Goal: Task Accomplishment & Management: Manage account settings

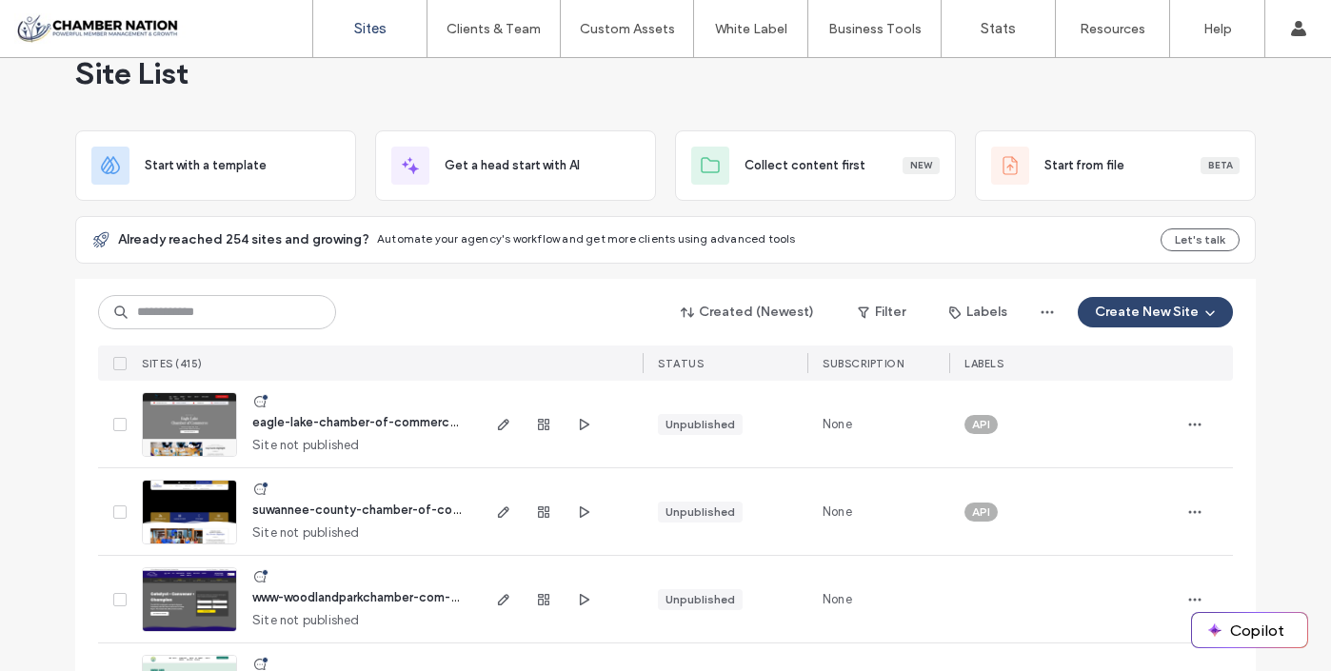
scroll to position [36, 0]
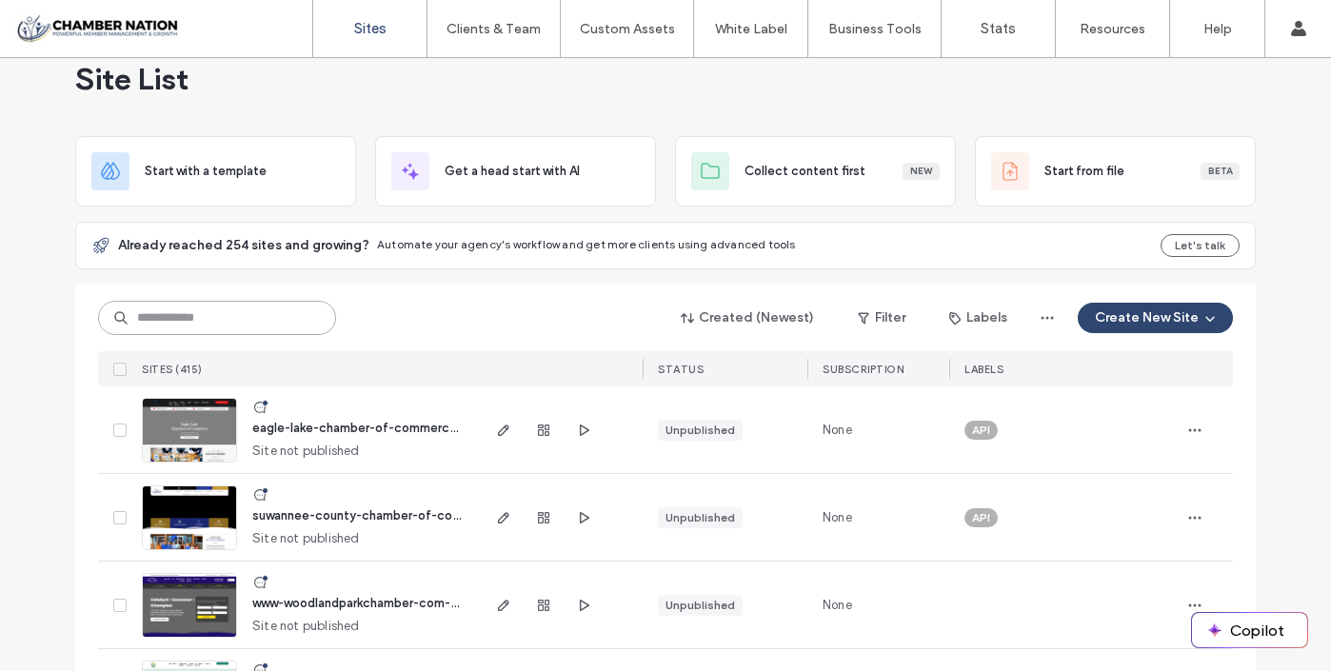
click at [266, 310] on input at bounding box center [217, 318] width 238 height 34
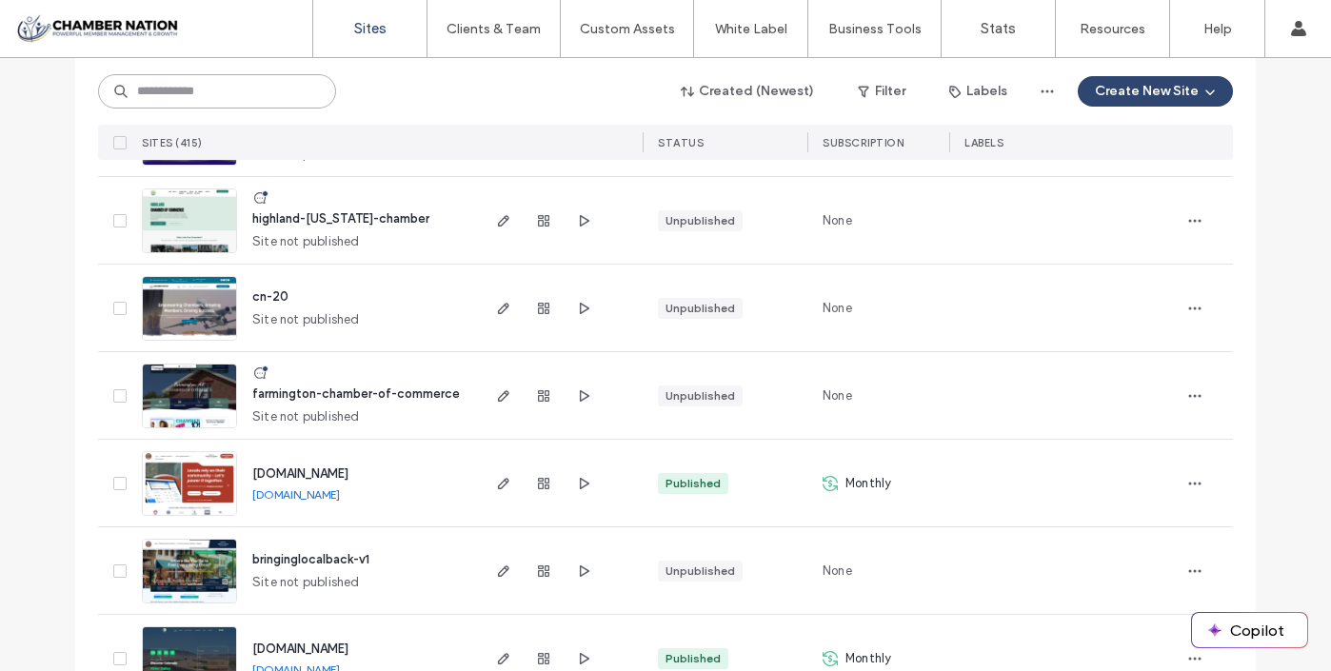
scroll to position [508, 0]
type input "**********"
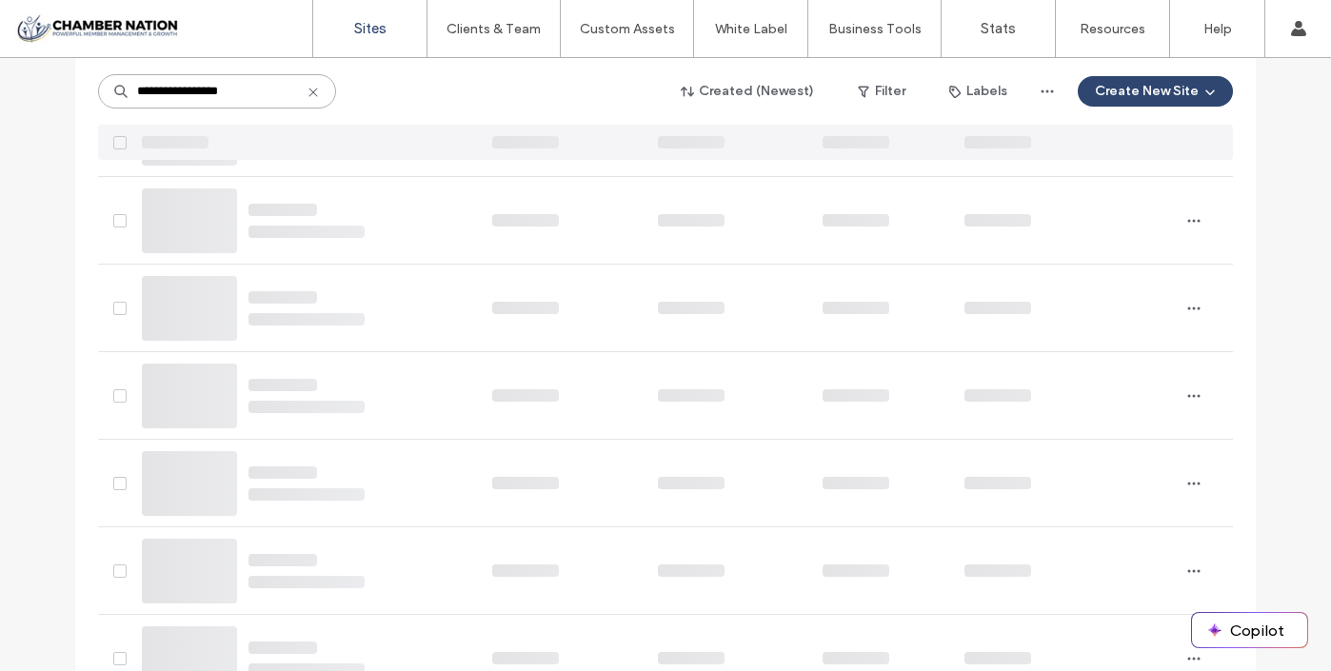
scroll to position [0, 0]
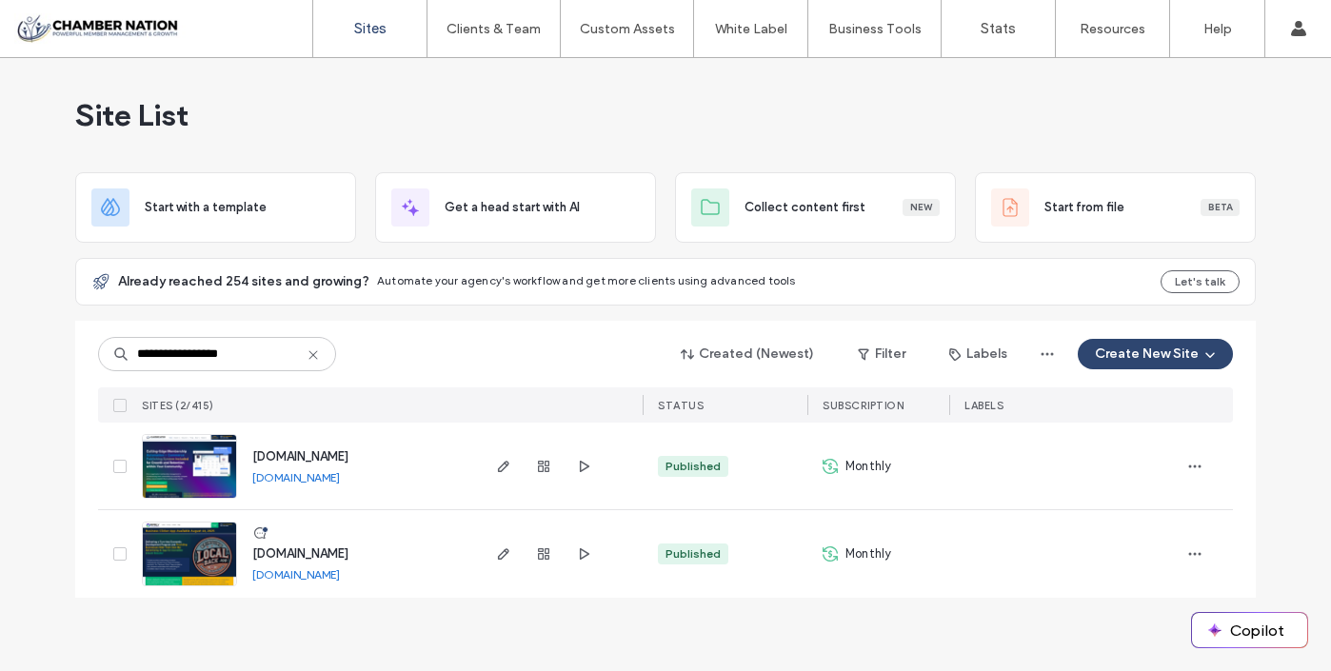
click at [348, 458] on span "www.chambernation.com" at bounding box center [300, 456] width 96 height 14
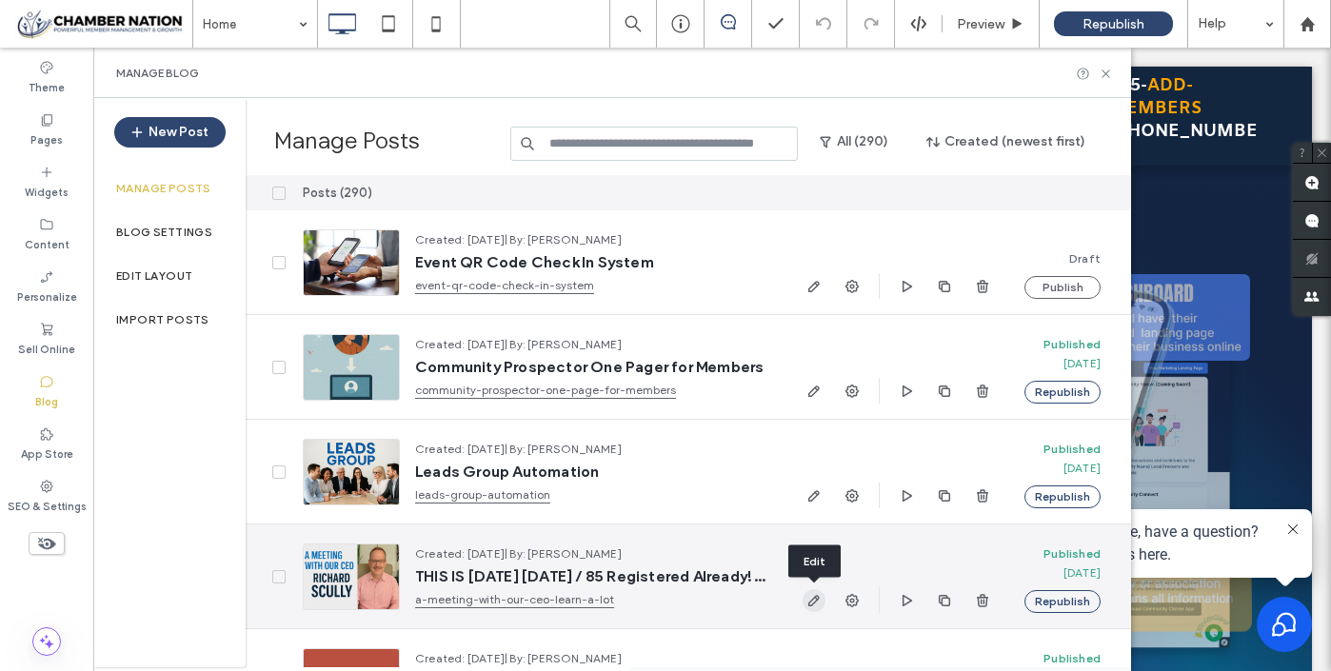
click at [811, 595] on icon "button" at bounding box center [813, 600] width 15 height 15
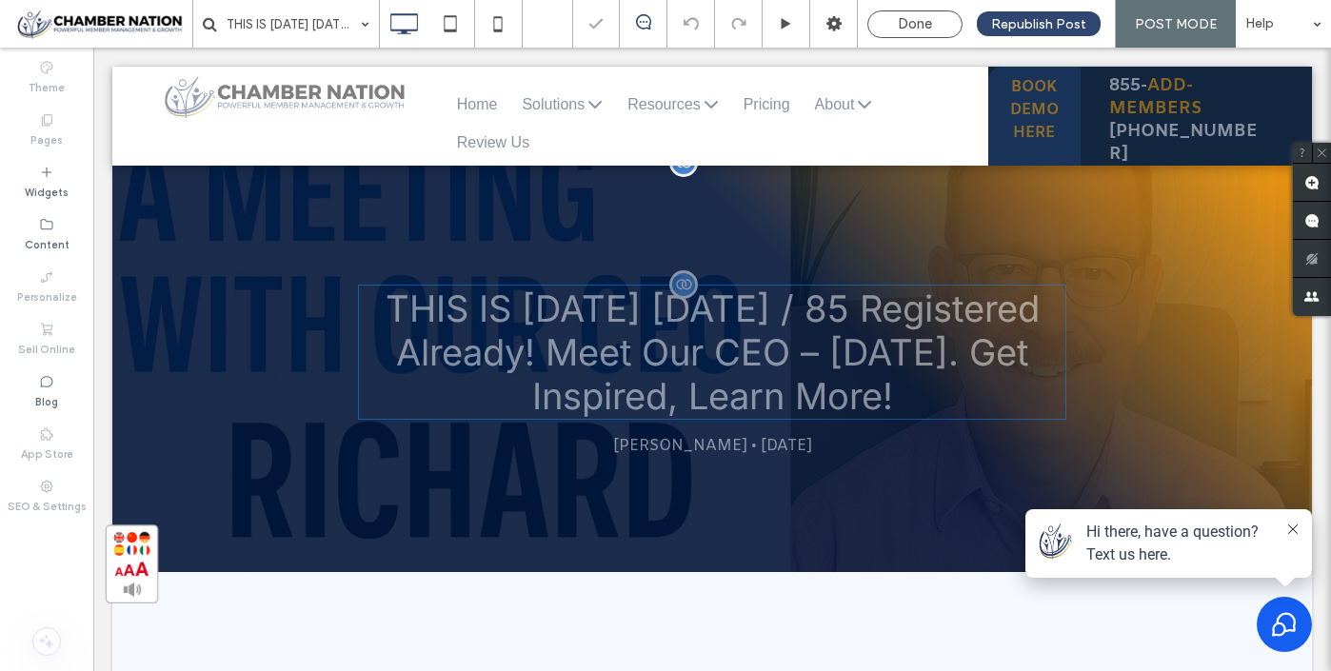
click at [532, 345] on h3 "THIS IS TODAY THURSDAY AUGUST 14th 2025 / 85 Registered Already! Meet Our CEO –…" at bounding box center [712, 352] width 708 height 135
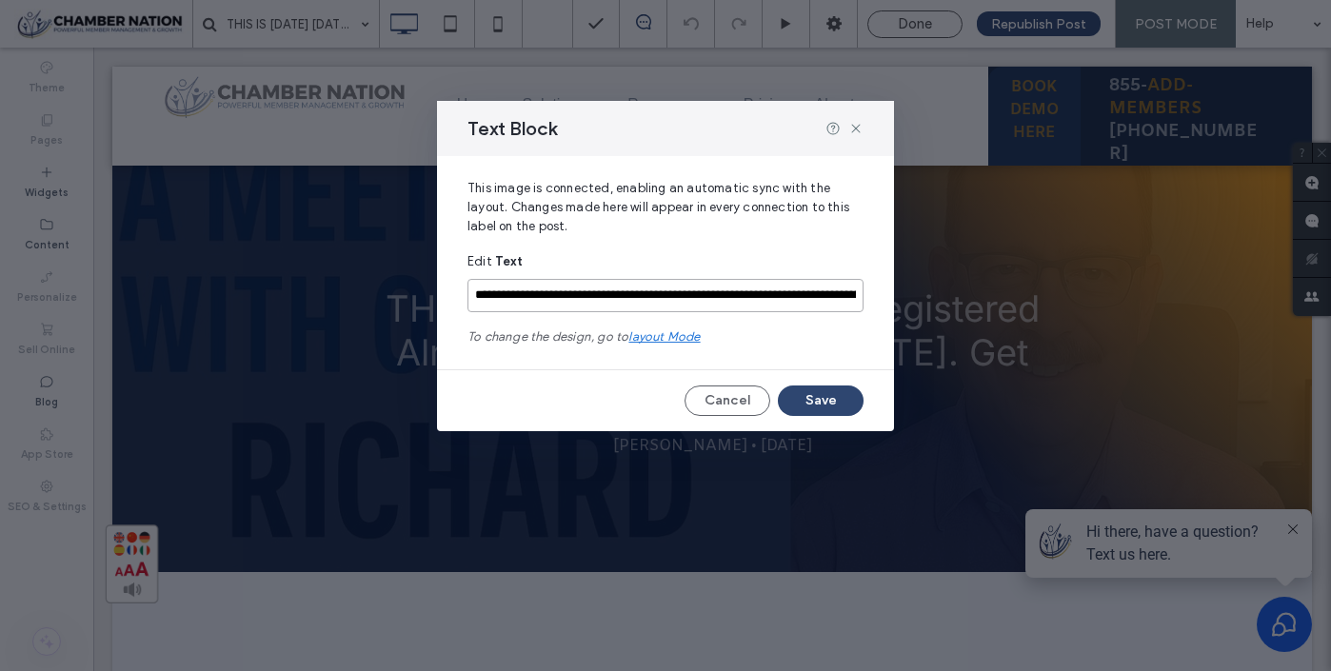
drag, startPoint x: 749, startPoint y: 295, endPoint x: 761, endPoint y: 292, distance: 11.8
click at [761, 292] on input "**********" at bounding box center [665, 295] width 396 height 33
type input "**********"
click at [823, 395] on button "Save" at bounding box center [821, 401] width 86 height 30
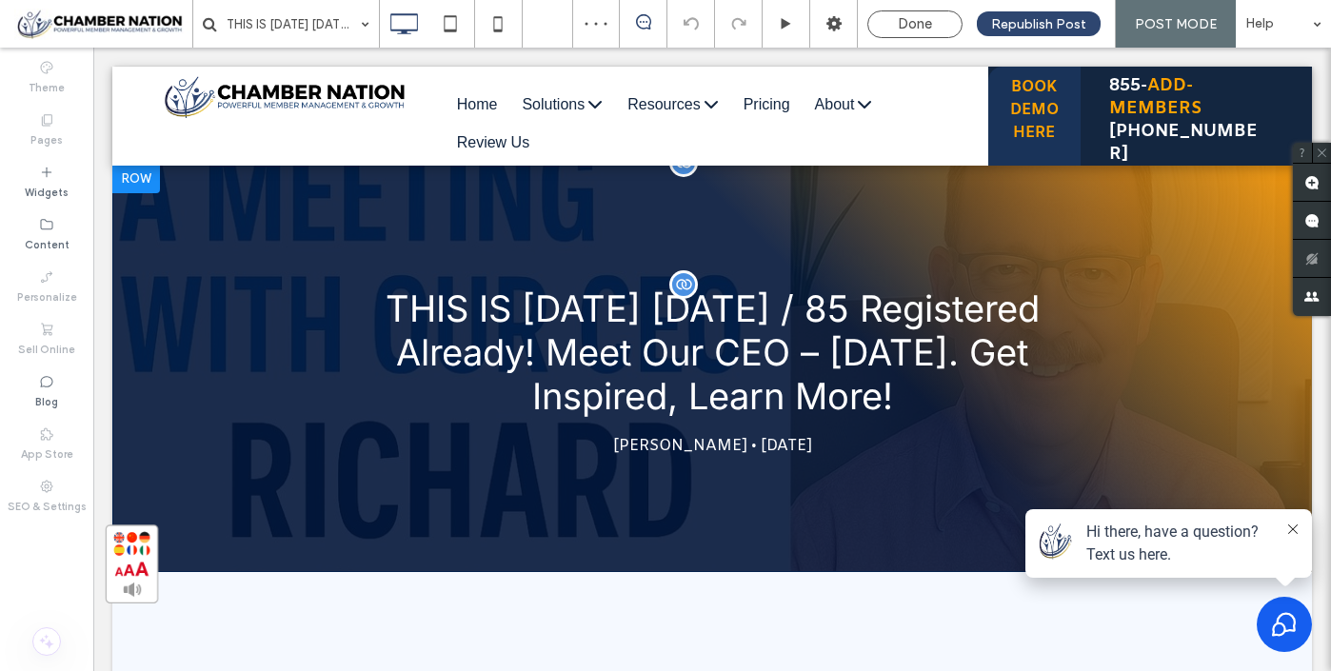
click at [593, 357] on h3 "THIS IS TODAY THURSDAY AUGUST 14th 2025 / 85 Registered Already! Meet Our CEO –…" at bounding box center [712, 352] width 708 height 135
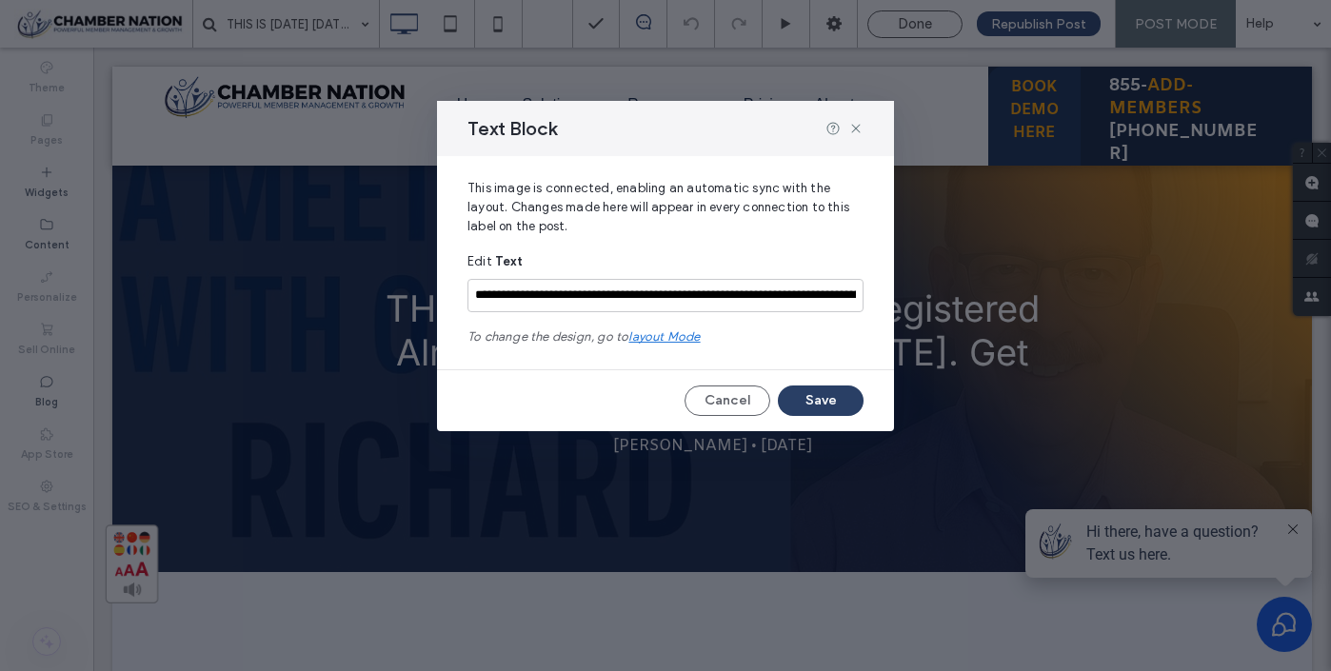
click at [827, 398] on button "Save" at bounding box center [821, 401] width 86 height 30
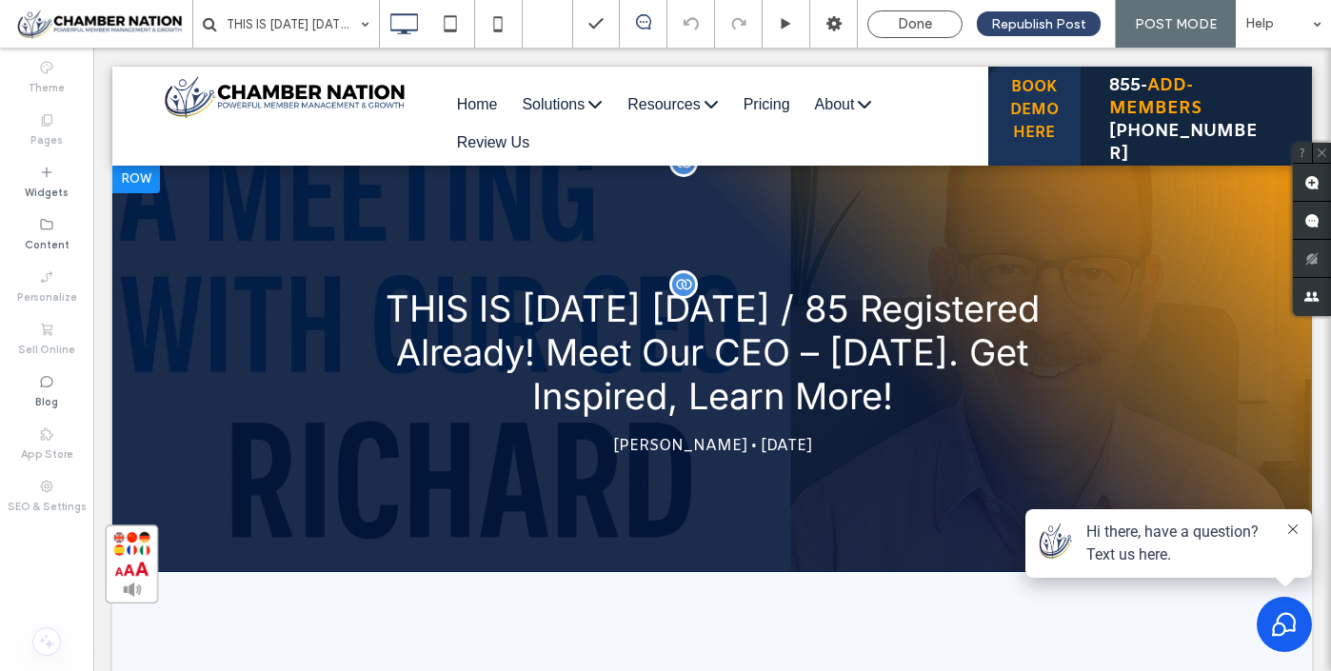
click at [525, 346] on h3 "THIS IS TODAY THURSDAY AUGUST 14th 2025 / 85 Registered Already! Meet Our CEO –…" at bounding box center [712, 352] width 708 height 135
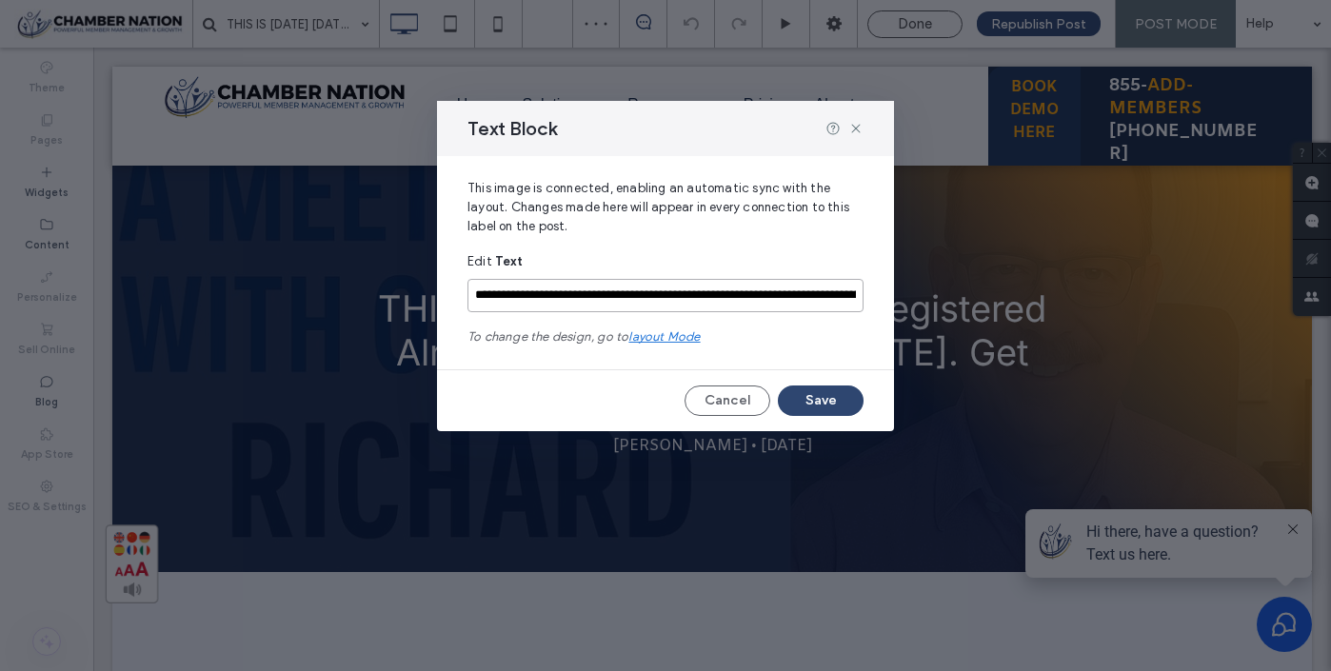
click at [776, 296] on input "**********" at bounding box center [665, 295] width 396 height 33
type input "**********"
click at [812, 402] on button "Save" at bounding box center [821, 401] width 86 height 30
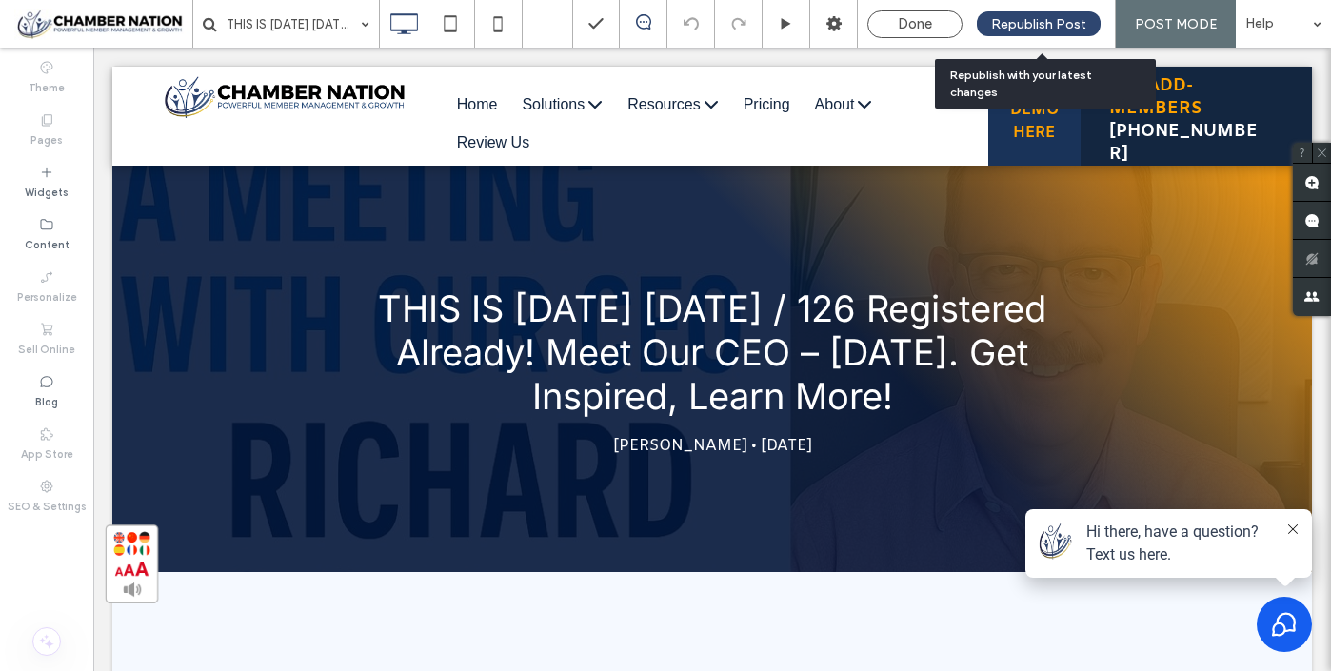
click at [1044, 24] on span "Republish Post" at bounding box center [1038, 24] width 95 height 16
click at [1038, 17] on span "Republish Post" at bounding box center [1038, 24] width 95 height 16
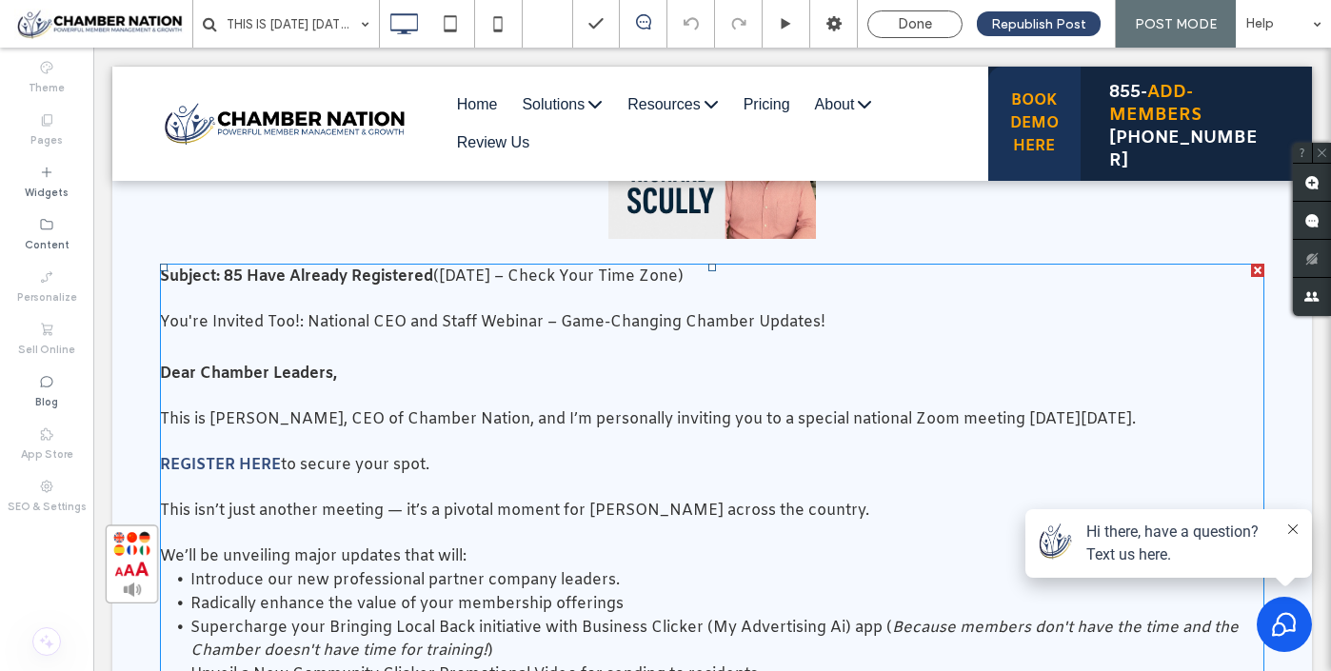
scroll to position [628, 0]
click at [228, 287] on strong "Subject: 85 Have Already Registered" at bounding box center [296, 277] width 273 height 20
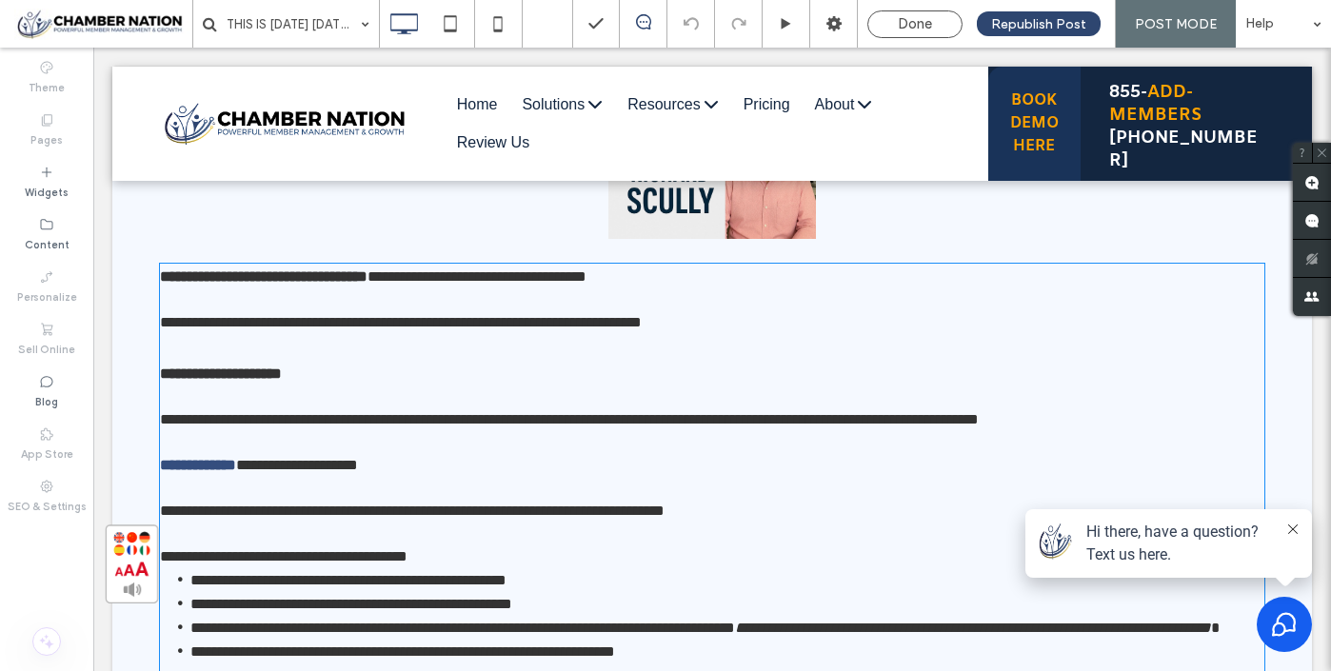
click at [228, 284] on strong "**********" at bounding box center [264, 276] width 208 height 14
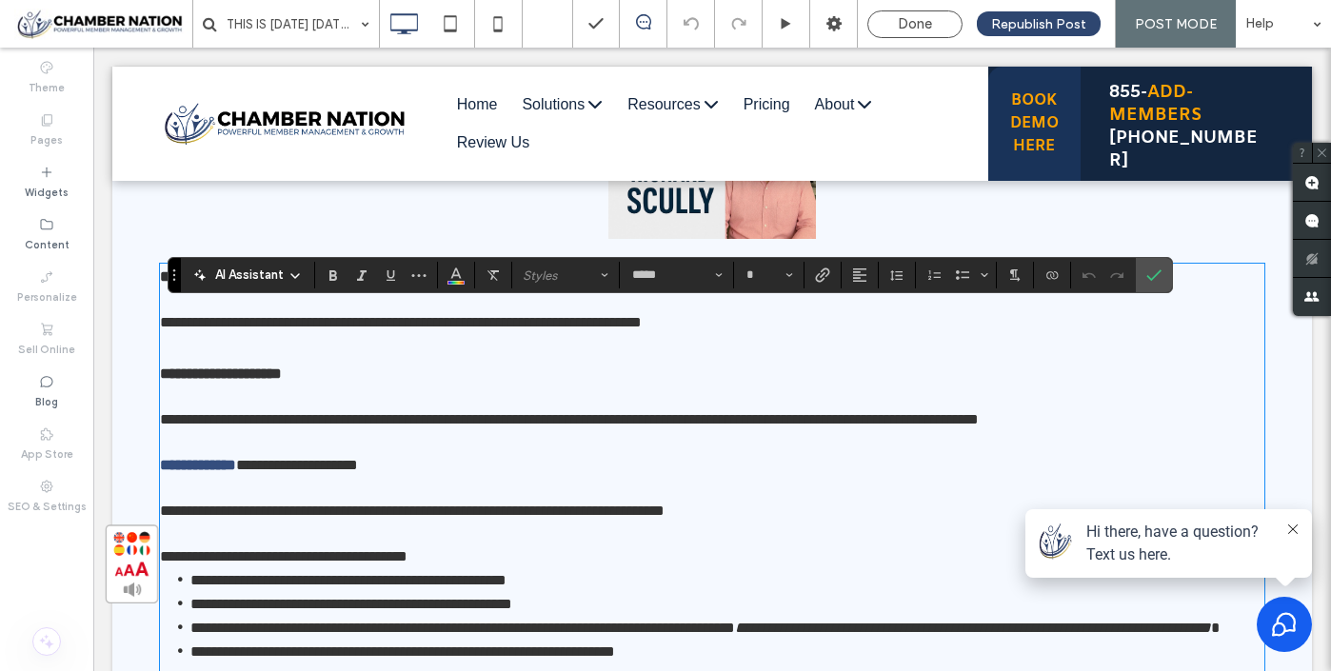
type input "**"
drag, startPoint x: 228, startPoint y: 321, endPoint x: 246, endPoint y: 319, distance: 18.2
click at [246, 284] on strong "**********" at bounding box center [264, 276] width 208 height 14
click at [1159, 276] on icon "Confirm" at bounding box center [1153, 274] width 15 height 15
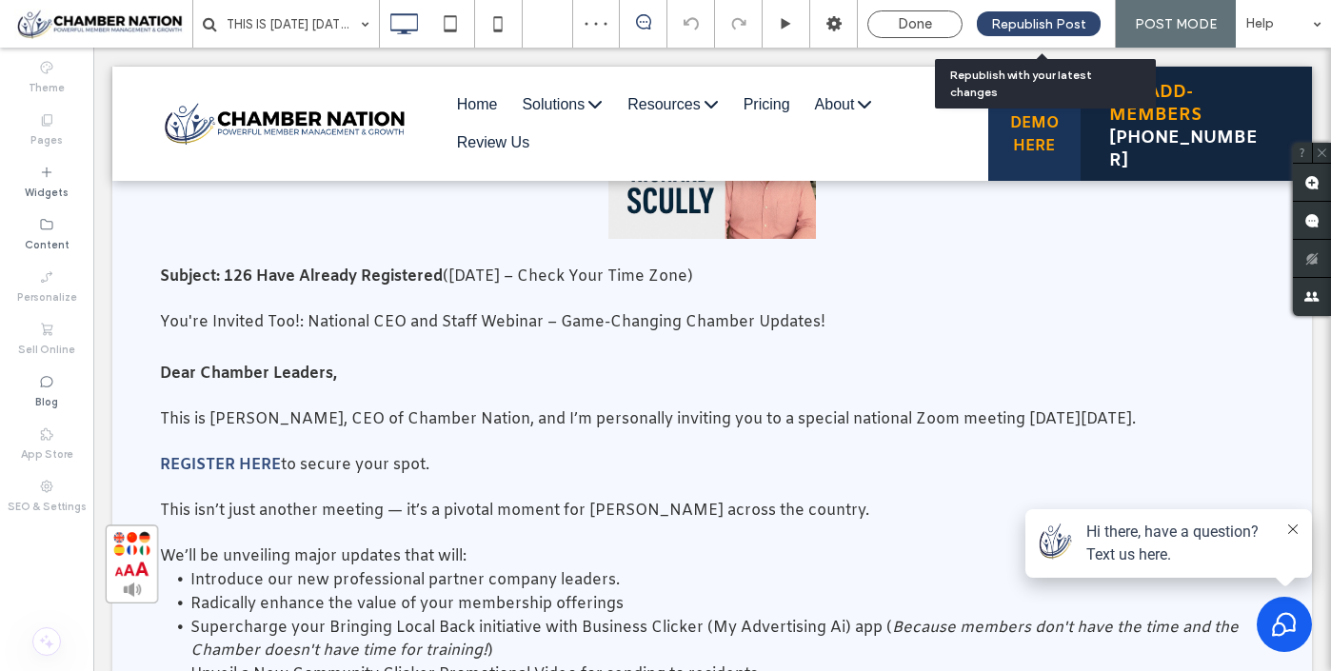
click at [1050, 23] on span "Republish Post" at bounding box center [1038, 24] width 95 height 16
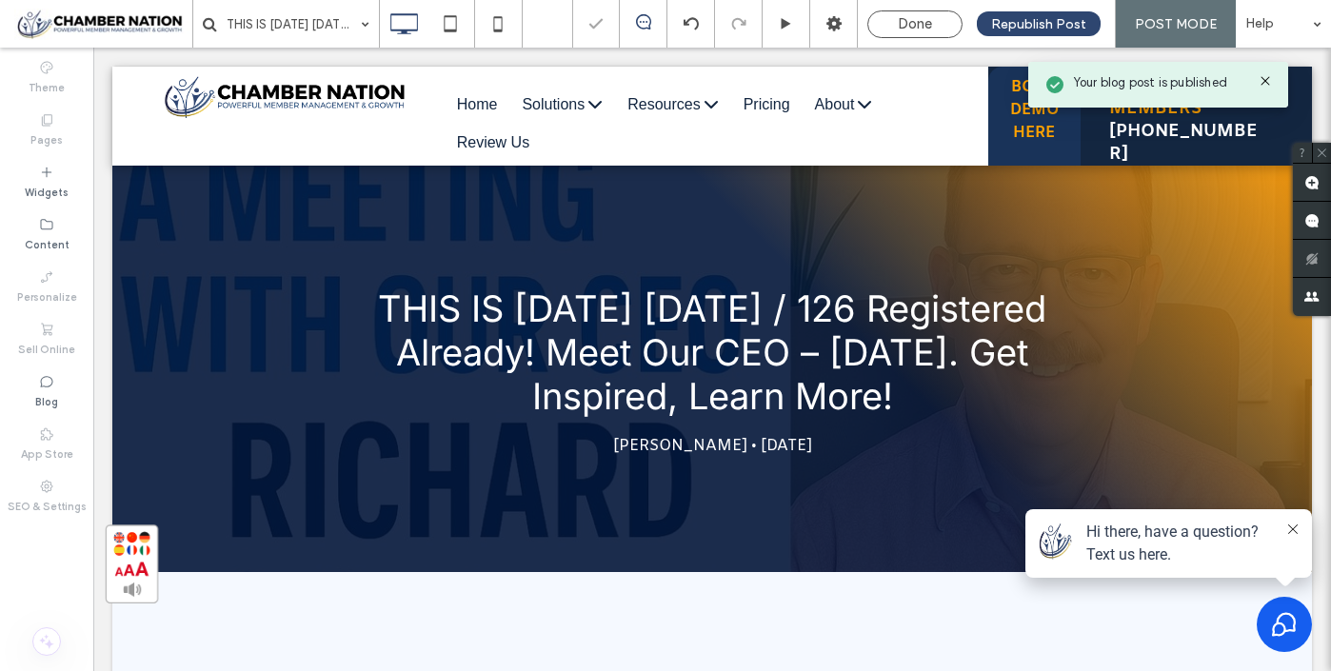
scroll to position [0, 0]
click at [937, 21] on div "Done" at bounding box center [914, 23] width 93 height 17
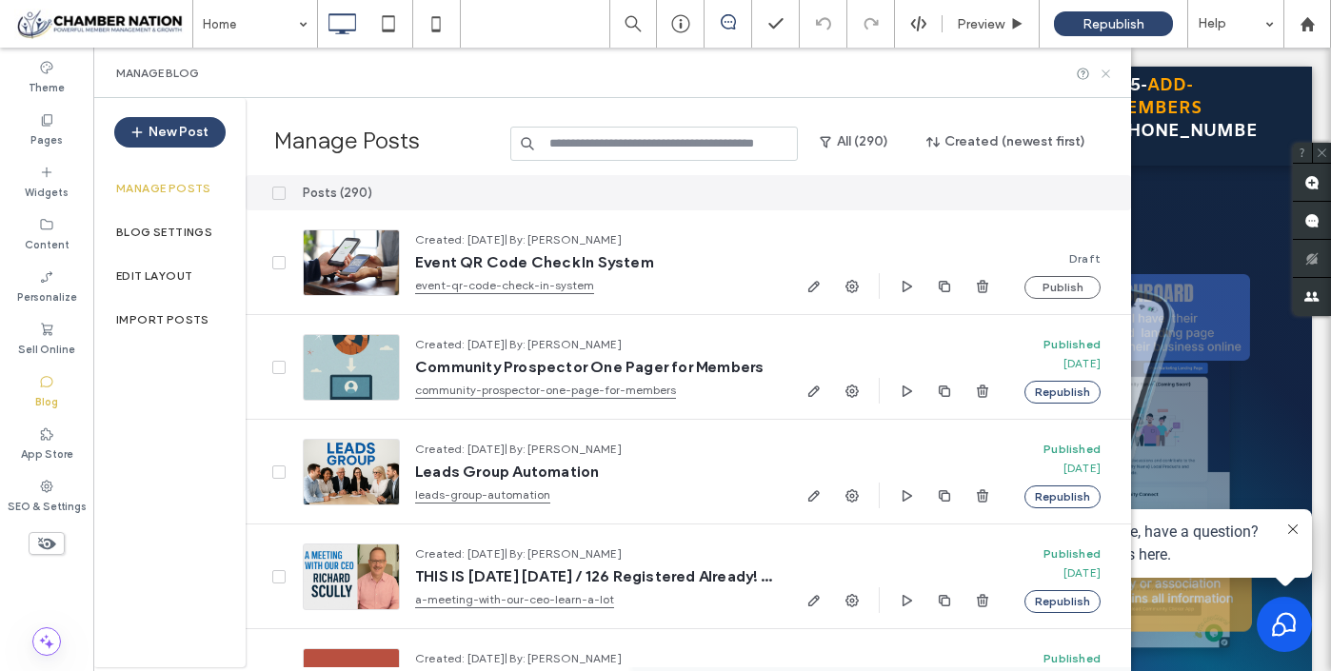
click at [1107, 73] on icon at bounding box center [1106, 74] width 14 height 14
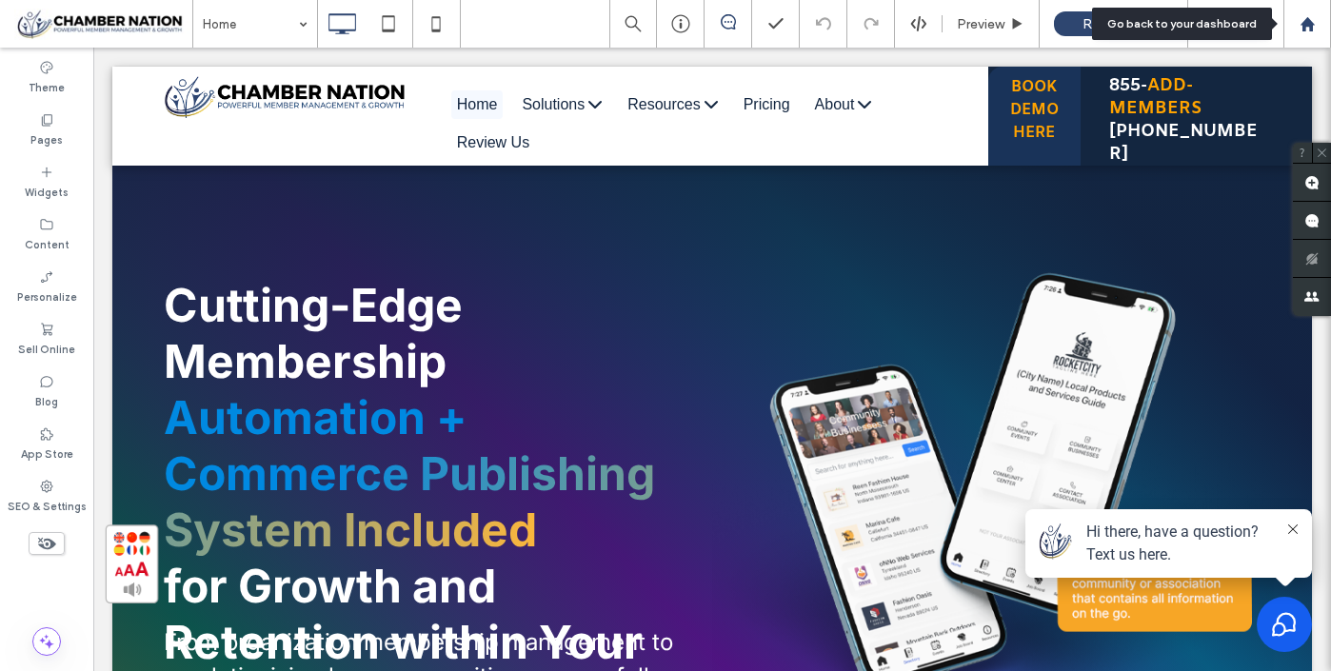
click at [1304, 26] on use at bounding box center [1306, 23] width 14 height 14
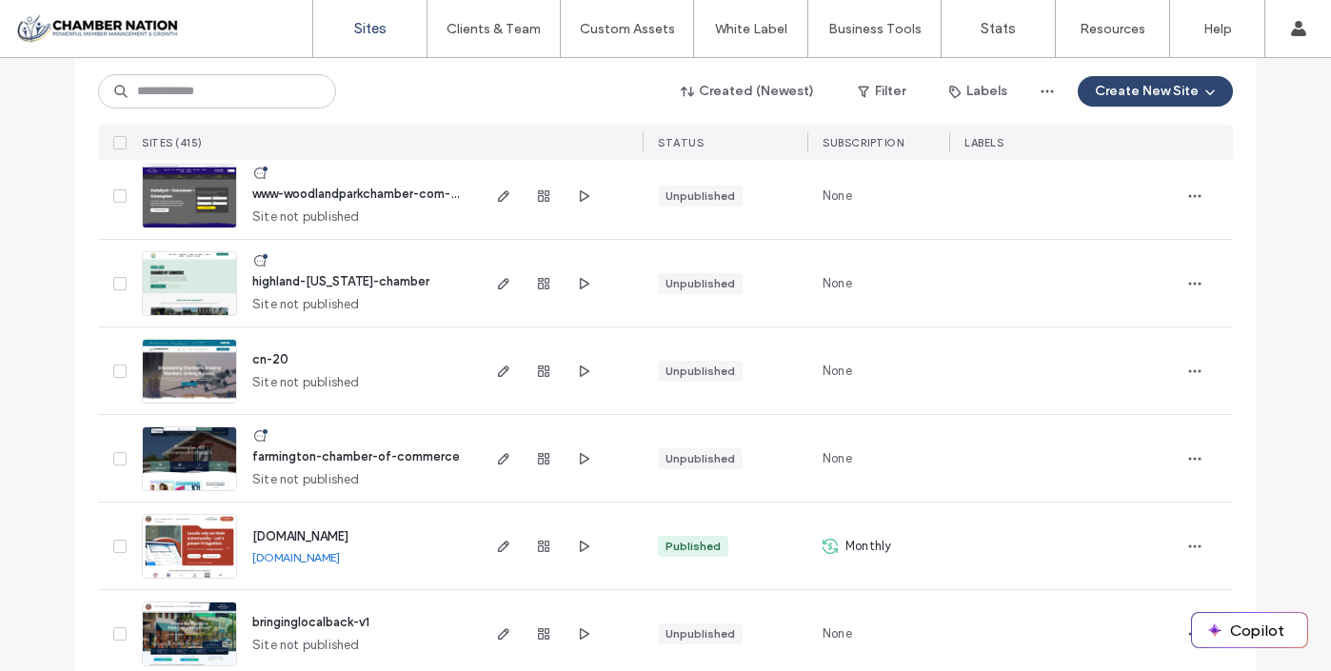
scroll to position [446, 0]
click at [290, 533] on span "[DOMAIN_NAME]" at bounding box center [300, 535] width 96 height 14
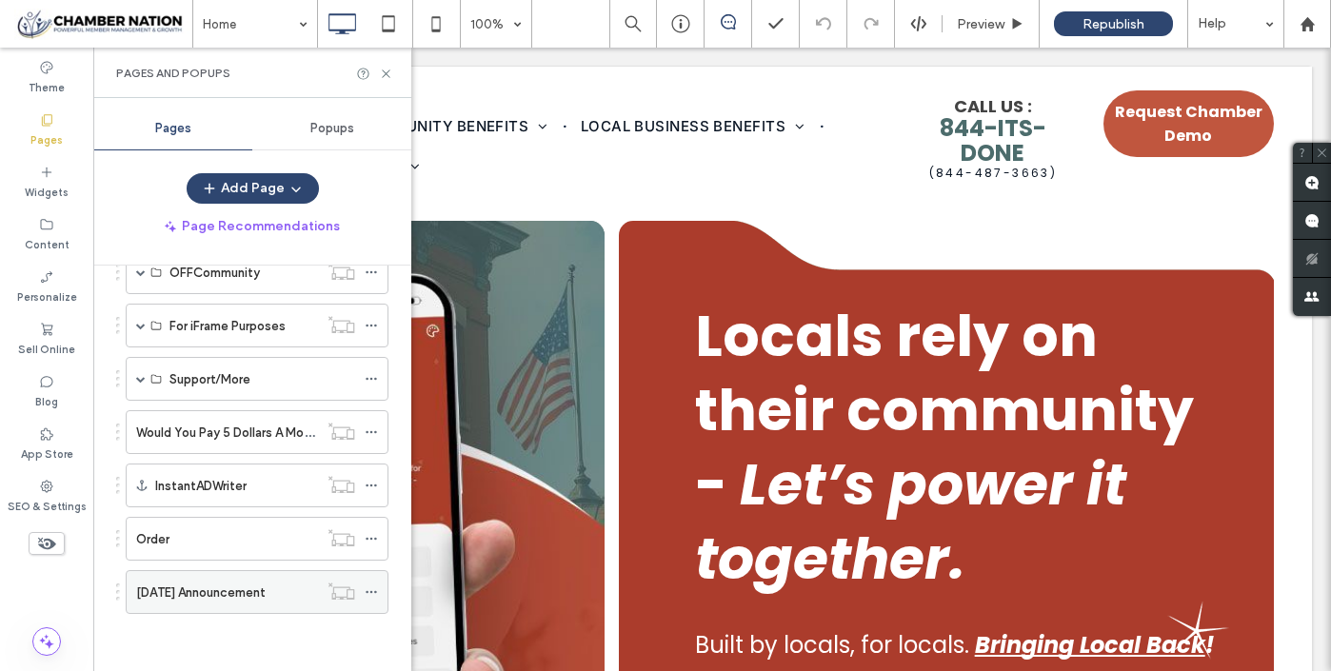
click at [245, 594] on label "August 14th 2025 Announcement" at bounding box center [200, 592] width 129 height 33
click at [386, 71] on icon at bounding box center [386, 74] width 14 height 14
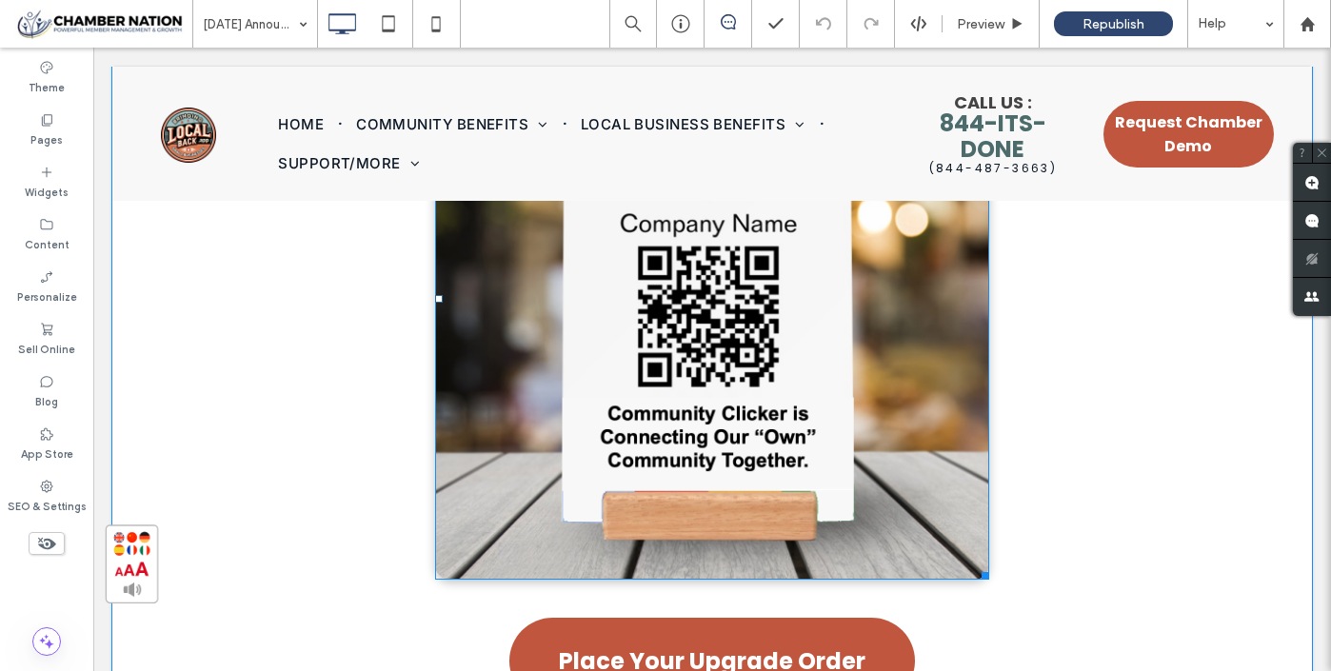
scroll to position [16190, 0]
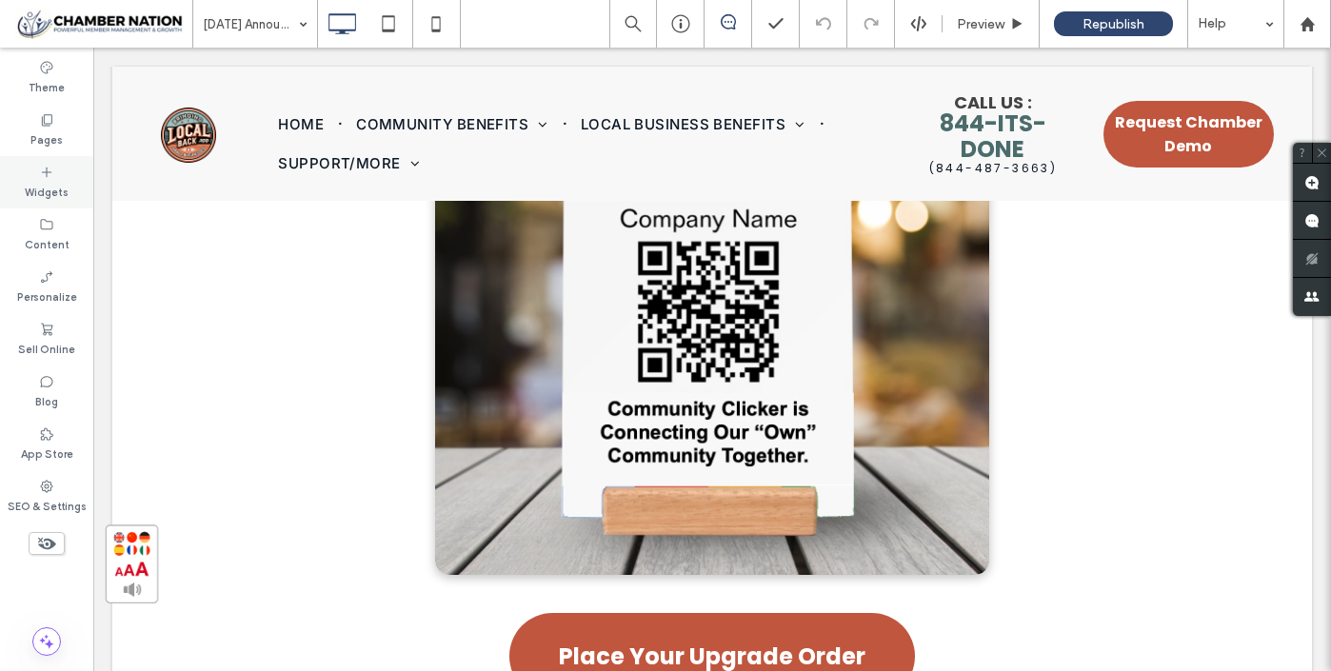
click at [47, 183] on label "Widgets" at bounding box center [47, 190] width 44 height 21
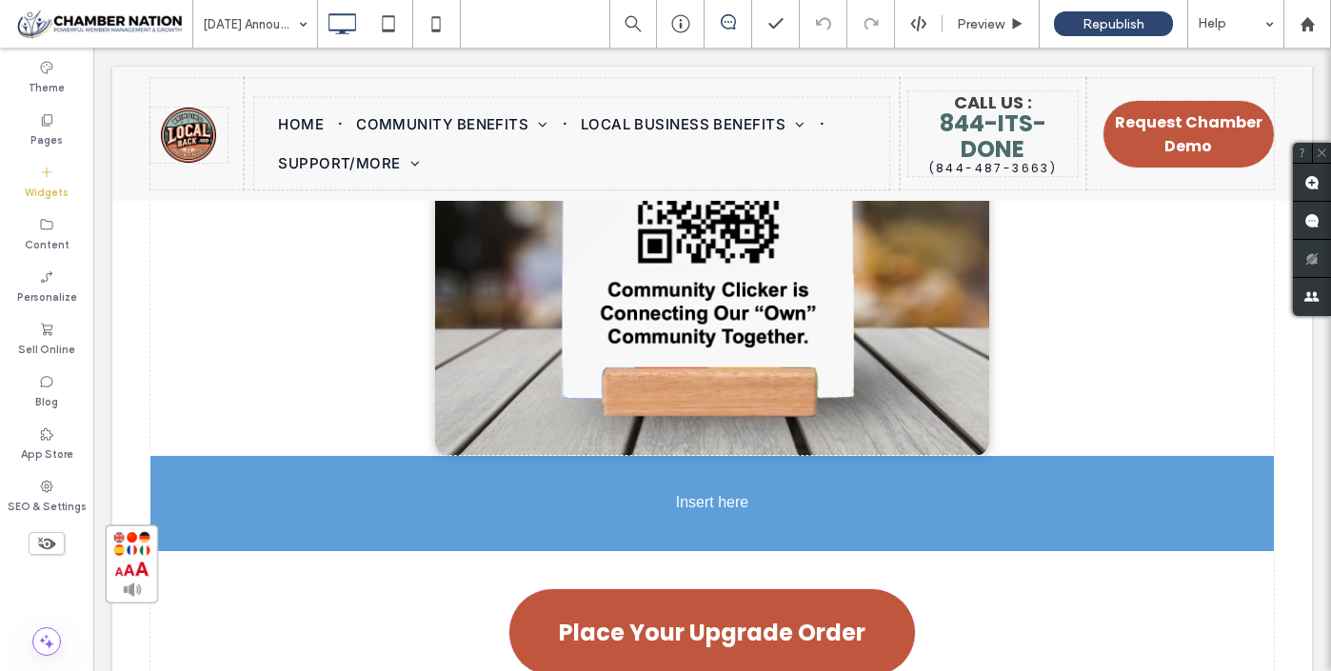
scroll to position [16314, 0]
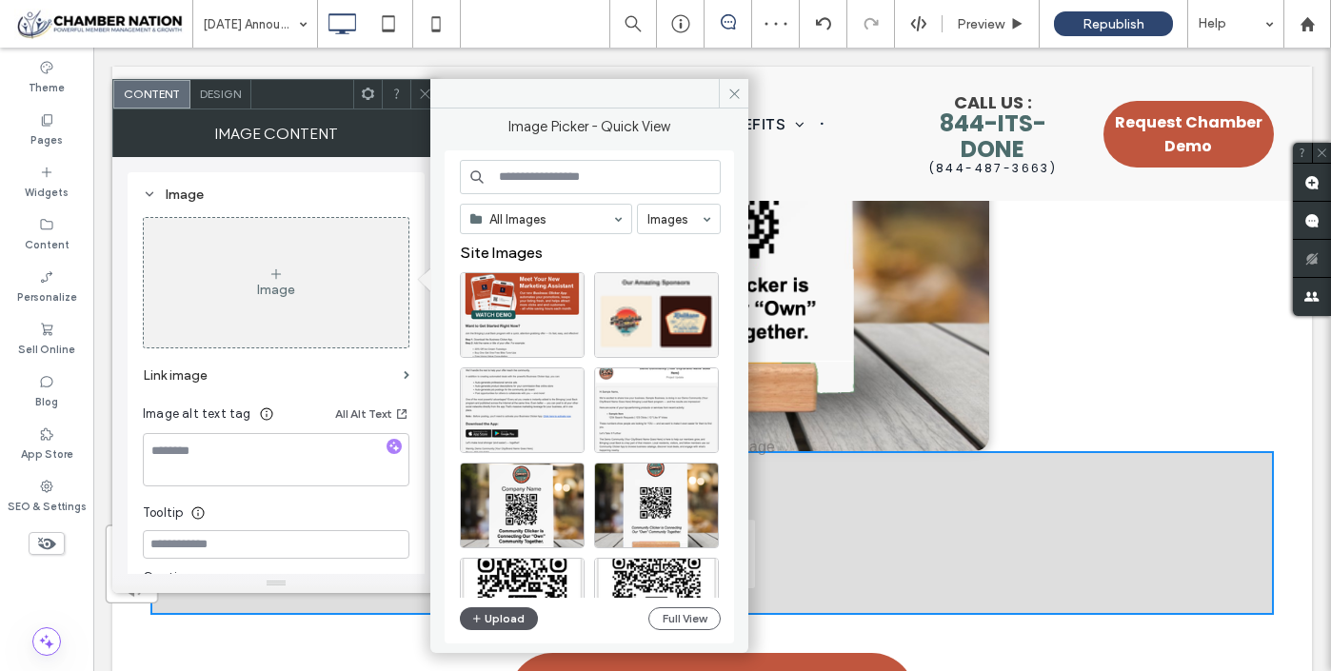
click at [490, 621] on button "Upload" at bounding box center [499, 618] width 78 height 23
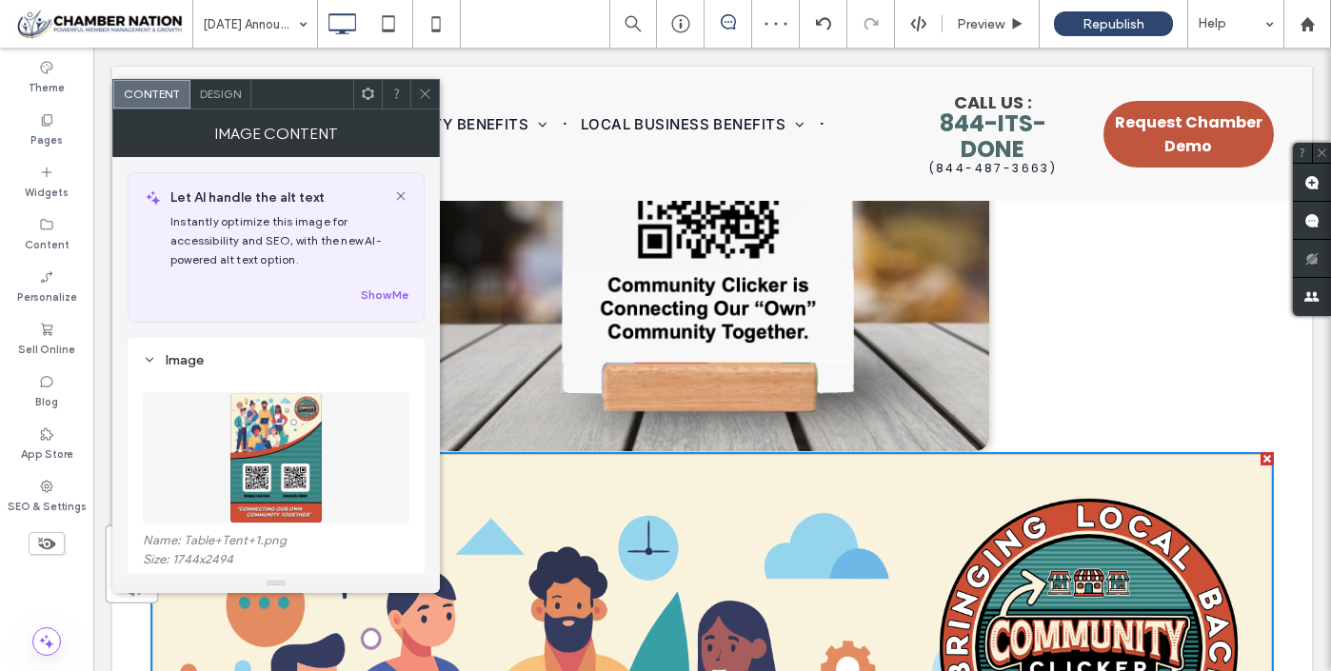
click at [424, 89] on icon at bounding box center [425, 94] width 14 height 14
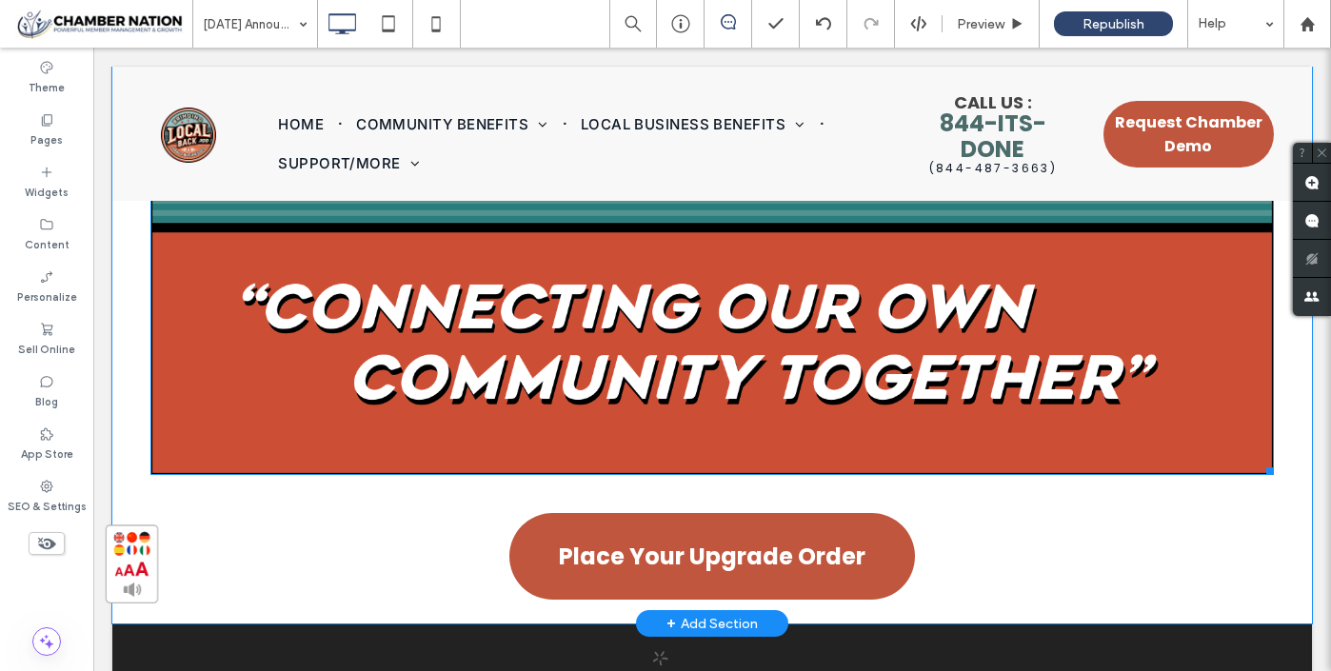
scroll to position [17899, 0]
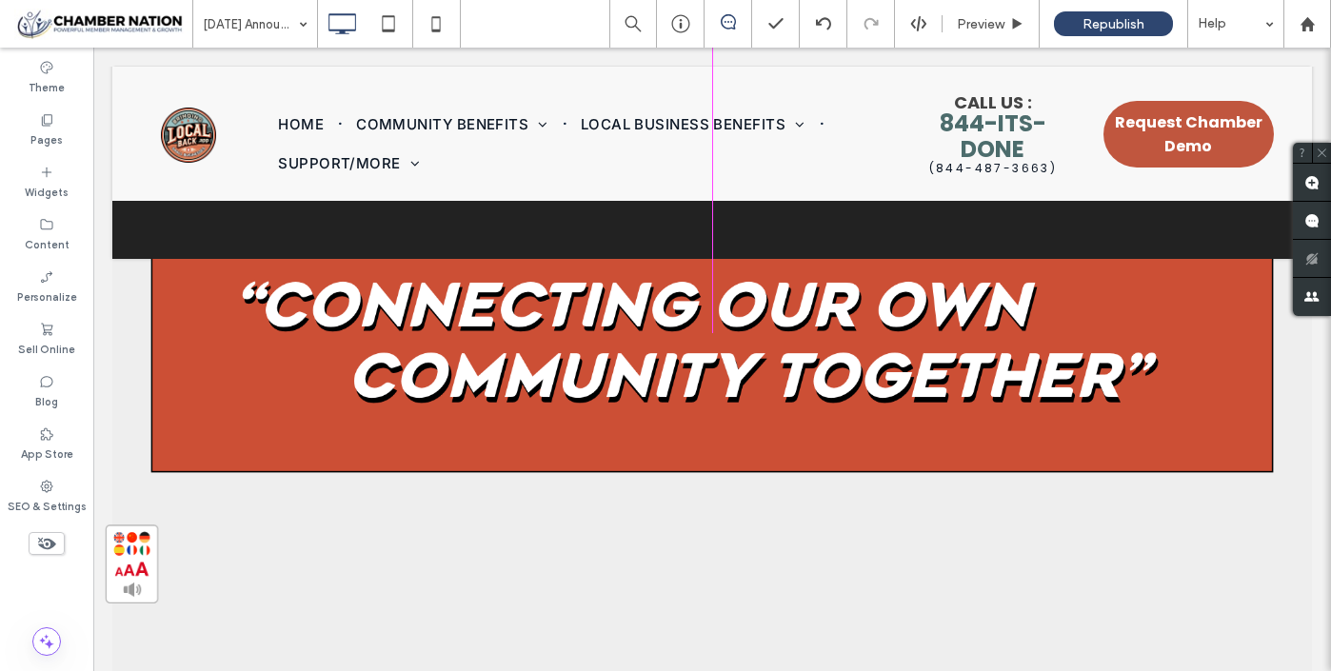
drag, startPoint x: 1269, startPoint y: 451, endPoint x: 955, endPoint y: 245, distance: 376.0
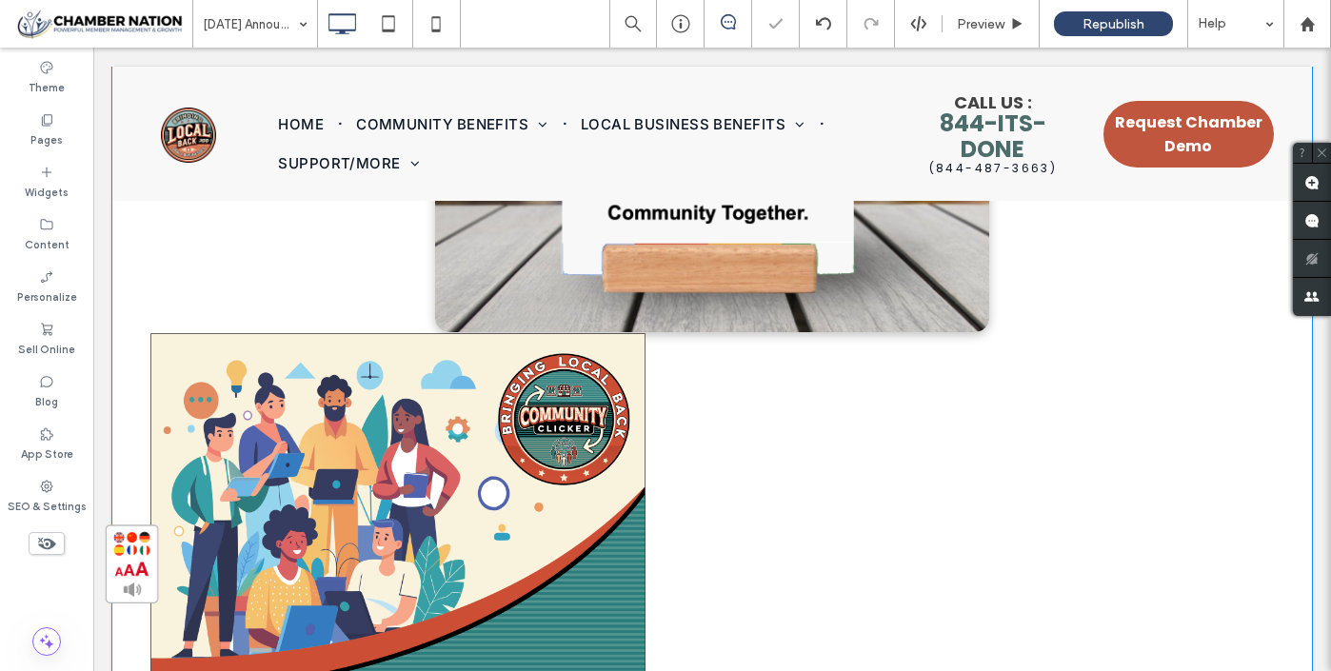
scroll to position [16438, 0]
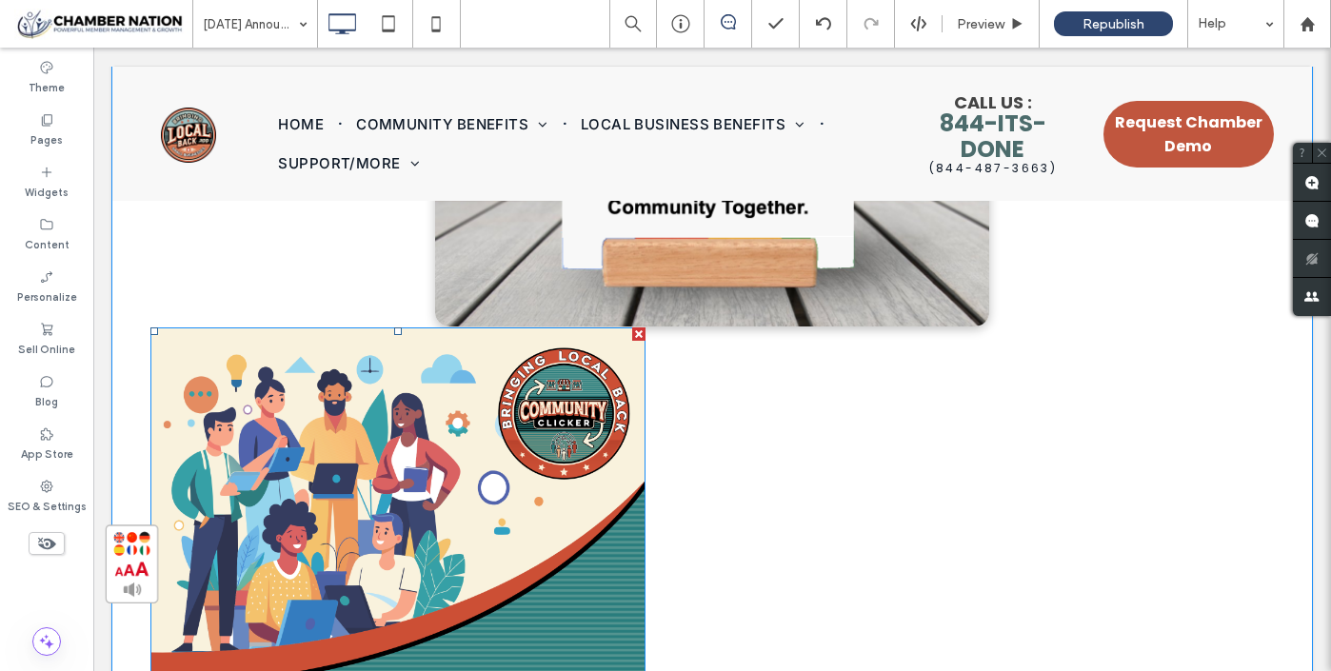
click at [152, 662] on img at bounding box center [397, 681] width 495 height 708
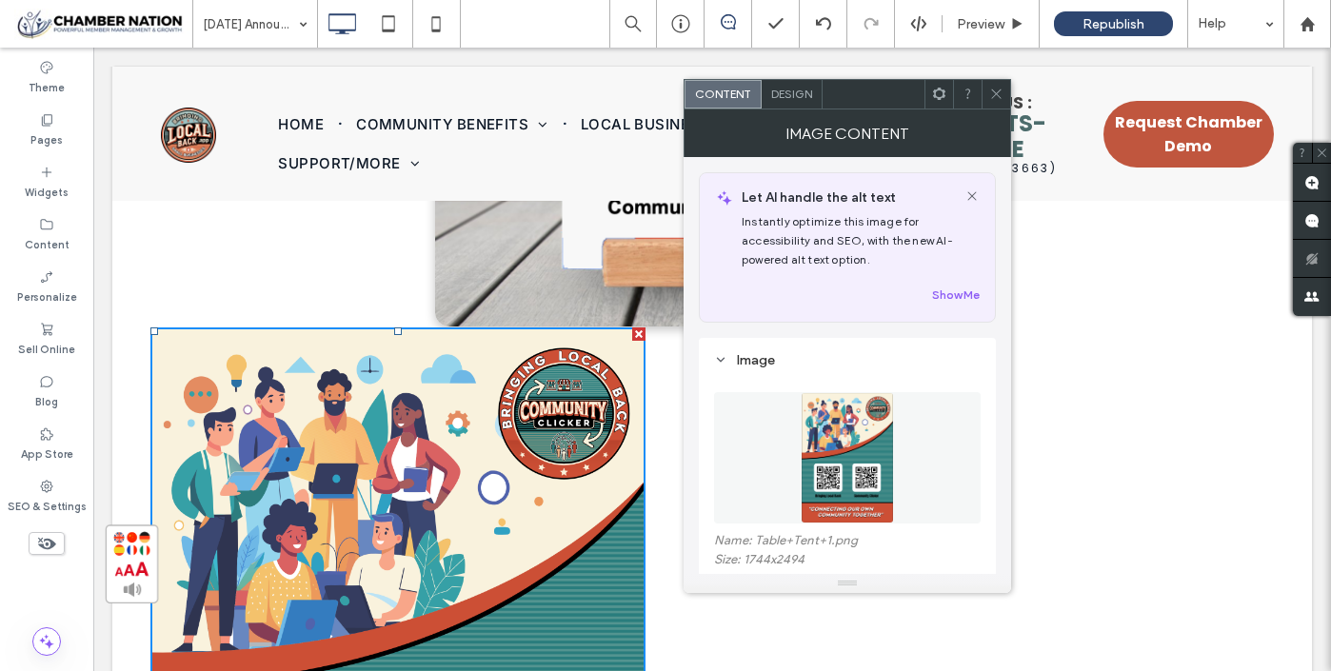
click at [999, 85] on span at bounding box center [996, 94] width 14 height 29
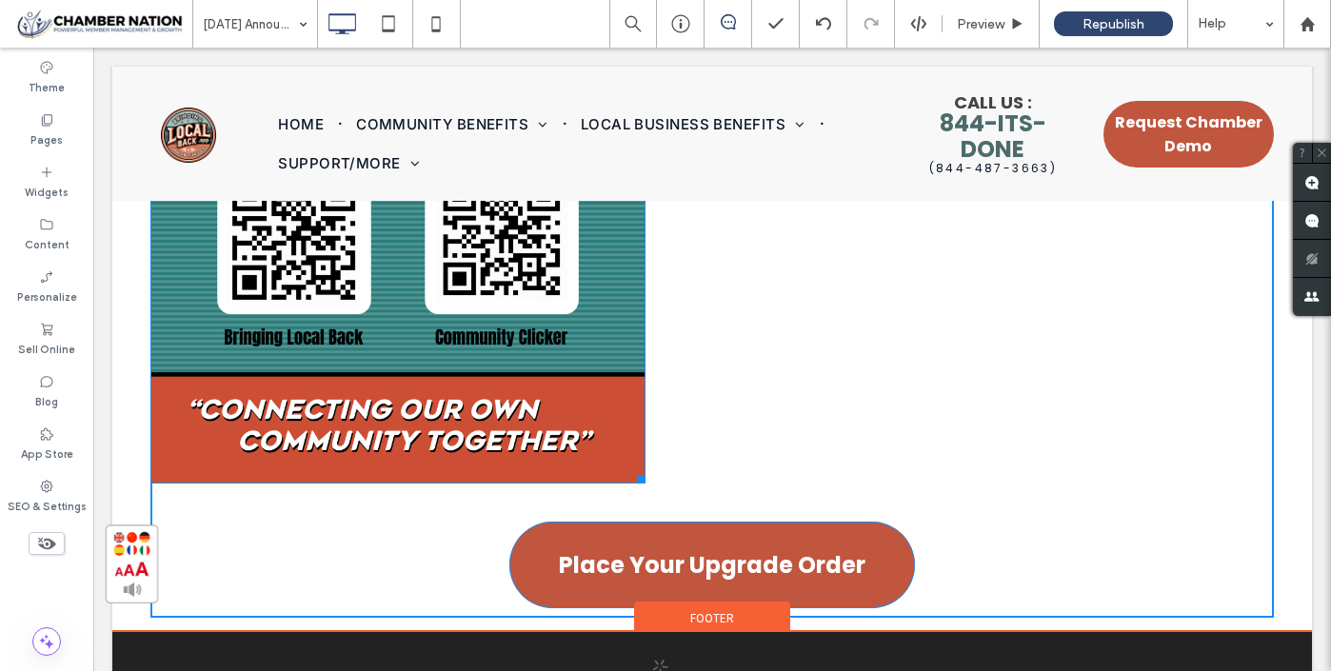
scroll to position [17067, 0]
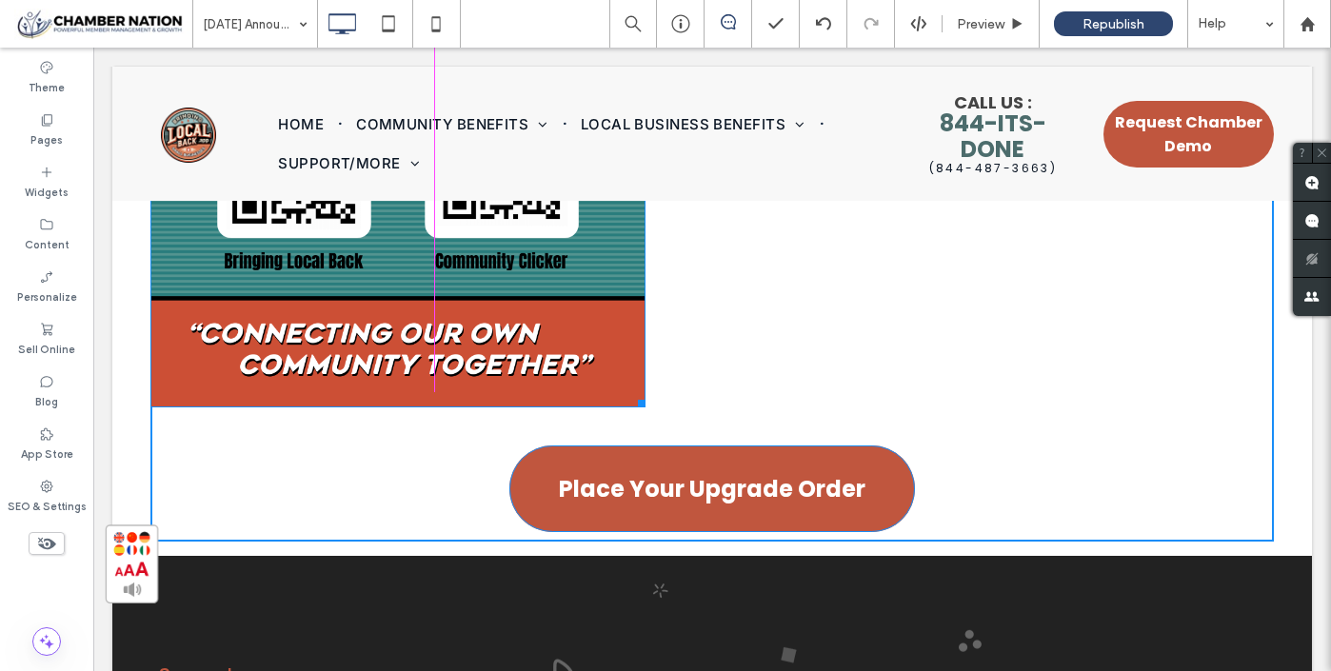
drag, startPoint x: 151, startPoint y: 666, endPoint x: 526, endPoint y: 553, distance: 391.8
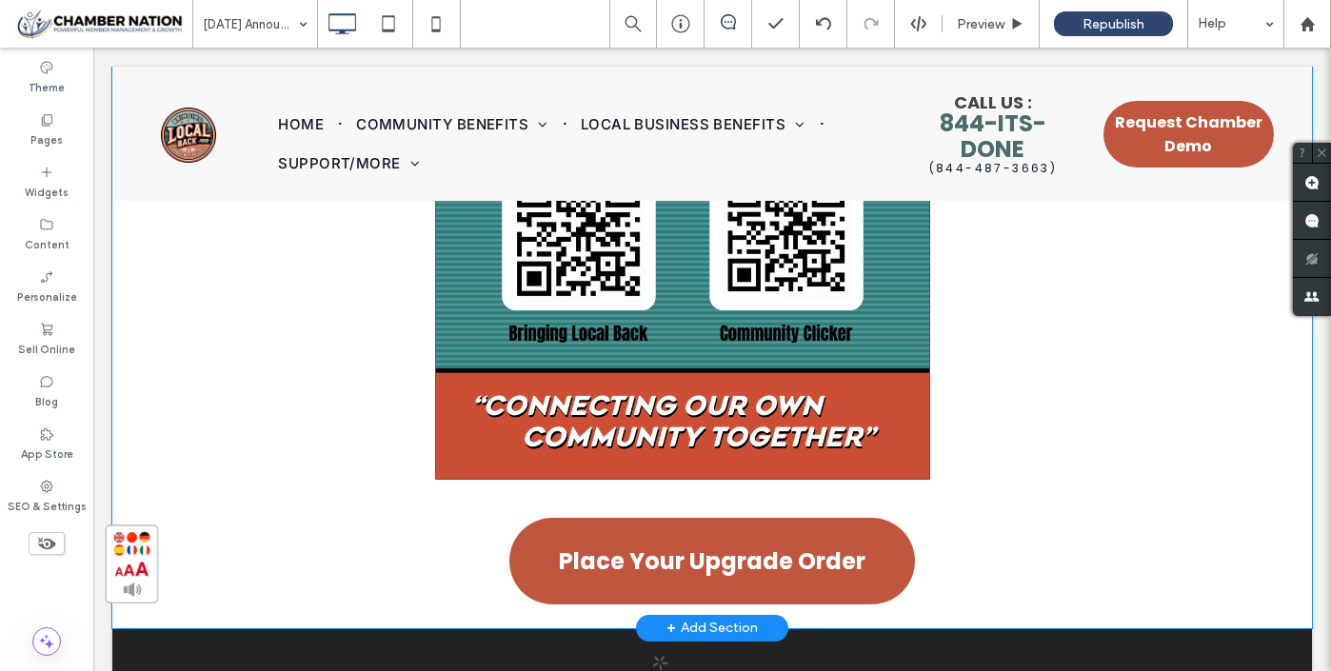
scroll to position [16996, 0]
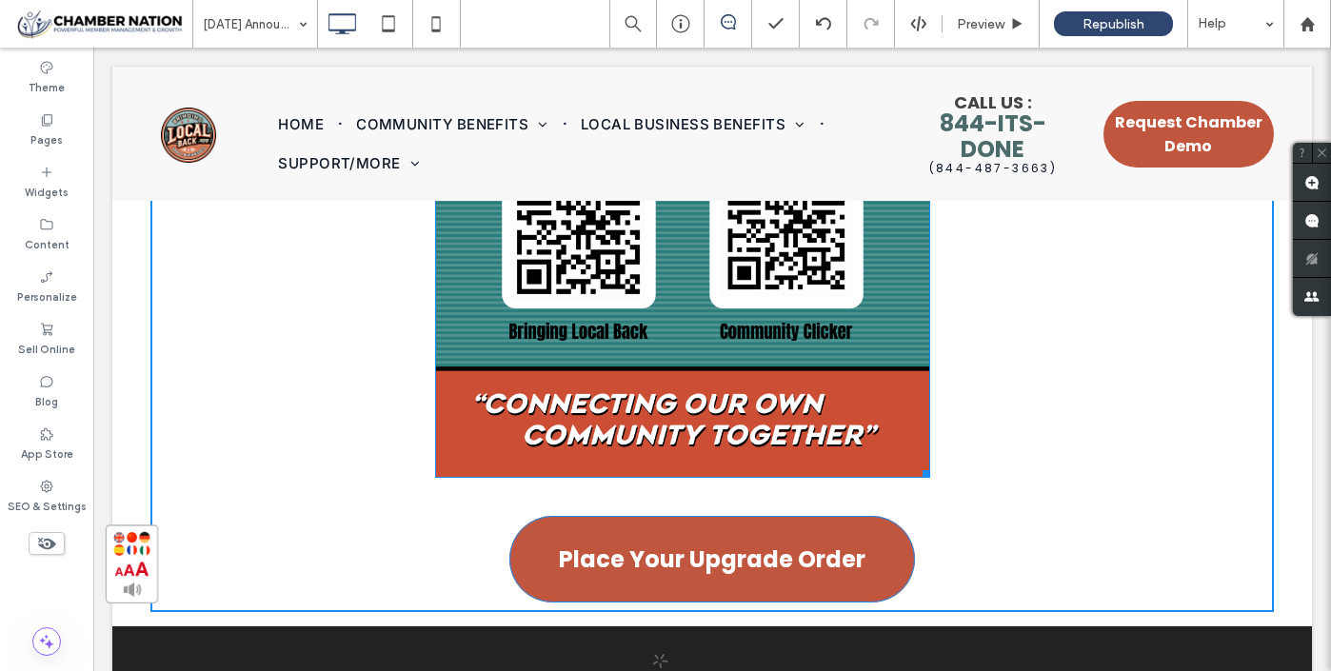
drag, startPoint x: 927, startPoint y: 460, endPoint x: 1077, endPoint y: 545, distance: 171.8
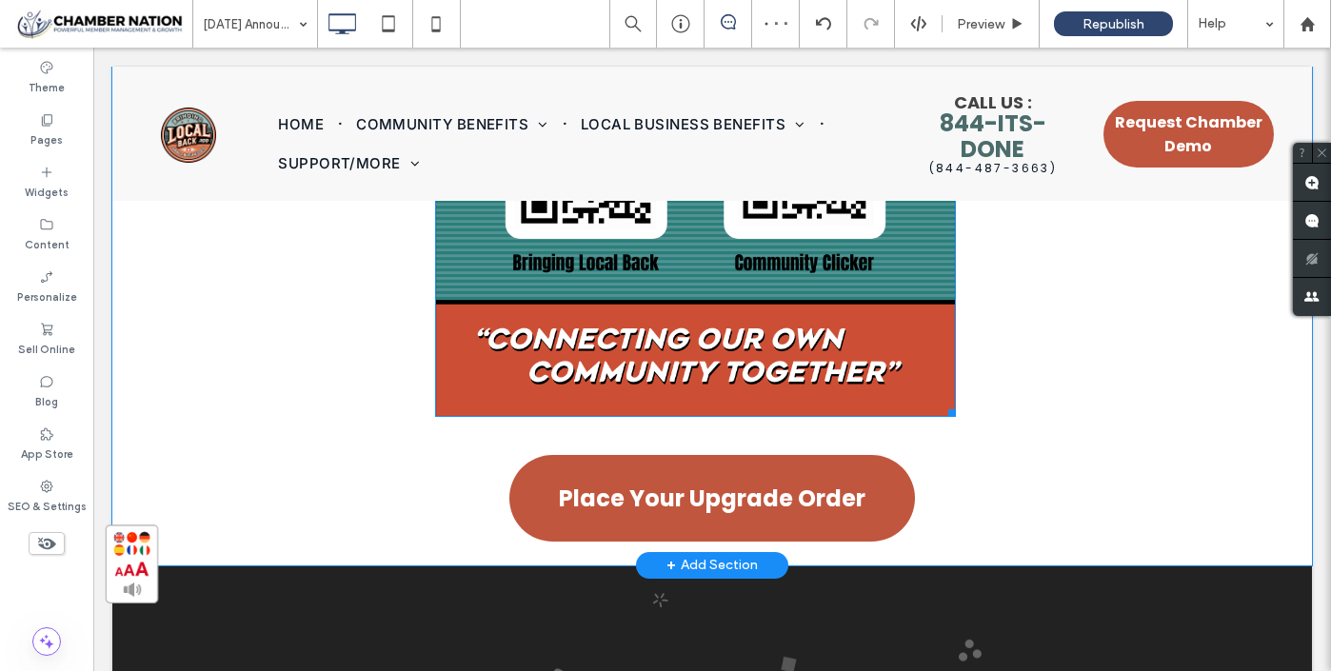
scroll to position [17091, 0]
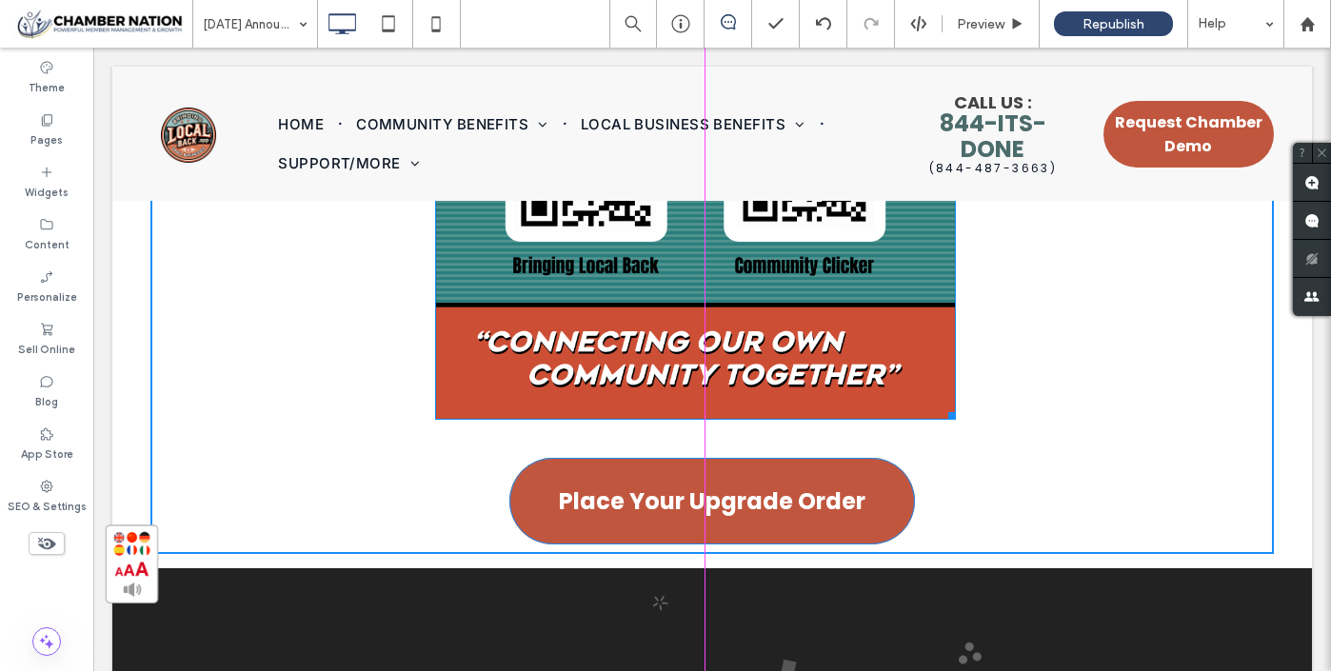
drag, startPoint x: 954, startPoint y: 402, endPoint x: 997, endPoint y: 425, distance: 48.5
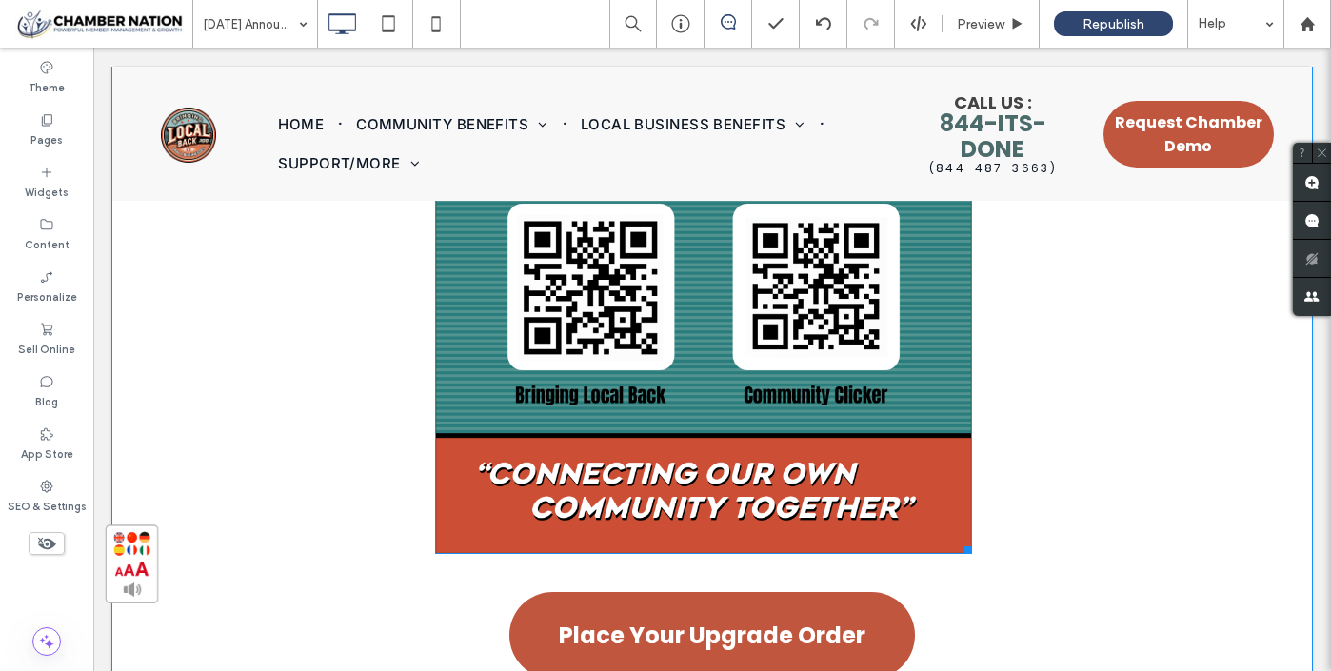
scroll to position [16987, 0]
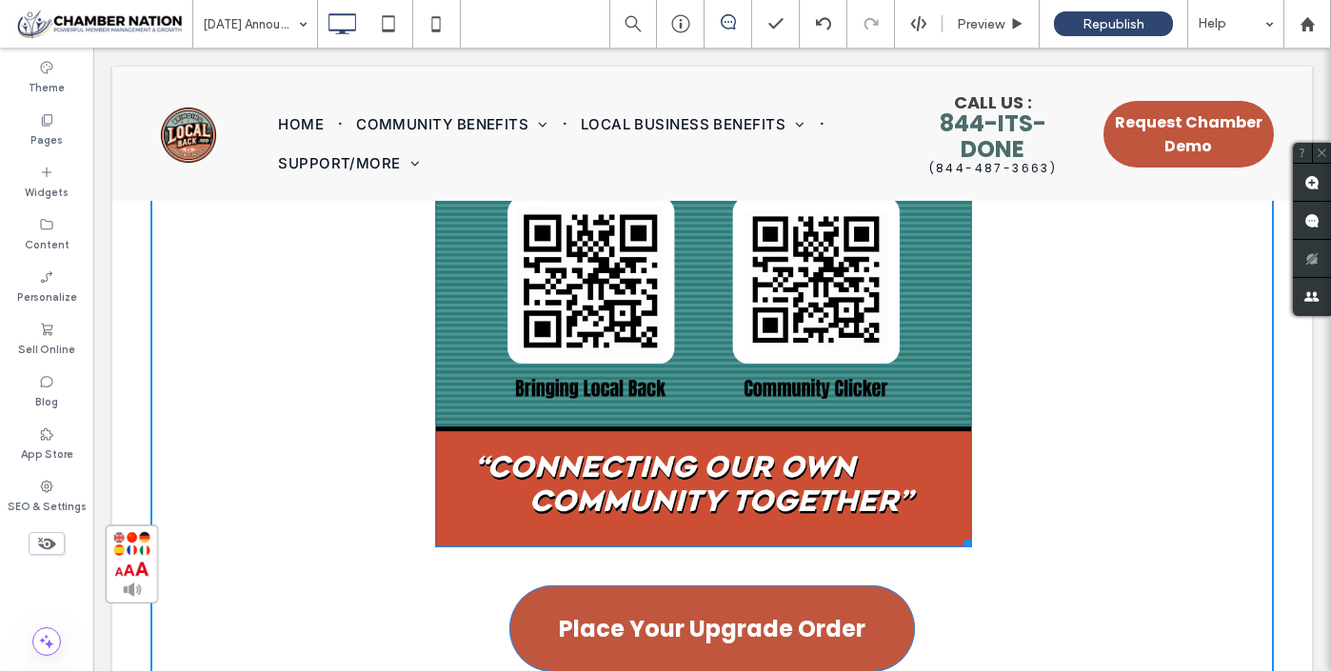
drag, startPoint x: 970, startPoint y: 525, endPoint x: 1000, endPoint y: 541, distance: 33.2
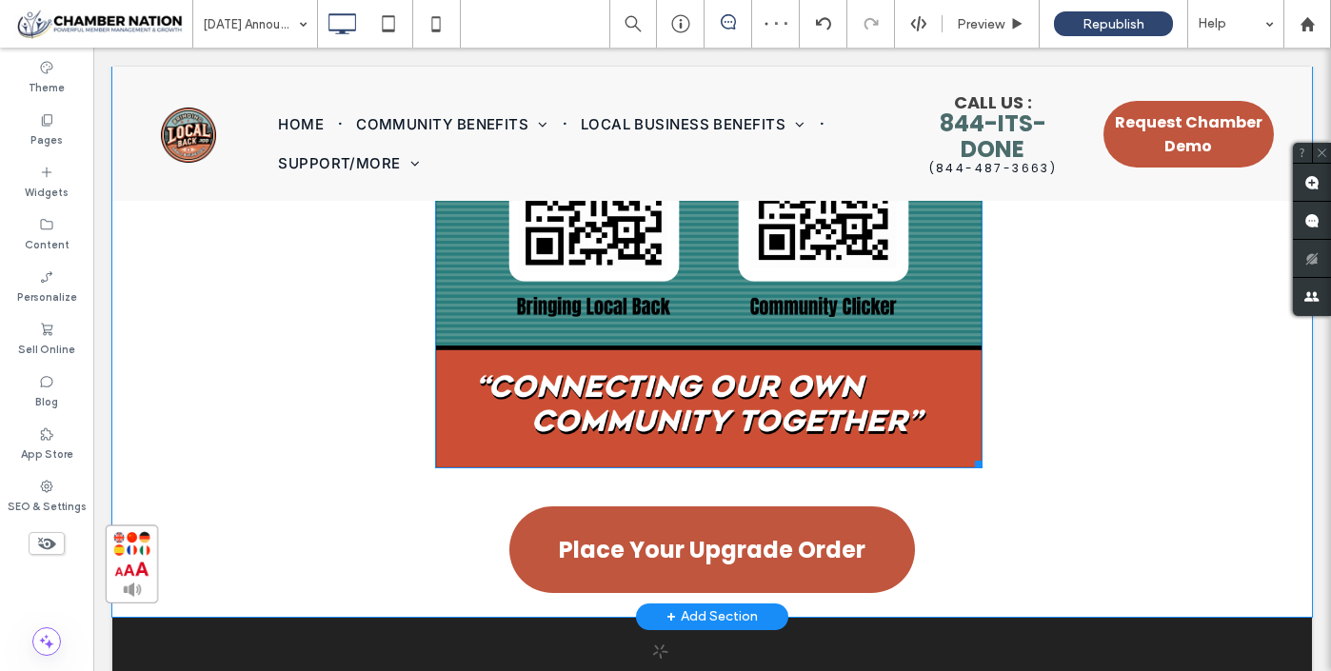
scroll to position [17083, 0]
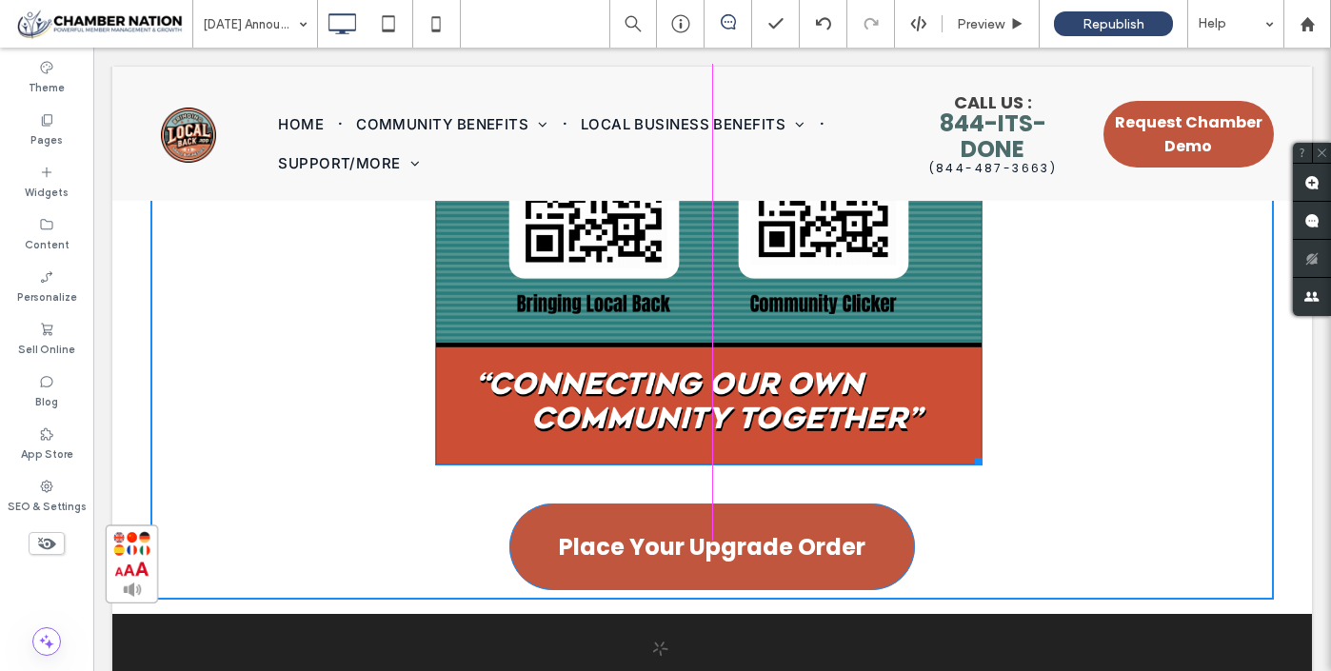
drag, startPoint x: 977, startPoint y: 446, endPoint x: 995, endPoint y: 455, distance: 20.4
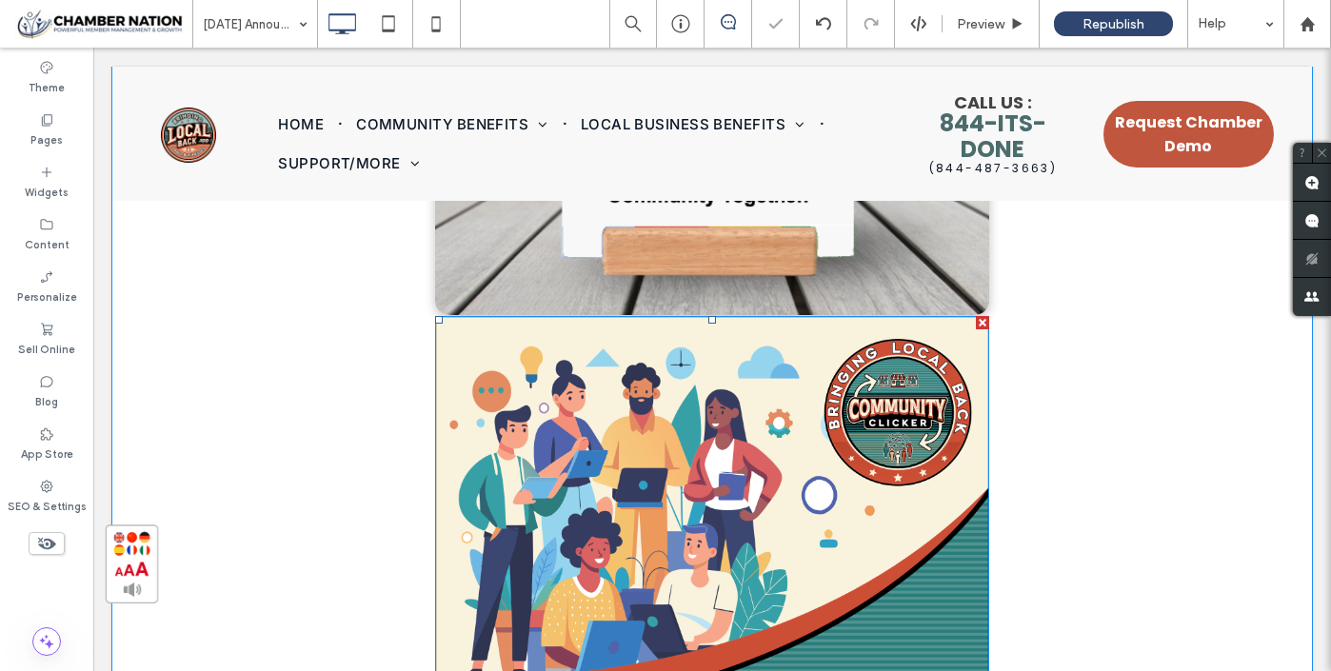
scroll to position [16445, 0]
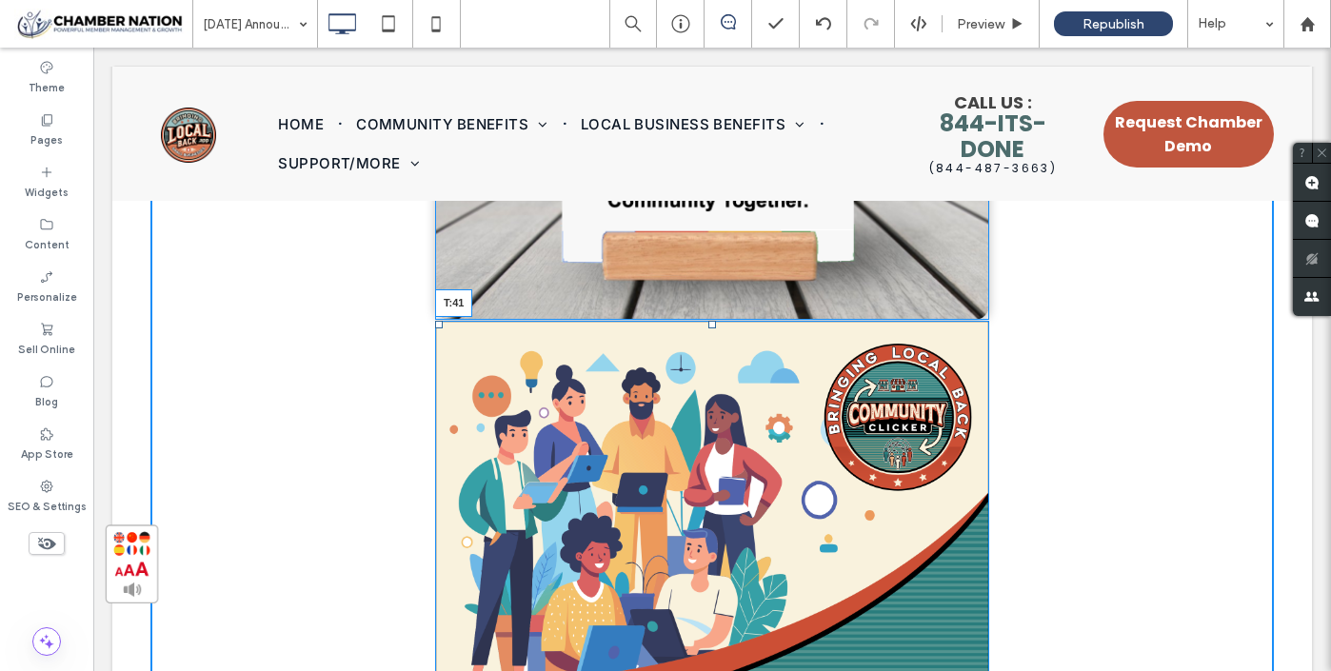
drag, startPoint x: 712, startPoint y: 310, endPoint x: 713, endPoint y: 348, distance: 38.1
click at [713, 328] on div at bounding box center [712, 325] width 8 height 8
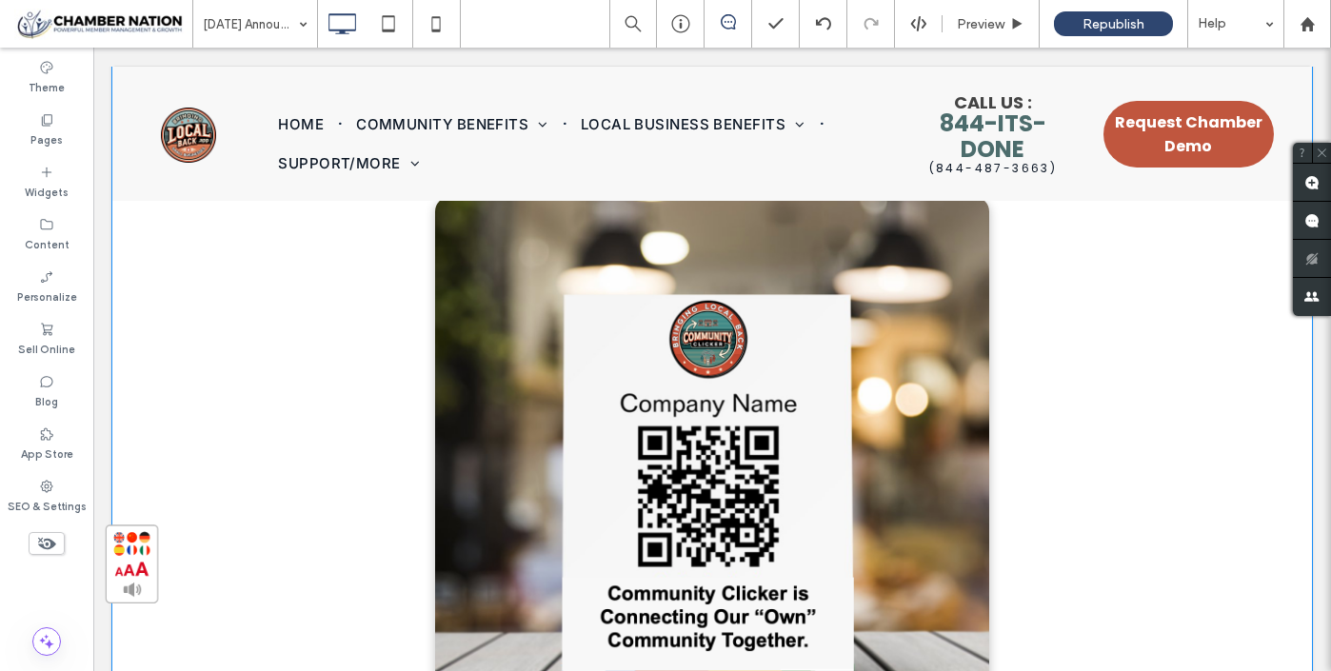
scroll to position [16003, 0]
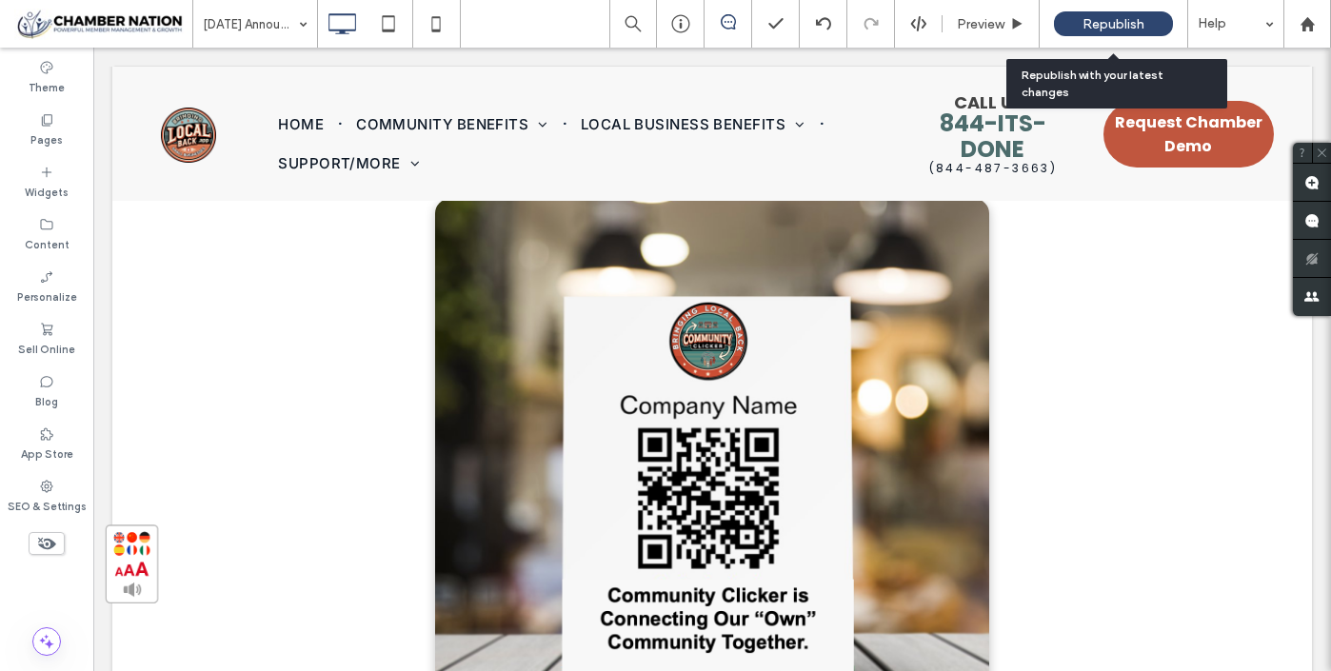
click at [1109, 20] on span "Republish" at bounding box center [1113, 24] width 62 height 16
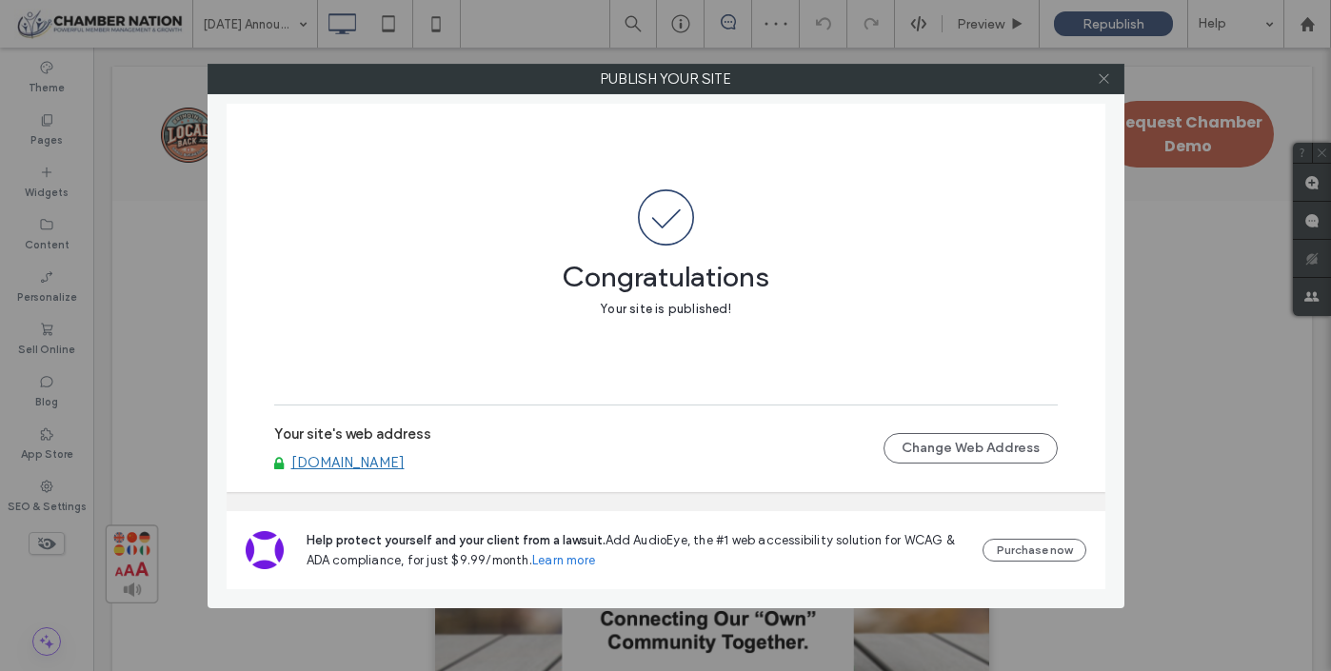
click at [1104, 77] on use at bounding box center [1104, 79] width 10 height 10
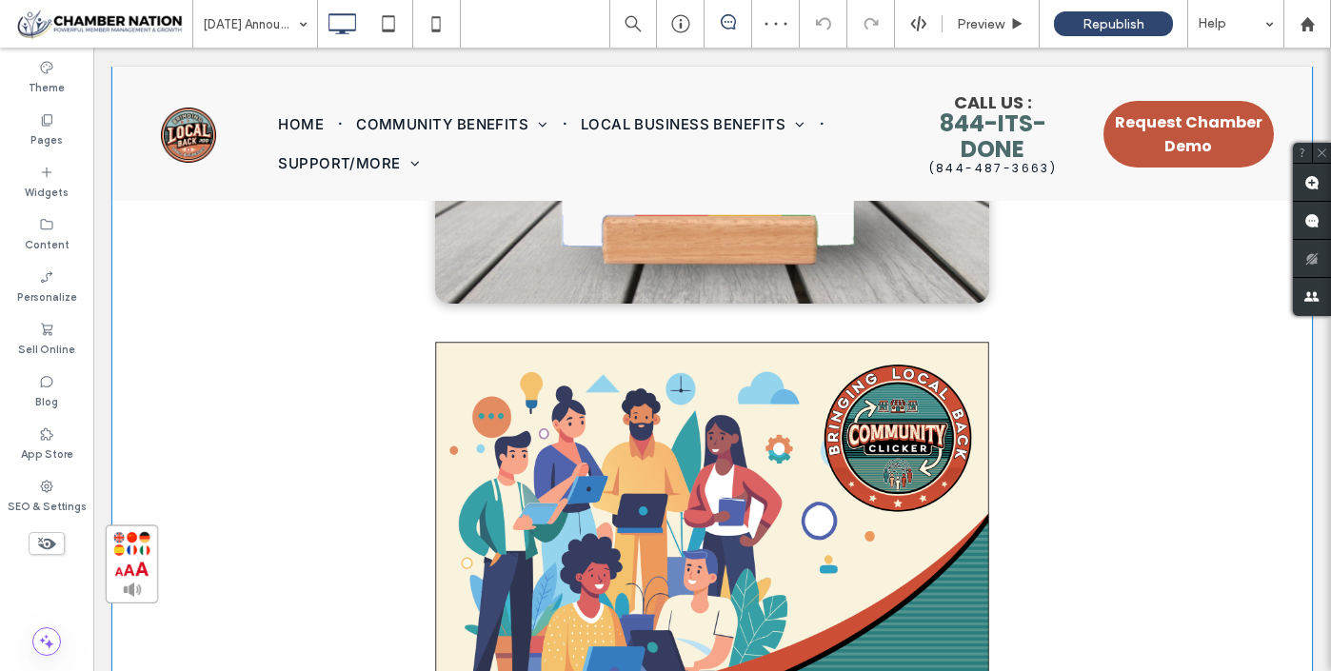
scroll to position [16463, 0]
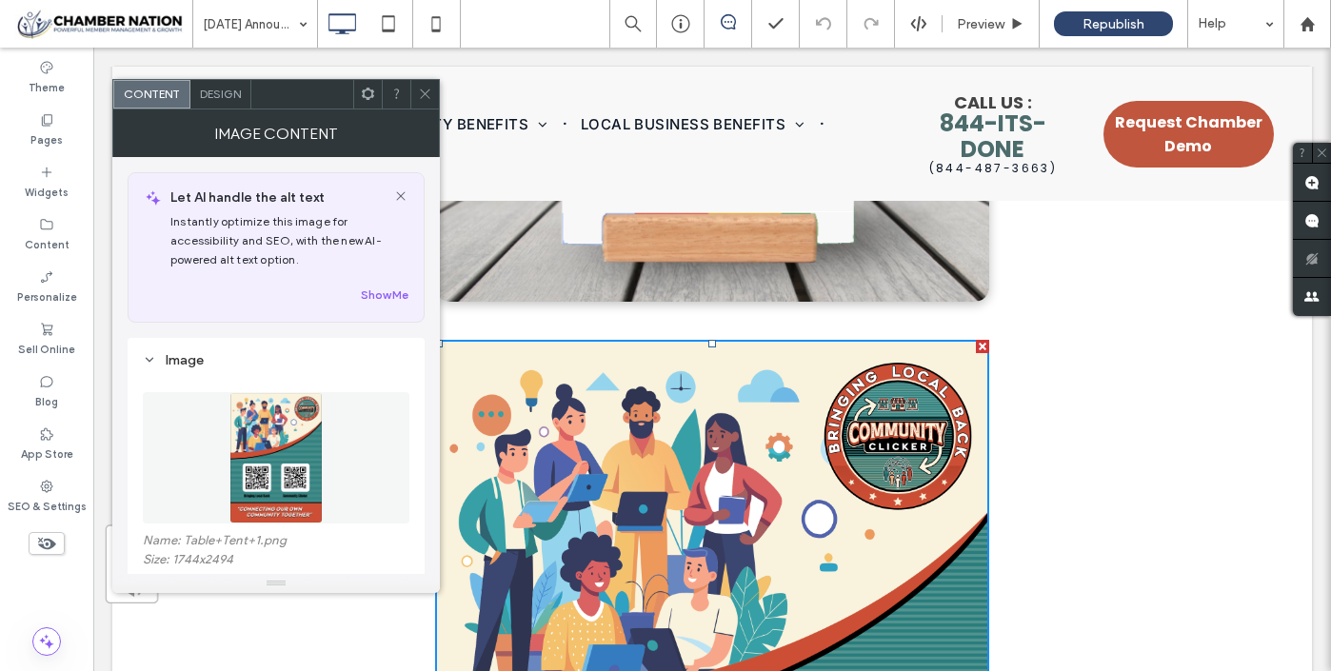
click at [218, 88] on span "Design" at bounding box center [220, 94] width 41 height 14
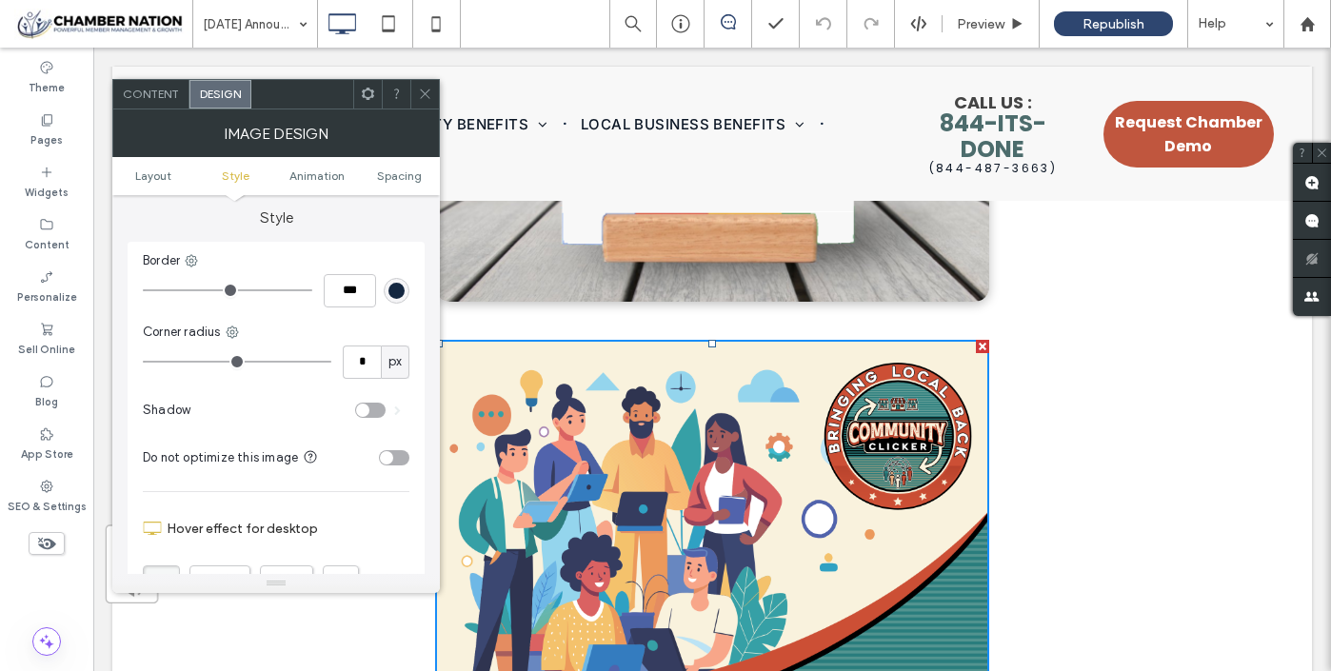
scroll to position [413, 0]
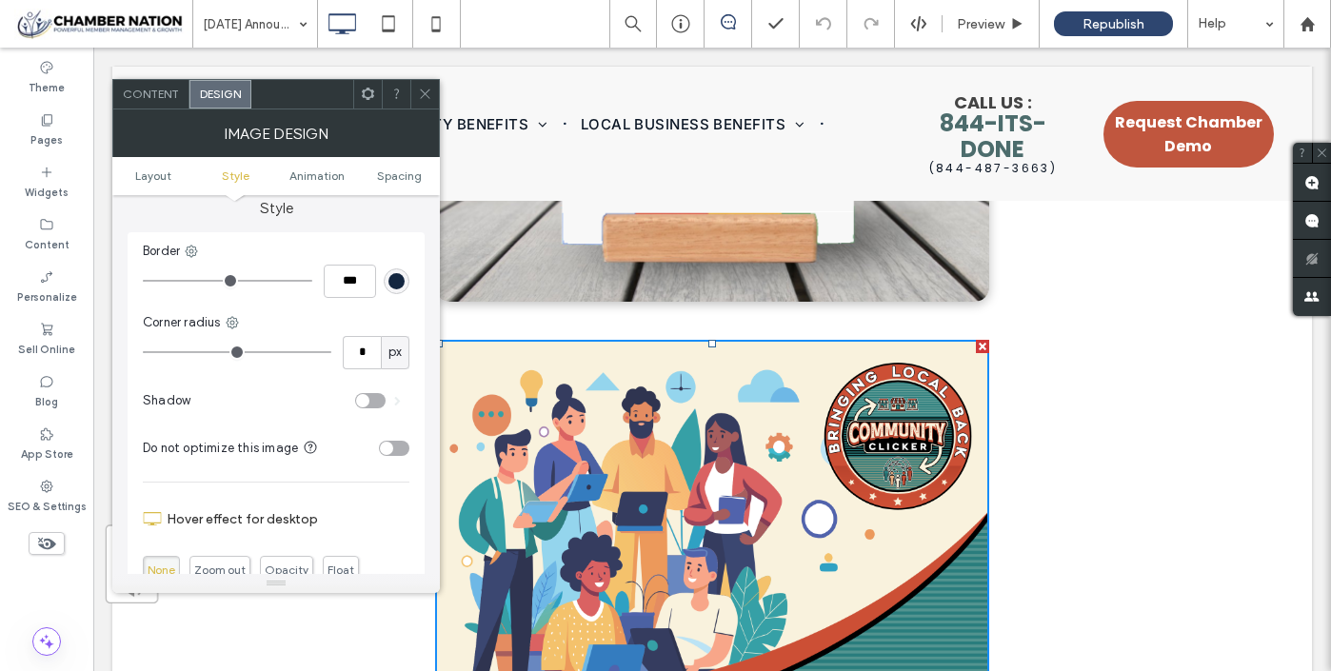
type input "*"
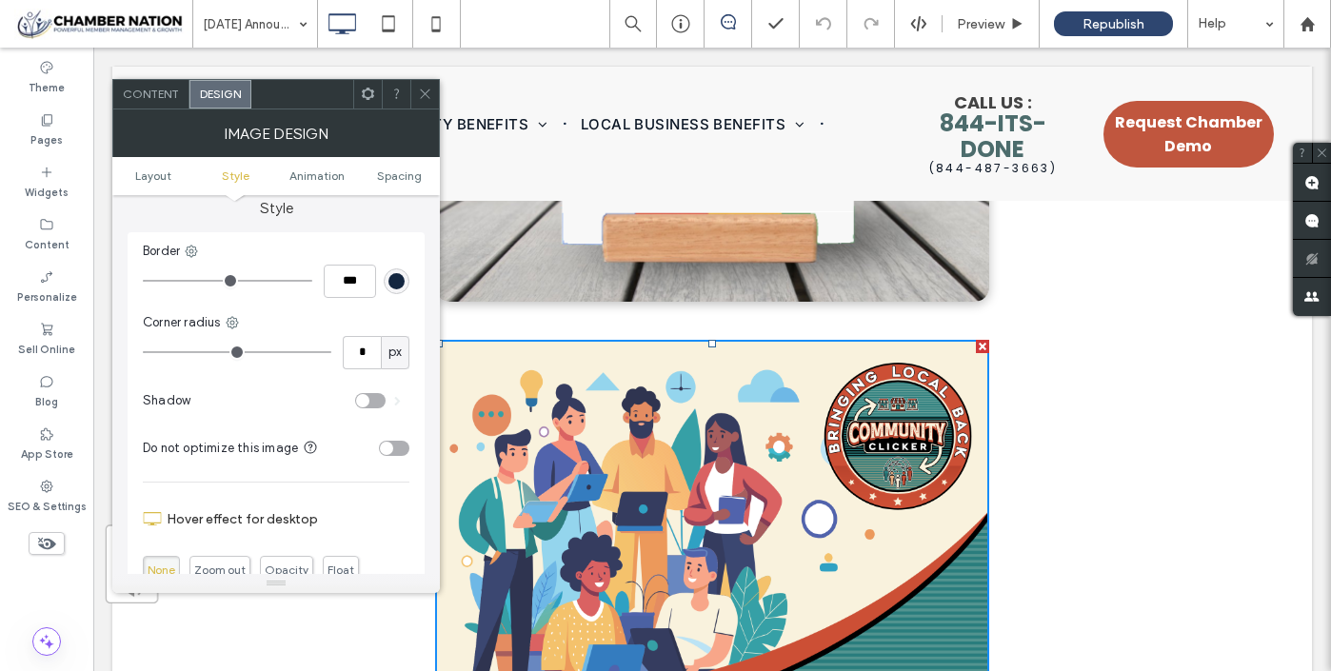
type input "*"
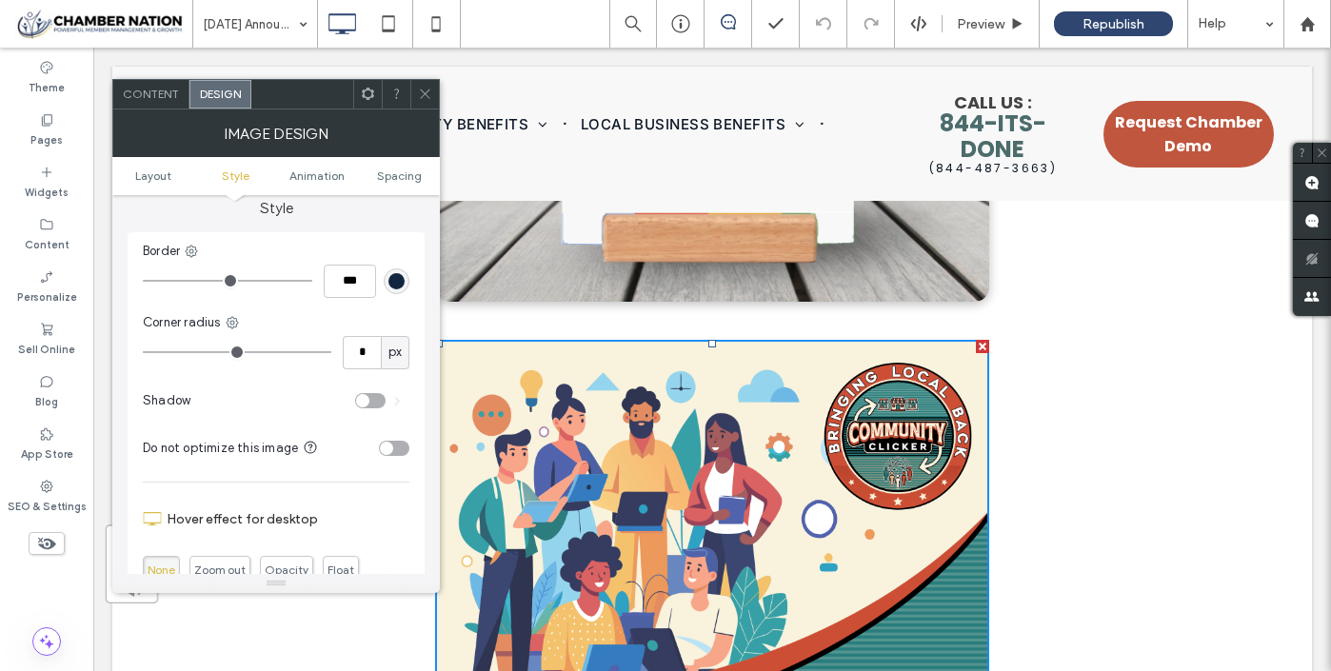
type input "*"
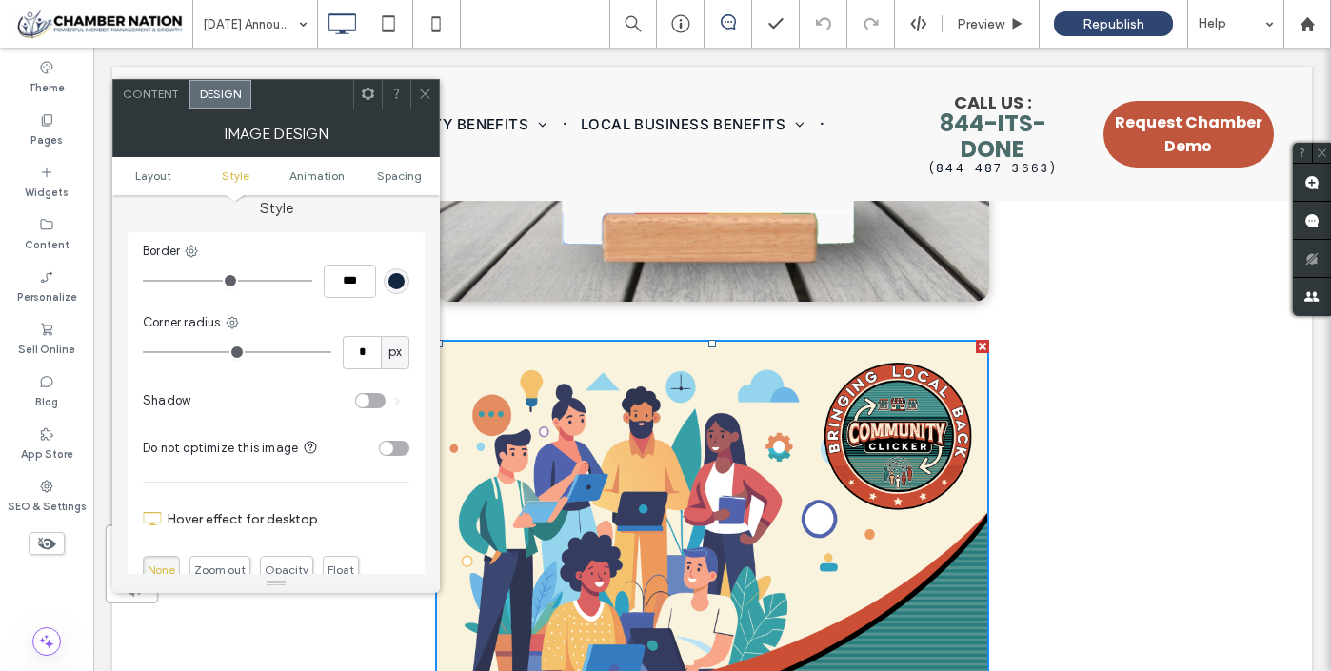
type input "*"
type input "**"
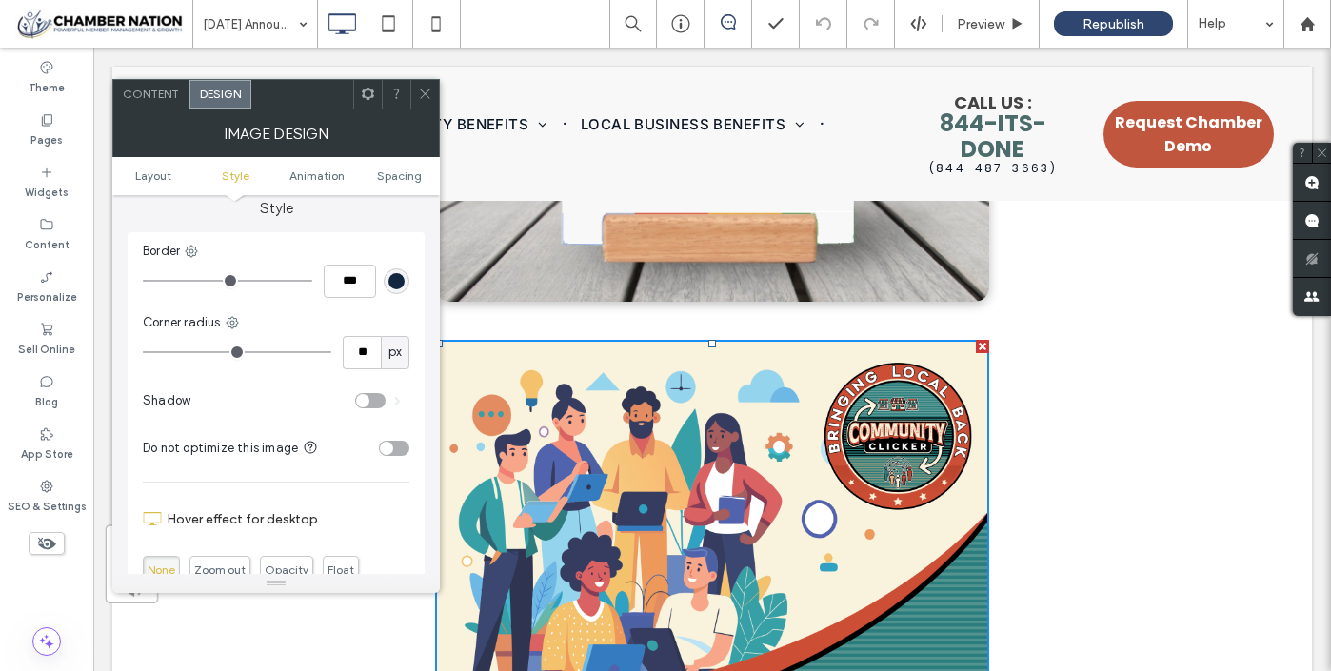
type input "**"
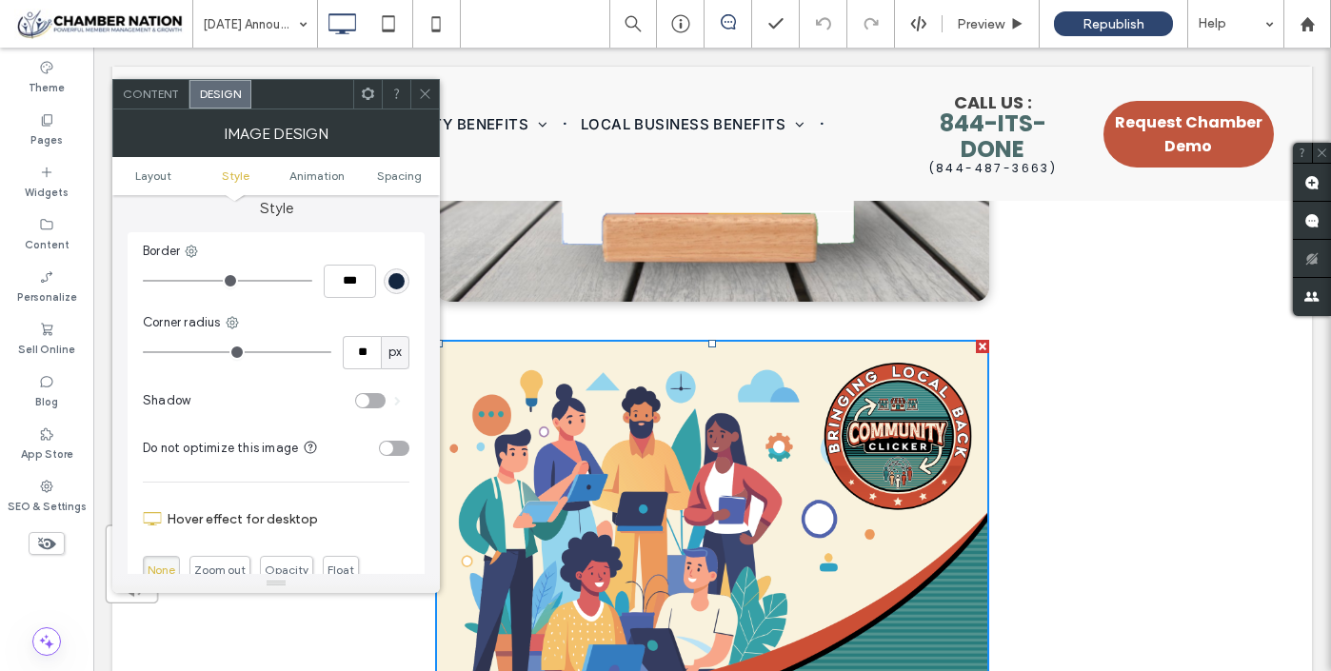
type input "**"
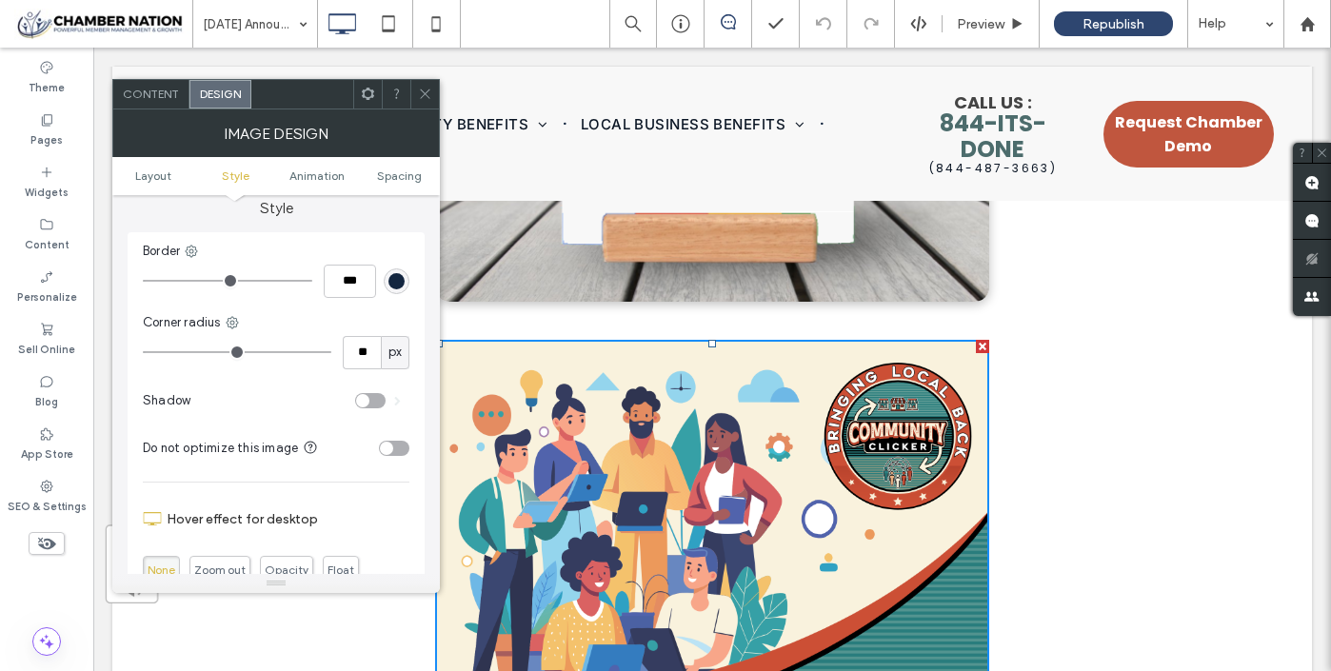
type input "**"
drag, startPoint x: 150, startPoint y: 353, endPoint x: 175, endPoint y: 355, distance: 24.8
type input "**"
click at [175, 353] on input "range" at bounding box center [237, 352] width 188 height 2
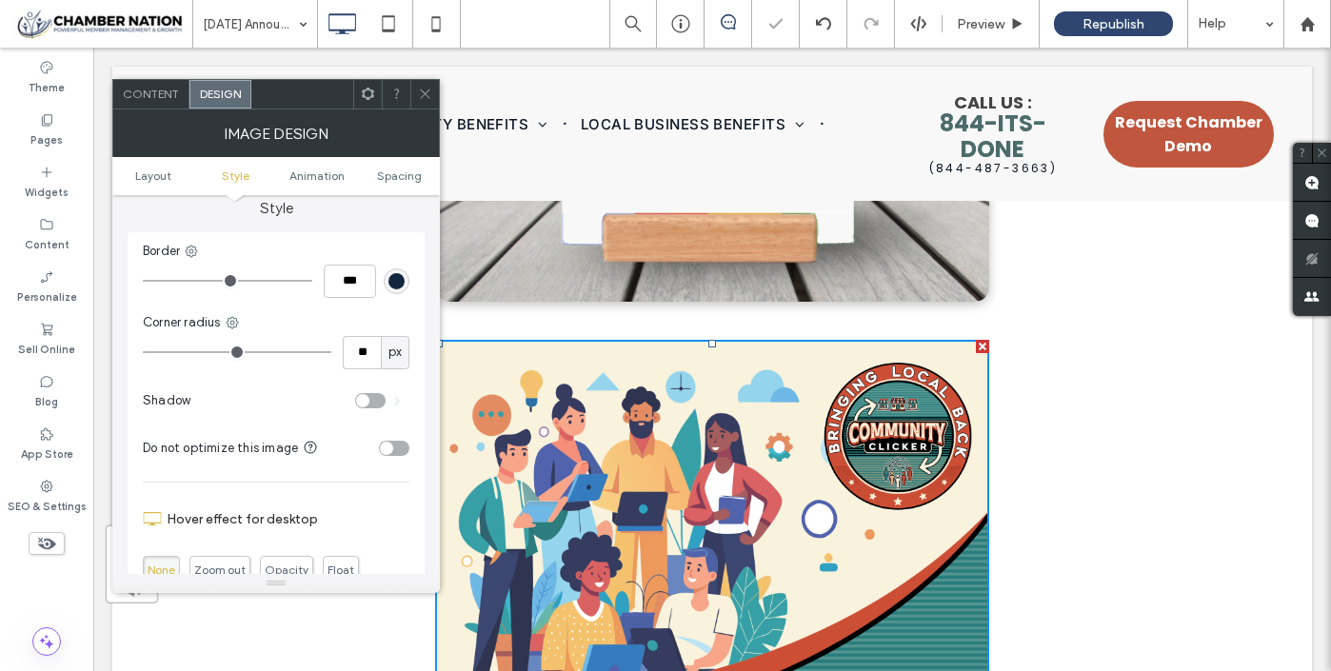
click at [425, 88] on icon at bounding box center [425, 94] width 14 height 14
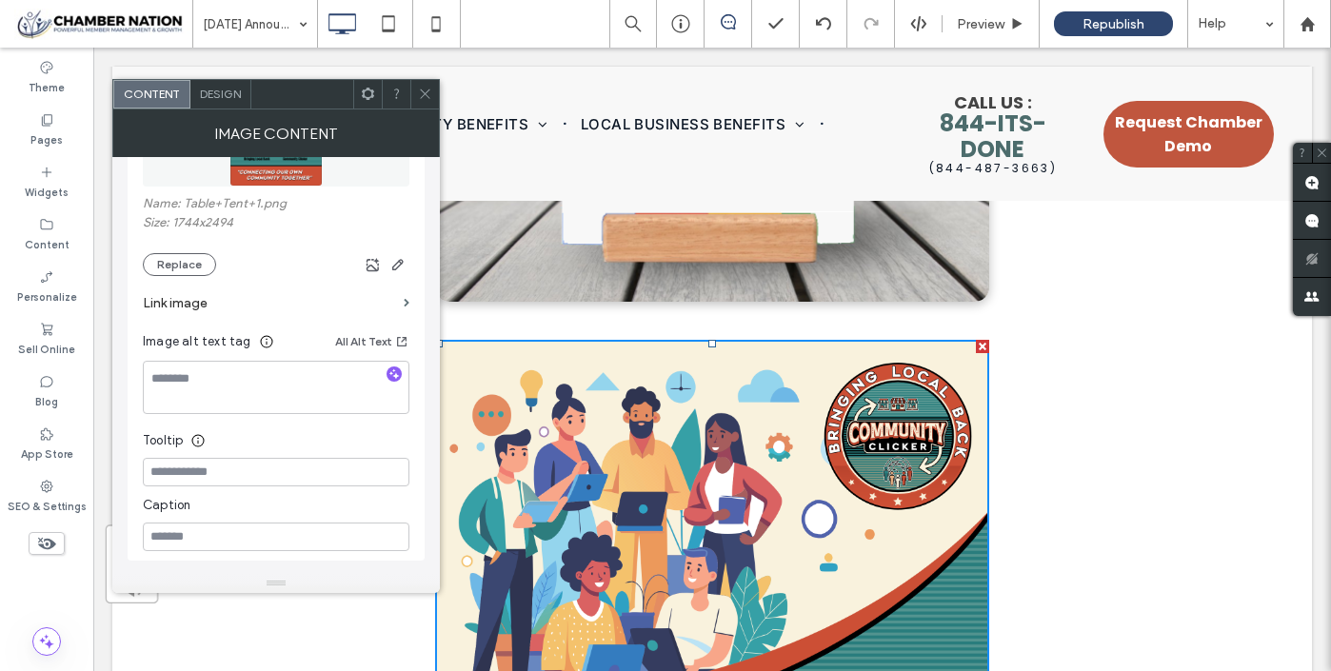
scroll to position [333, 0]
click at [224, 89] on span "Design" at bounding box center [220, 94] width 41 height 14
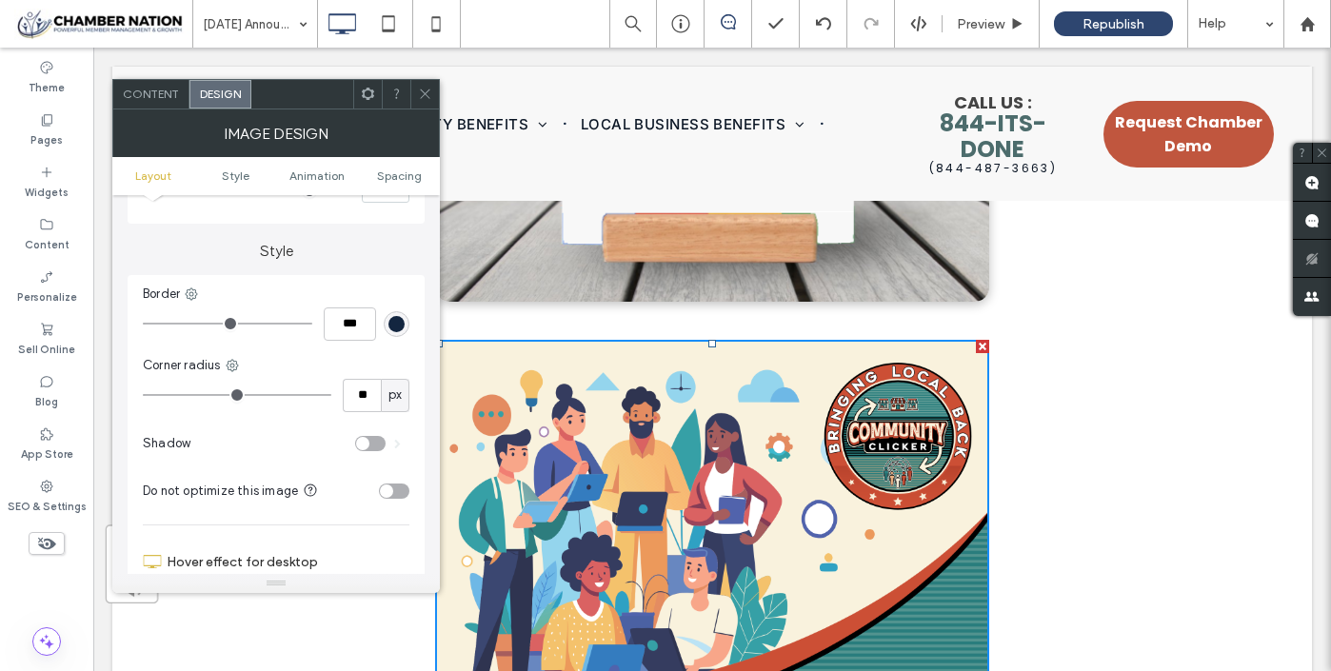
scroll to position [384, 0]
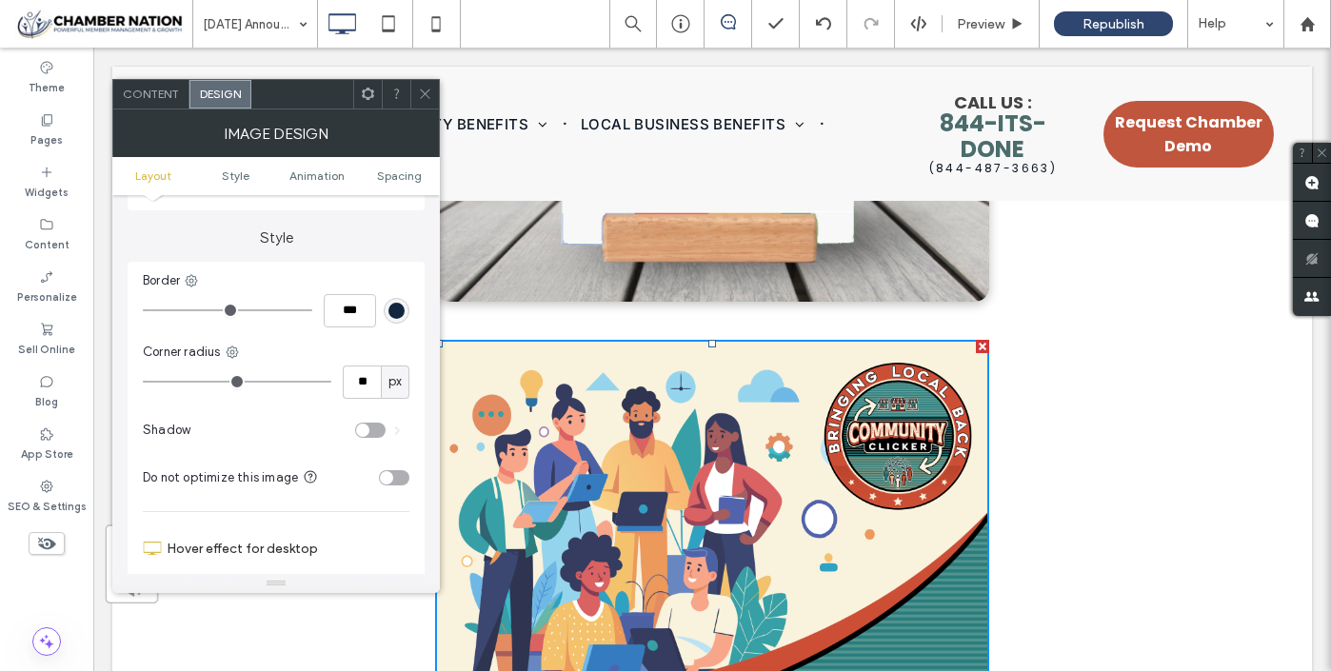
click at [379, 430] on div "toggle" at bounding box center [370, 430] width 30 height 15
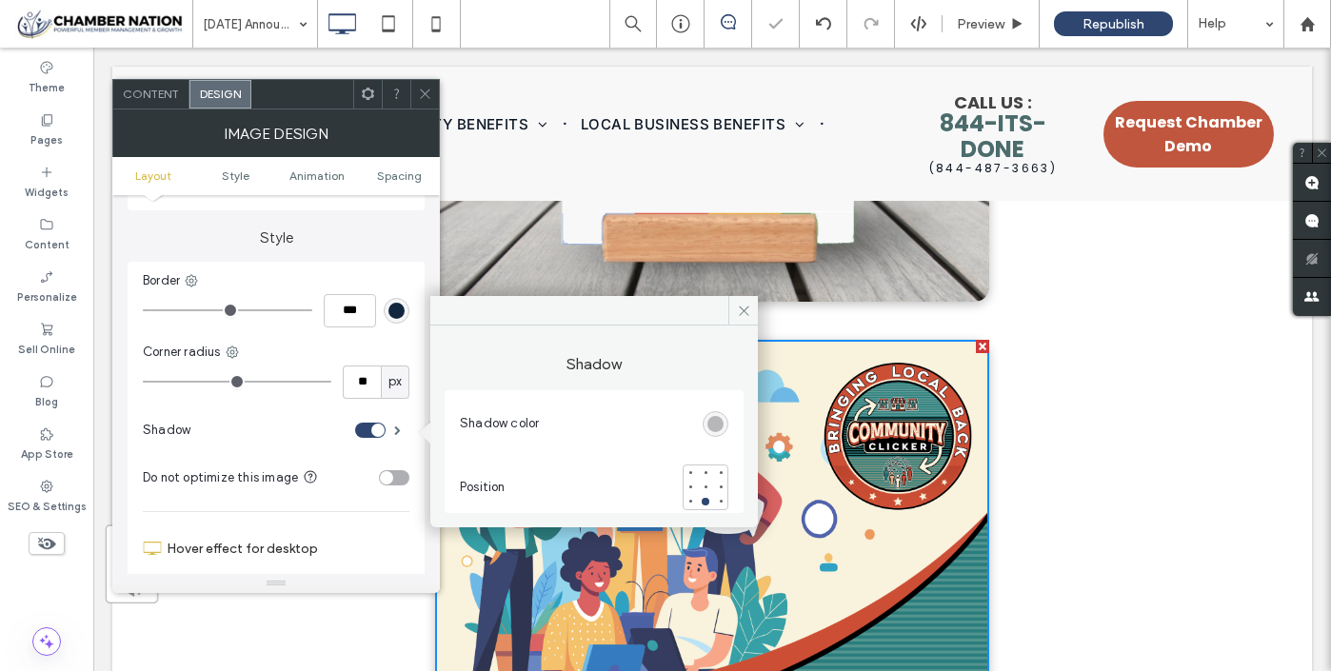
click at [427, 94] on icon at bounding box center [425, 94] width 14 height 14
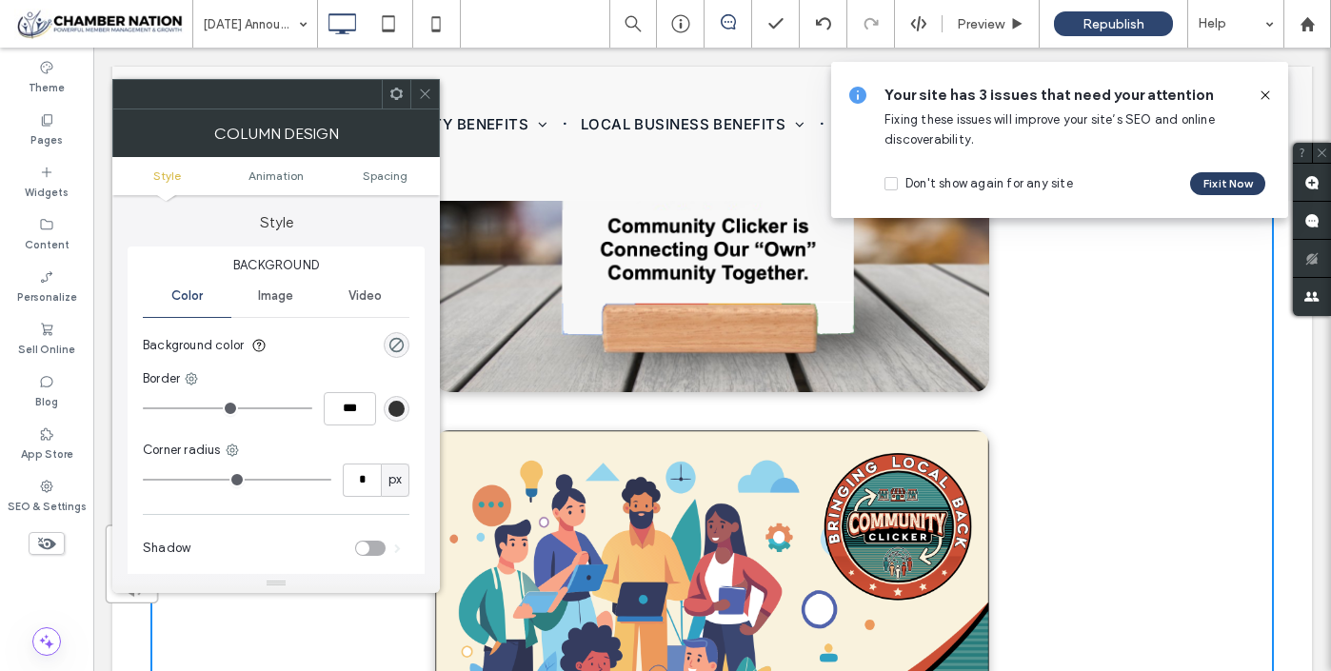
scroll to position [16373, 0]
click at [1223, 188] on button "Fix it Now" at bounding box center [1227, 183] width 75 height 23
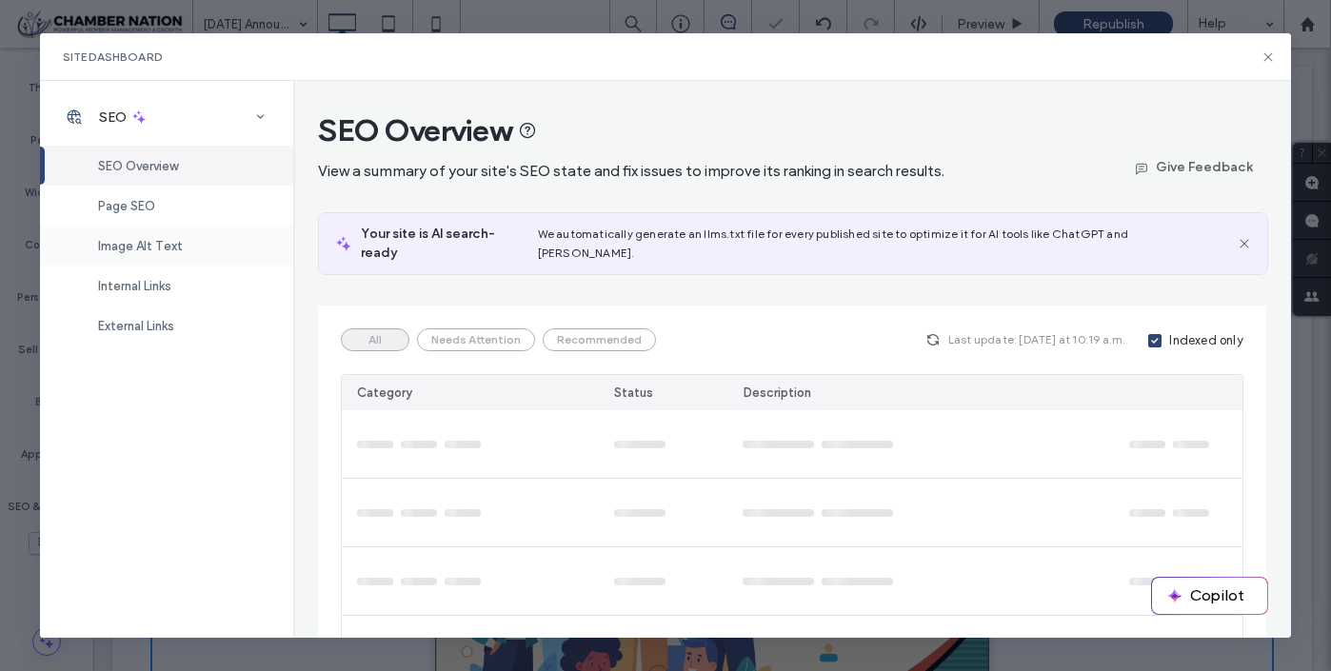
click at [161, 245] on span "Image Alt Text" at bounding box center [140, 246] width 85 height 14
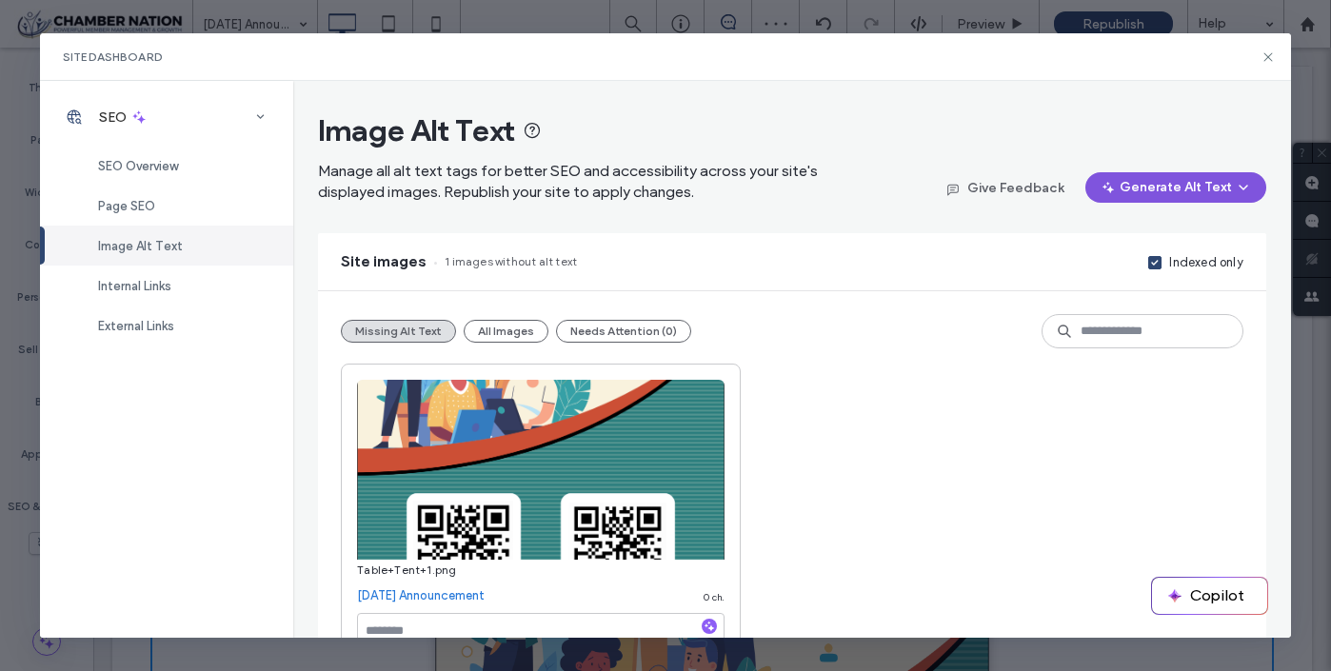
click at [1186, 200] on button "Generate Alt Text" at bounding box center [1175, 187] width 181 height 30
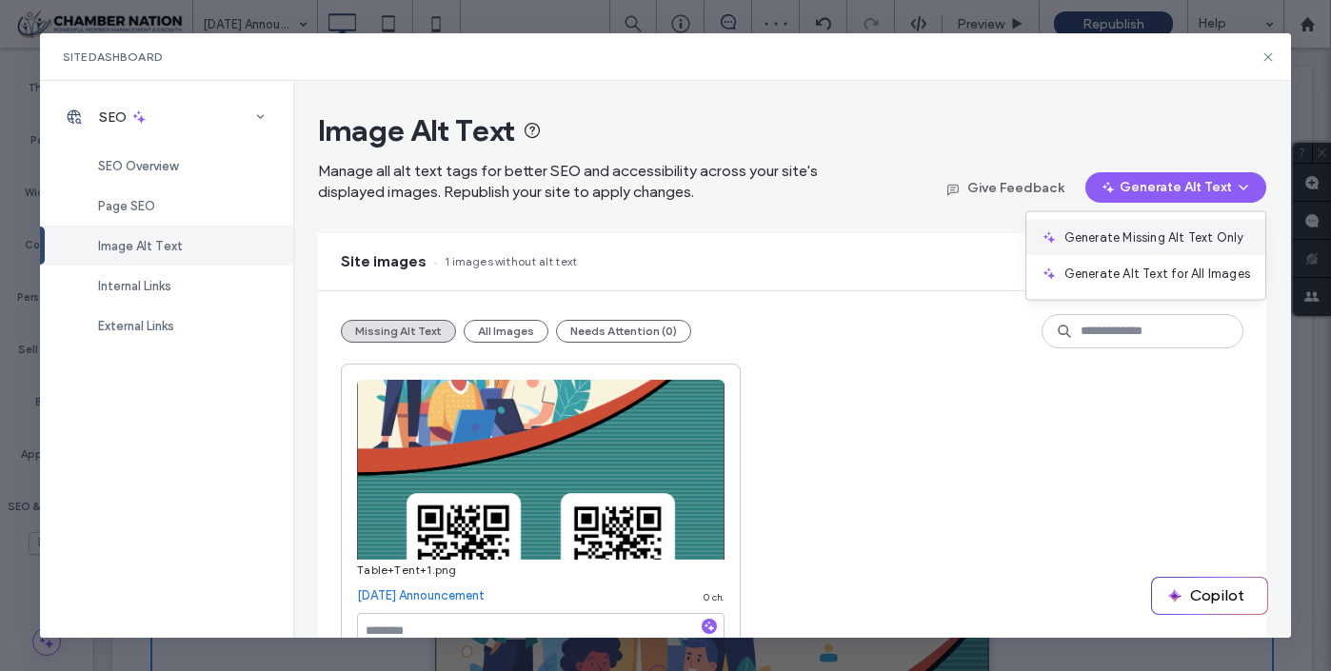
click at [1165, 246] on span "Generate Missing Alt Text Only" at bounding box center [1154, 237] width 180 height 19
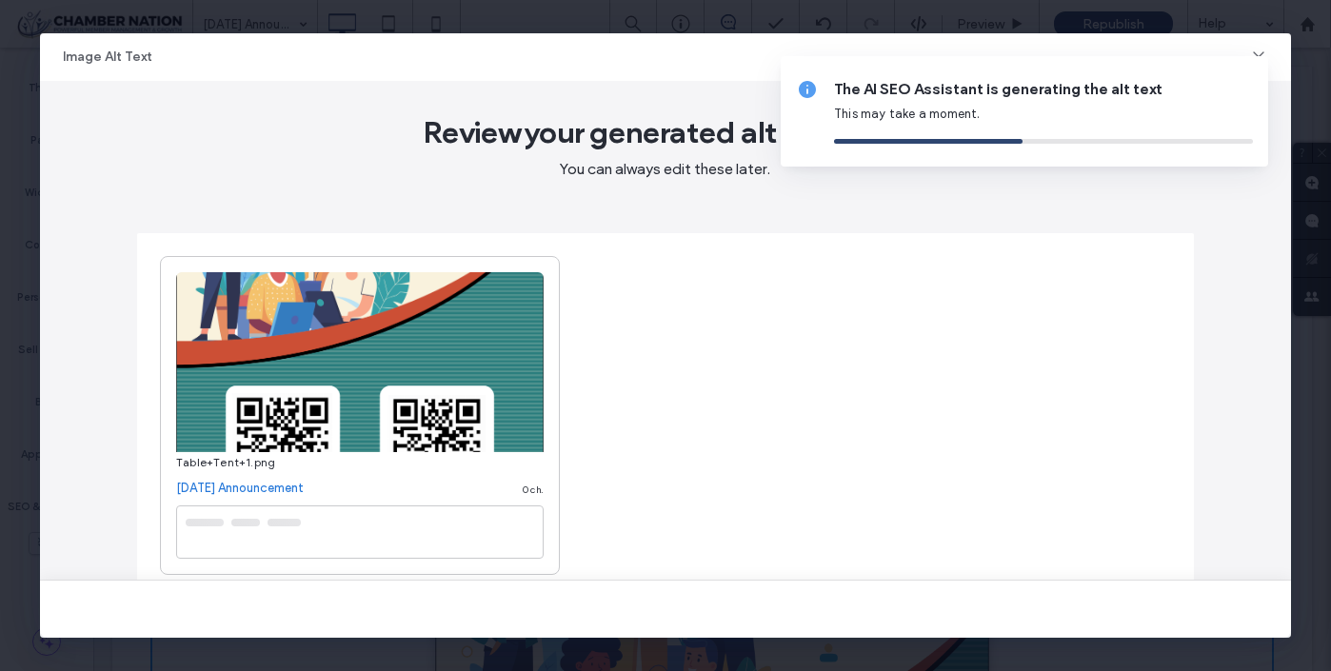
type textarea "**********"
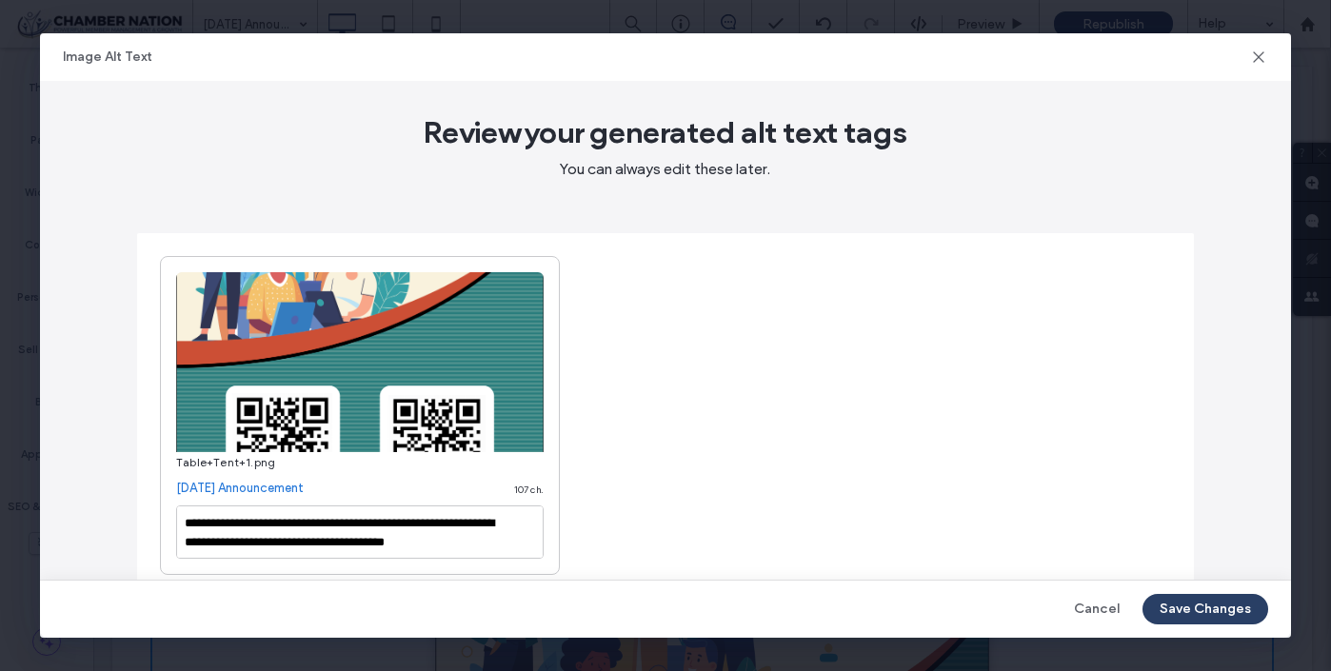
click at [1200, 606] on button "Save Changes" at bounding box center [1205, 609] width 126 height 30
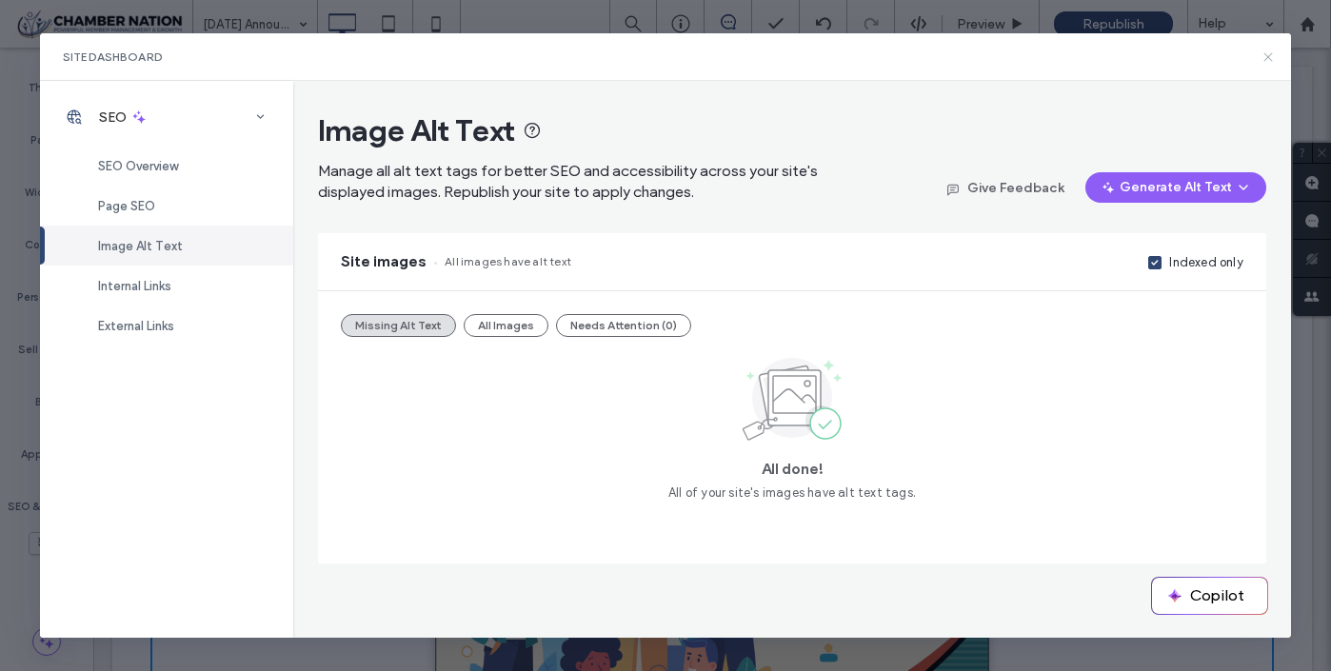
click at [1269, 60] on icon at bounding box center [1267, 57] width 15 height 15
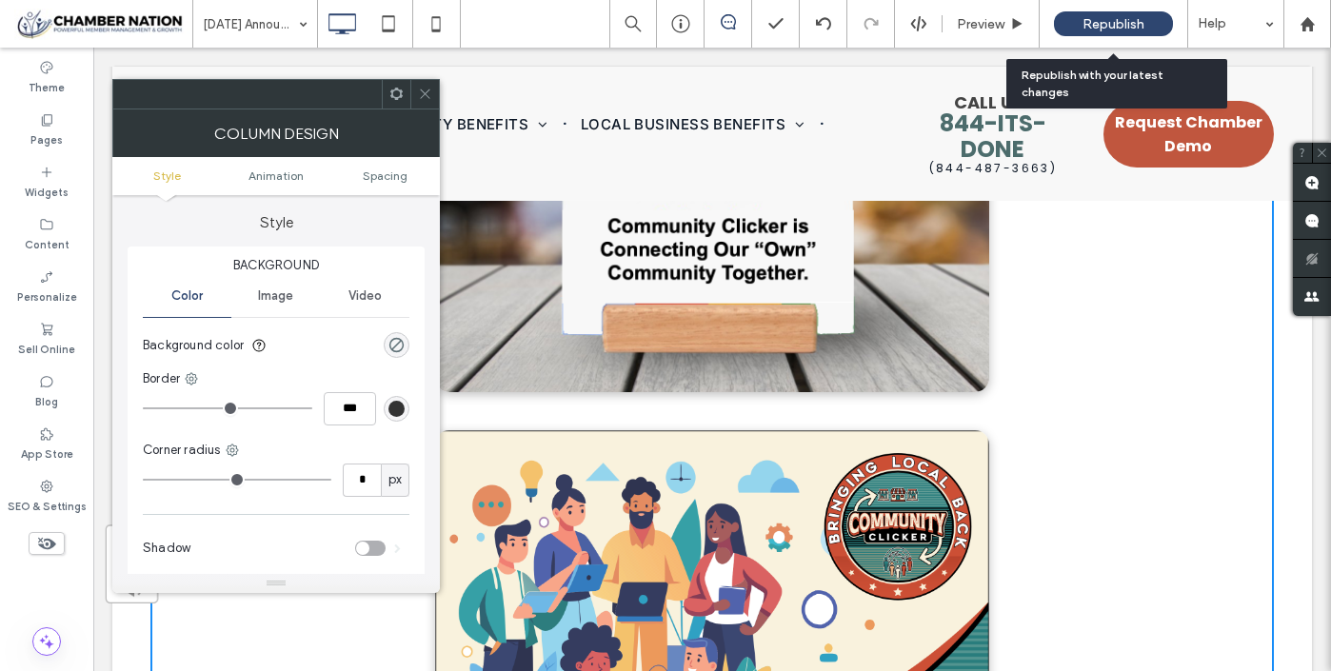
click at [1100, 19] on span "Republish" at bounding box center [1113, 24] width 62 height 16
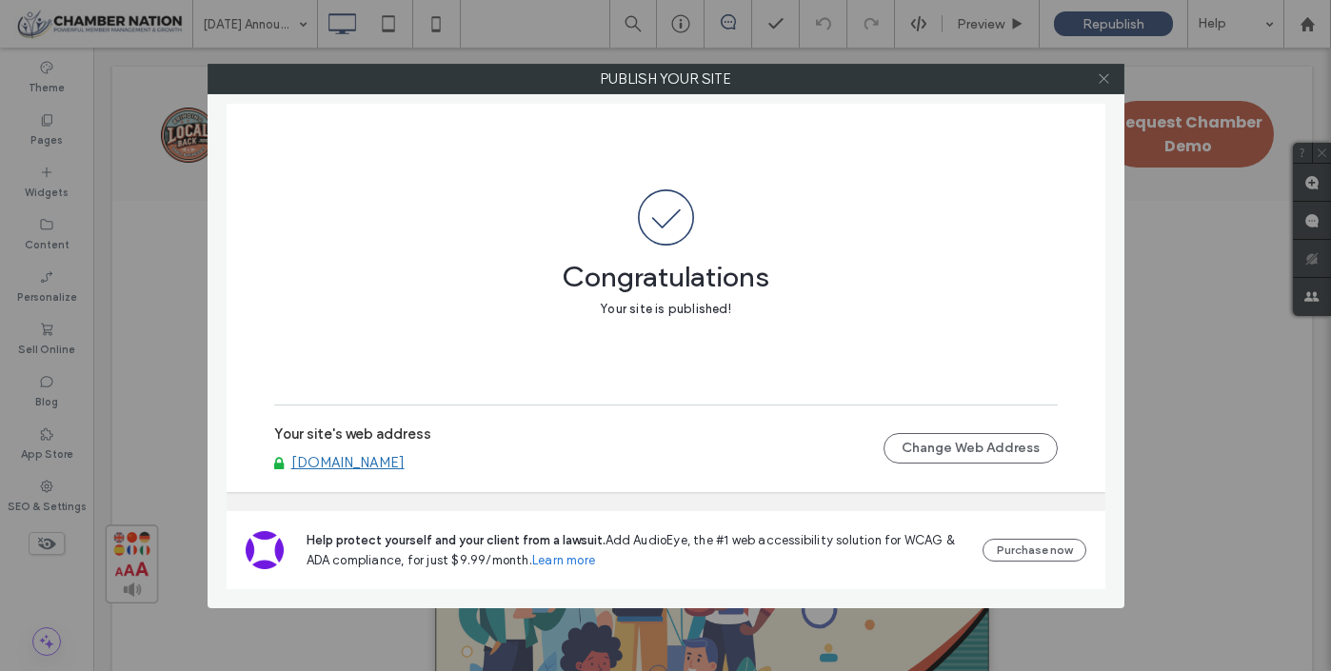
click at [1107, 75] on use at bounding box center [1104, 79] width 10 height 10
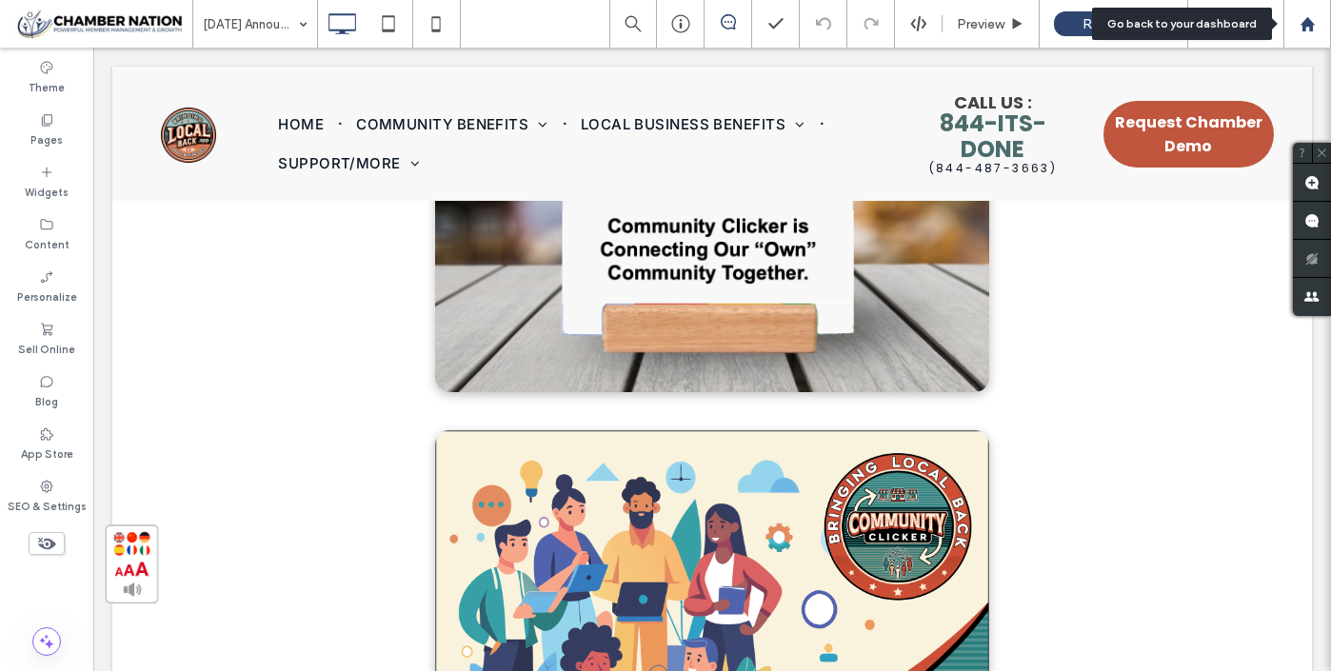
click at [1308, 26] on use at bounding box center [1306, 23] width 14 height 14
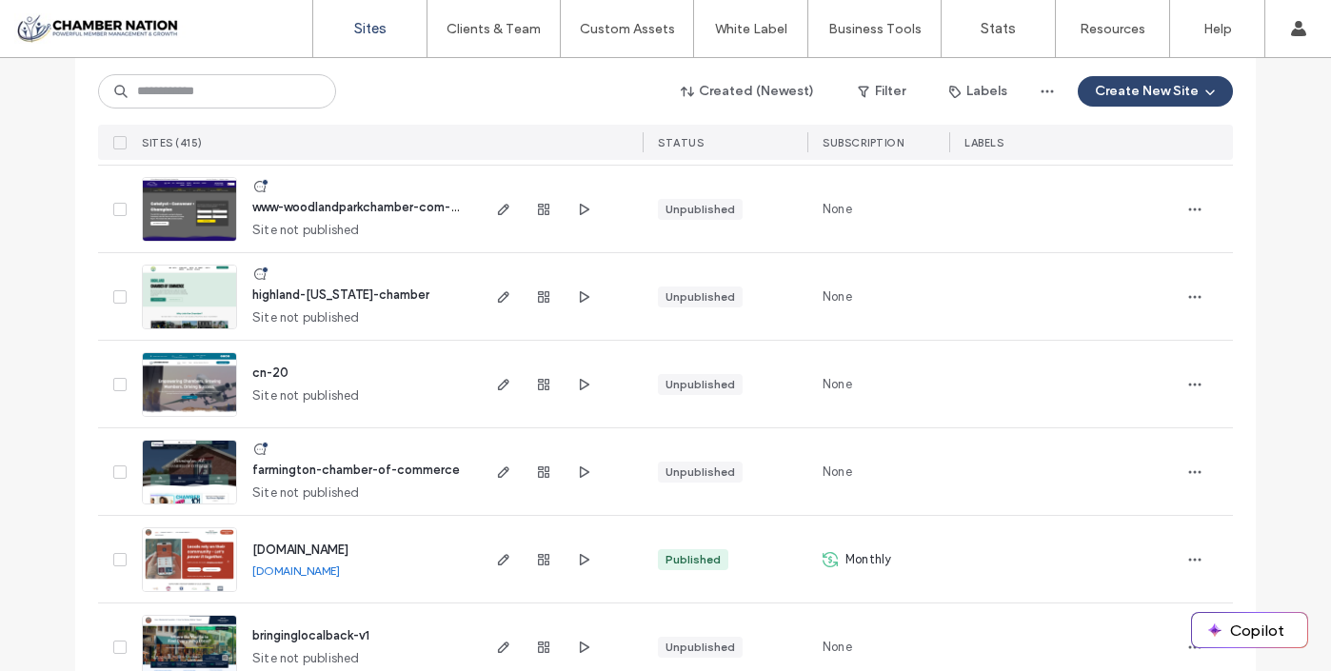
scroll to position [434, 0]
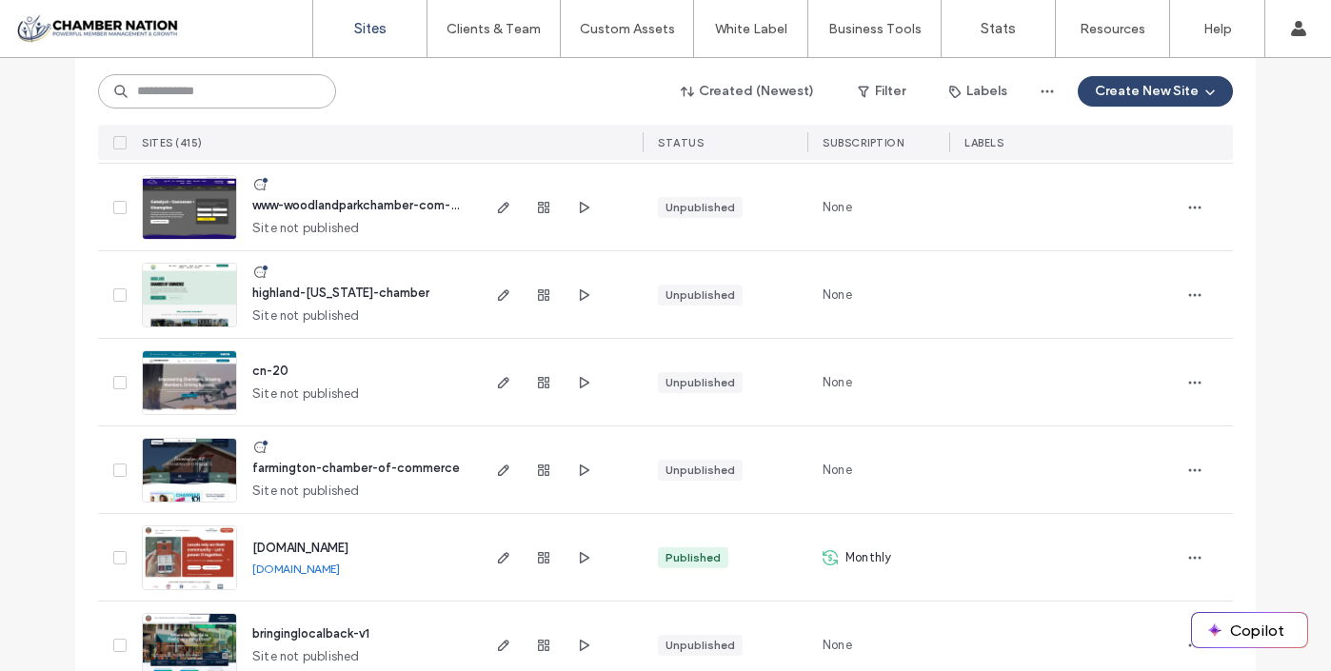
click at [235, 86] on input at bounding box center [217, 91] width 238 height 34
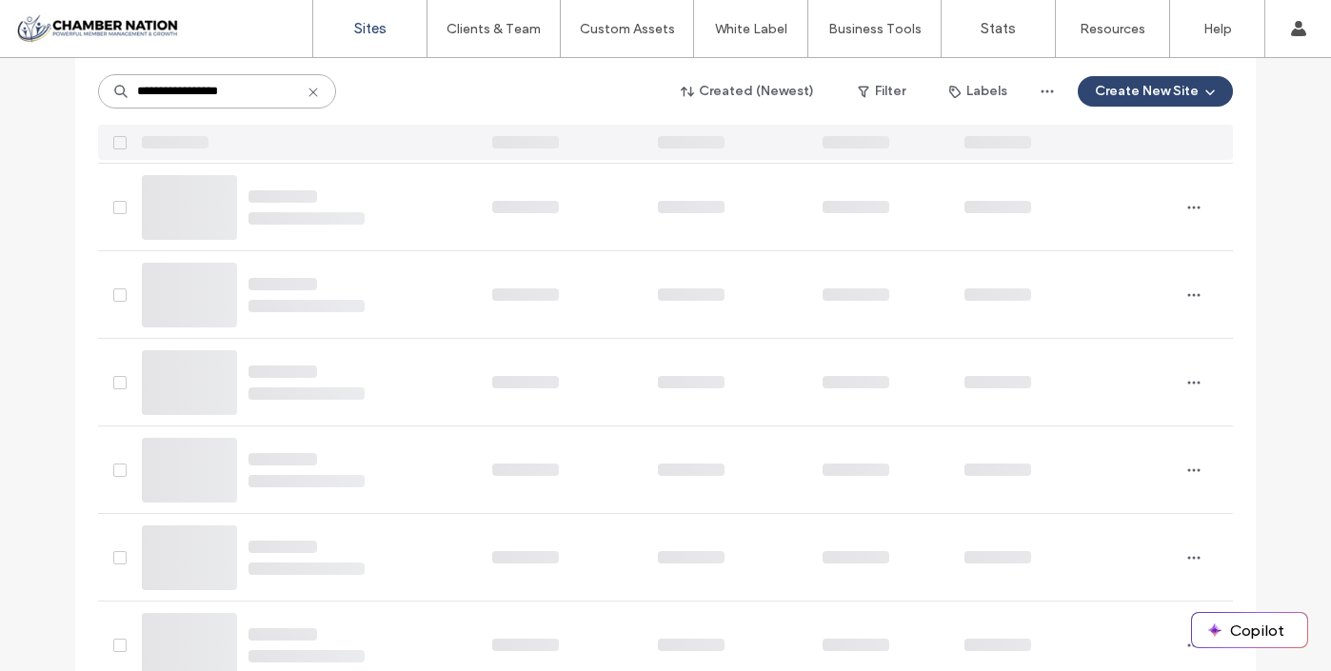
scroll to position [0, 0]
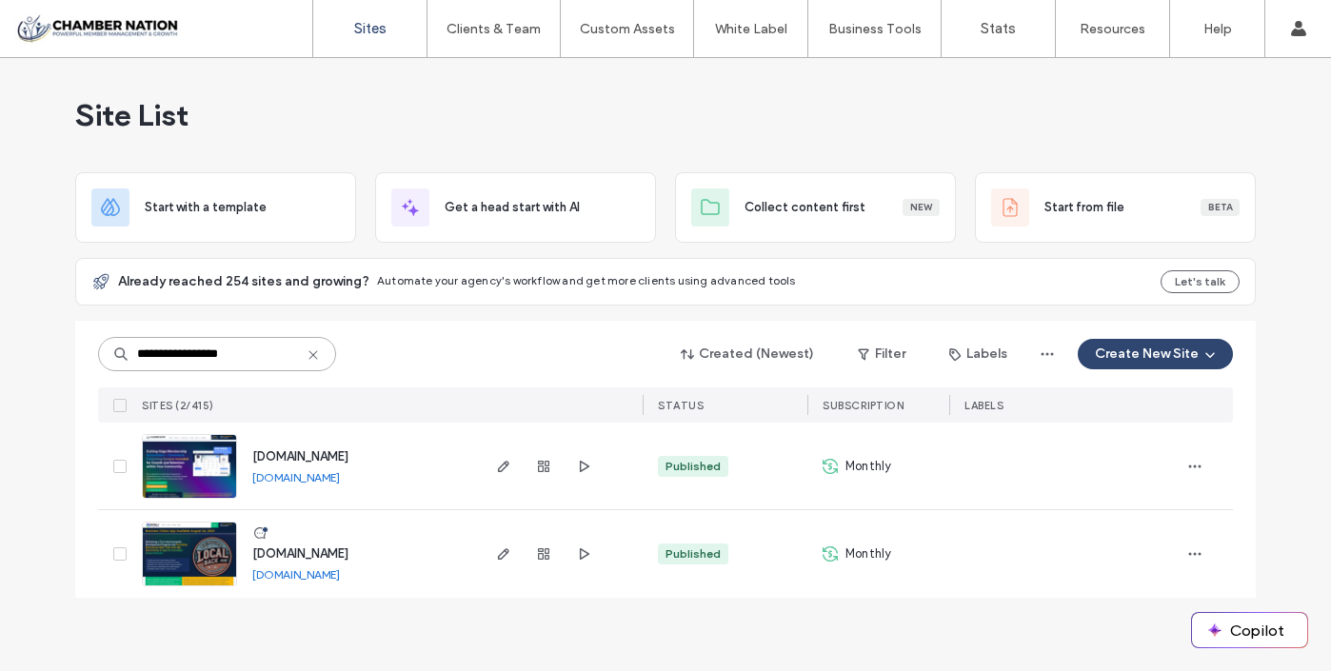
type input "**********"
click at [348, 453] on span "[DOMAIN_NAME]" at bounding box center [300, 456] width 96 height 14
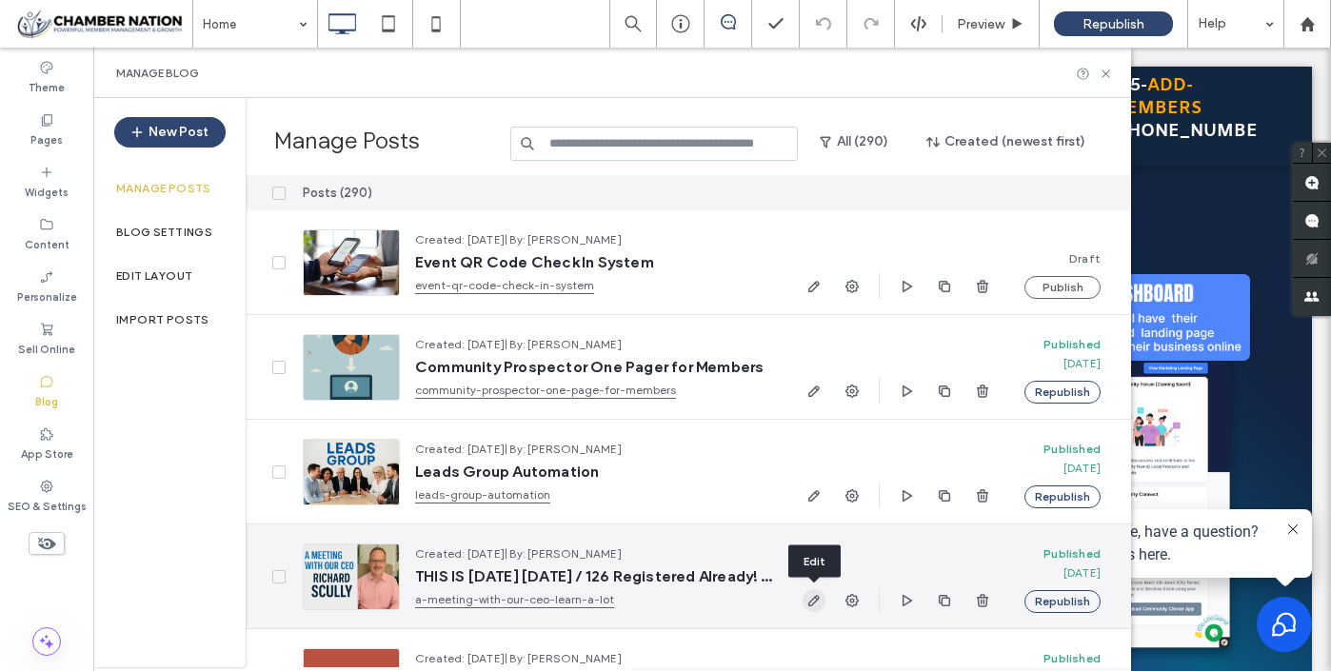
click at [813, 600] on icon "button" at bounding box center [813, 600] width 15 height 15
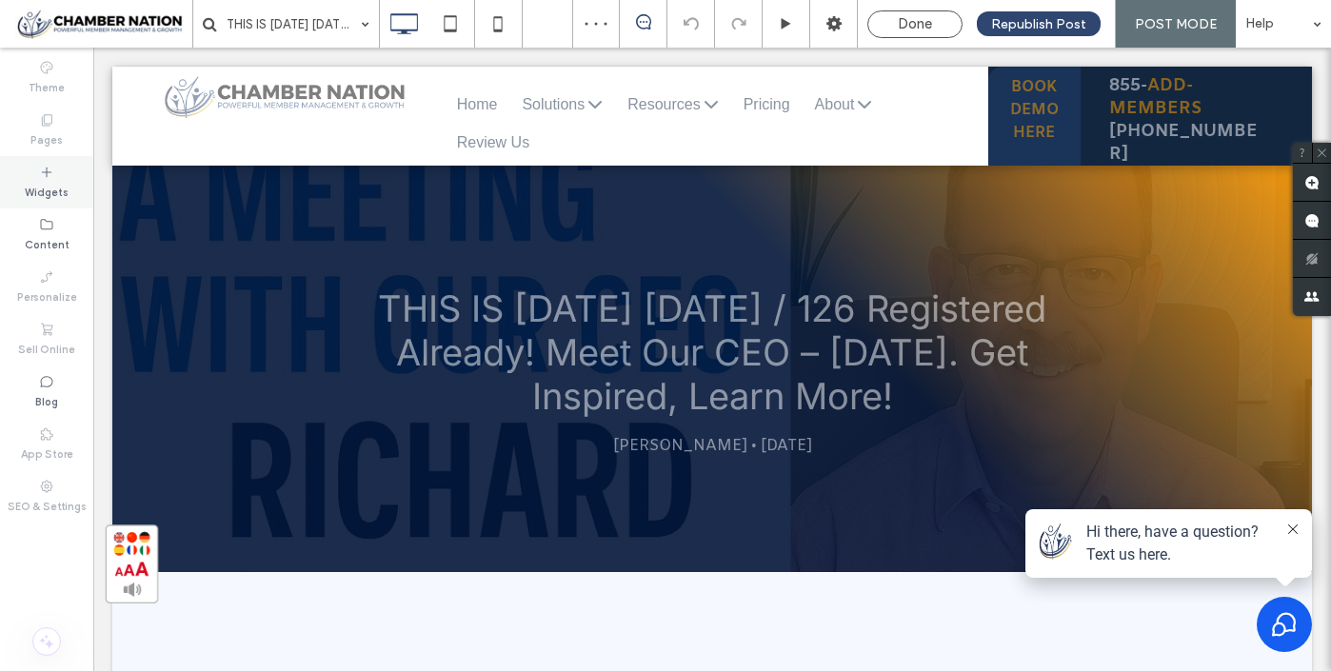
click at [50, 182] on label "Widgets" at bounding box center [47, 190] width 44 height 21
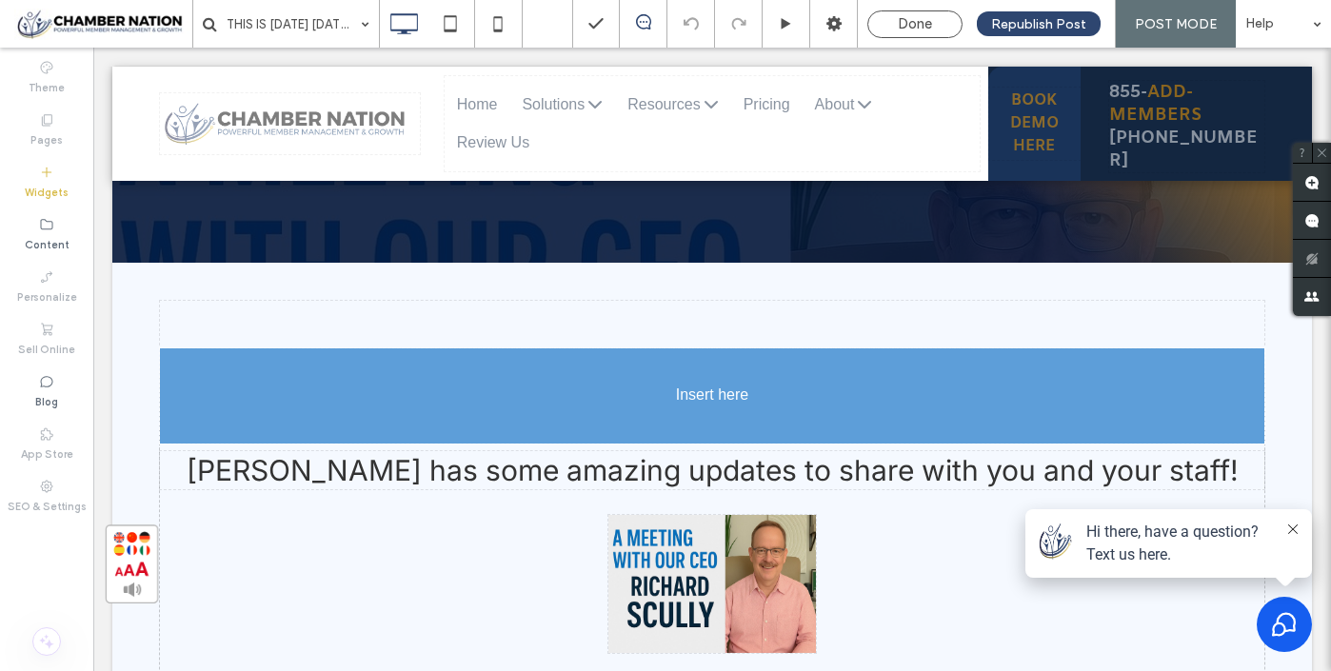
scroll to position [328, 0]
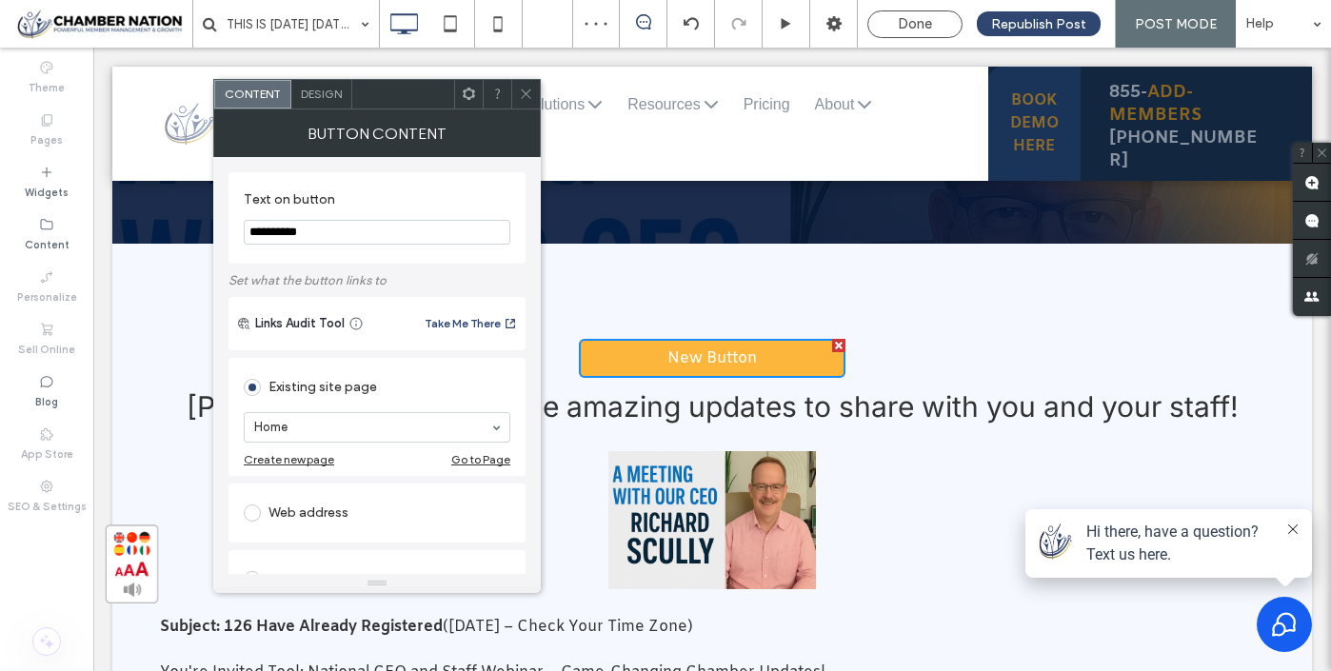
click at [329, 229] on input "**********" at bounding box center [377, 232] width 267 height 25
type input "**********"
click at [339, 520] on div "Web address" at bounding box center [377, 513] width 267 height 30
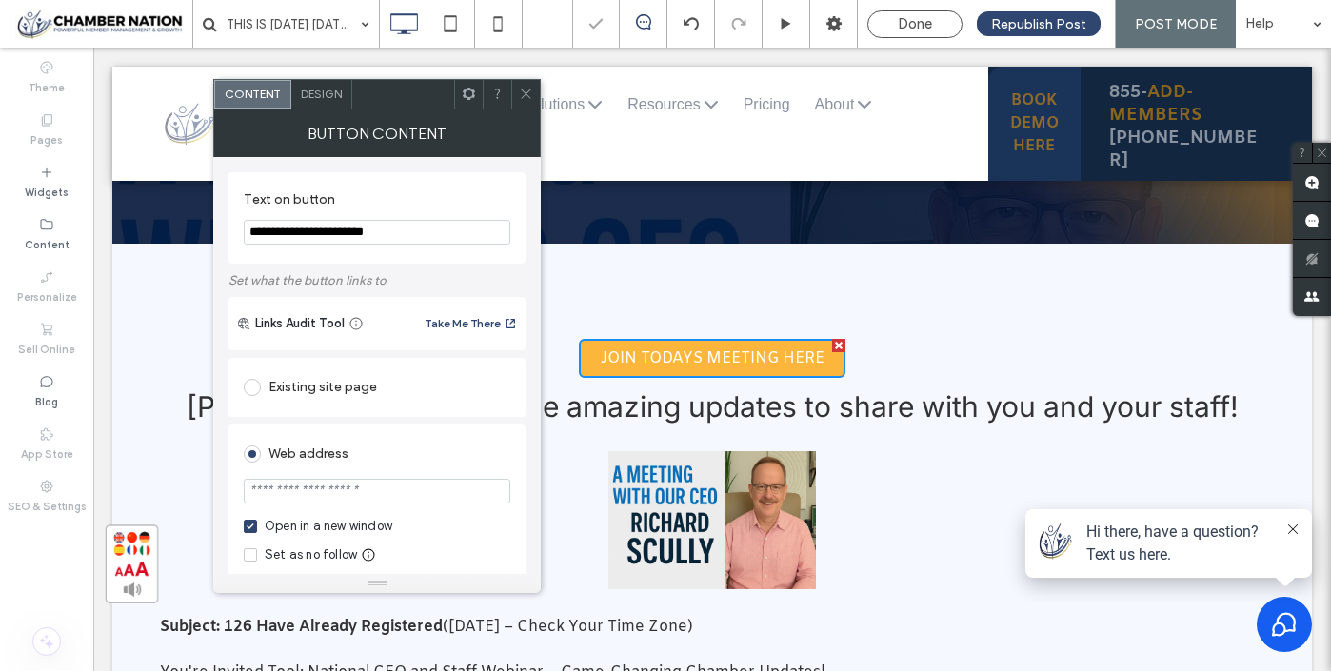
click at [336, 489] on input "url" at bounding box center [377, 491] width 267 height 25
paste input "**********"
type input "**********"
click at [434, 231] on input "**********" at bounding box center [377, 232] width 267 height 25
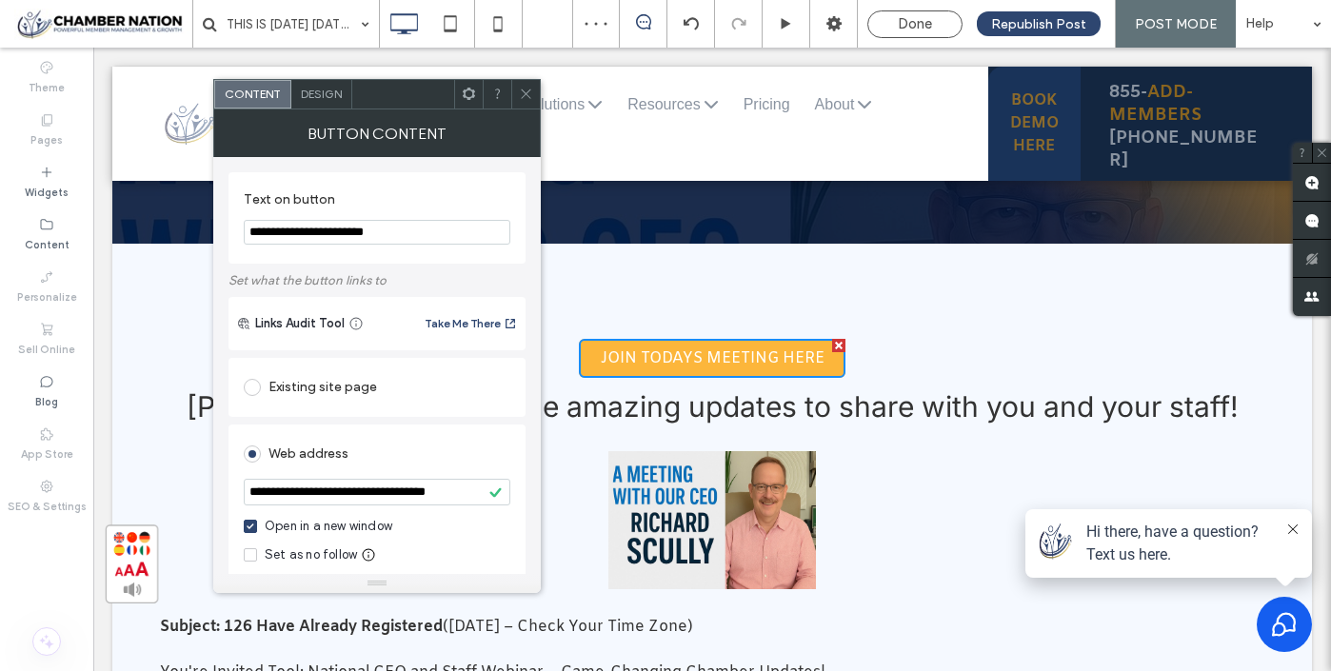
scroll to position [0, 0]
type input "**********"
click at [531, 97] on icon at bounding box center [526, 94] width 14 height 14
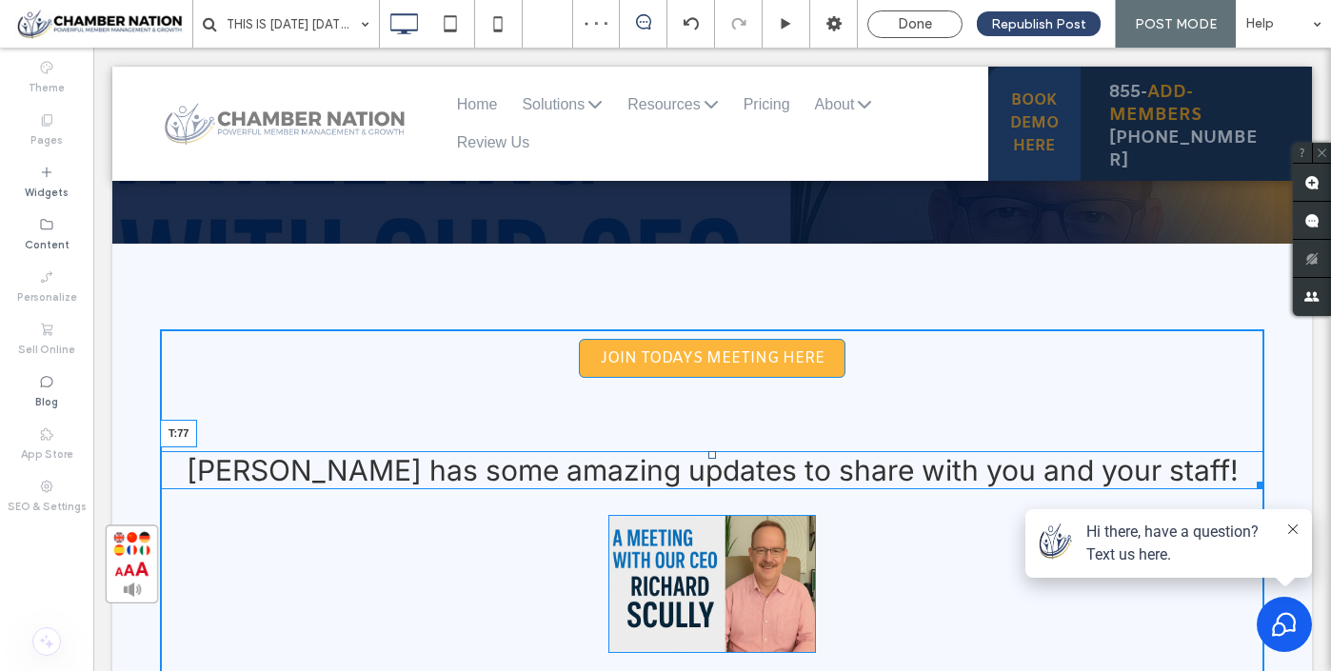
drag, startPoint x: 713, startPoint y: 436, endPoint x: 710, endPoint y: 502, distance: 65.7
click at [710, 459] on div at bounding box center [712, 455] width 8 height 8
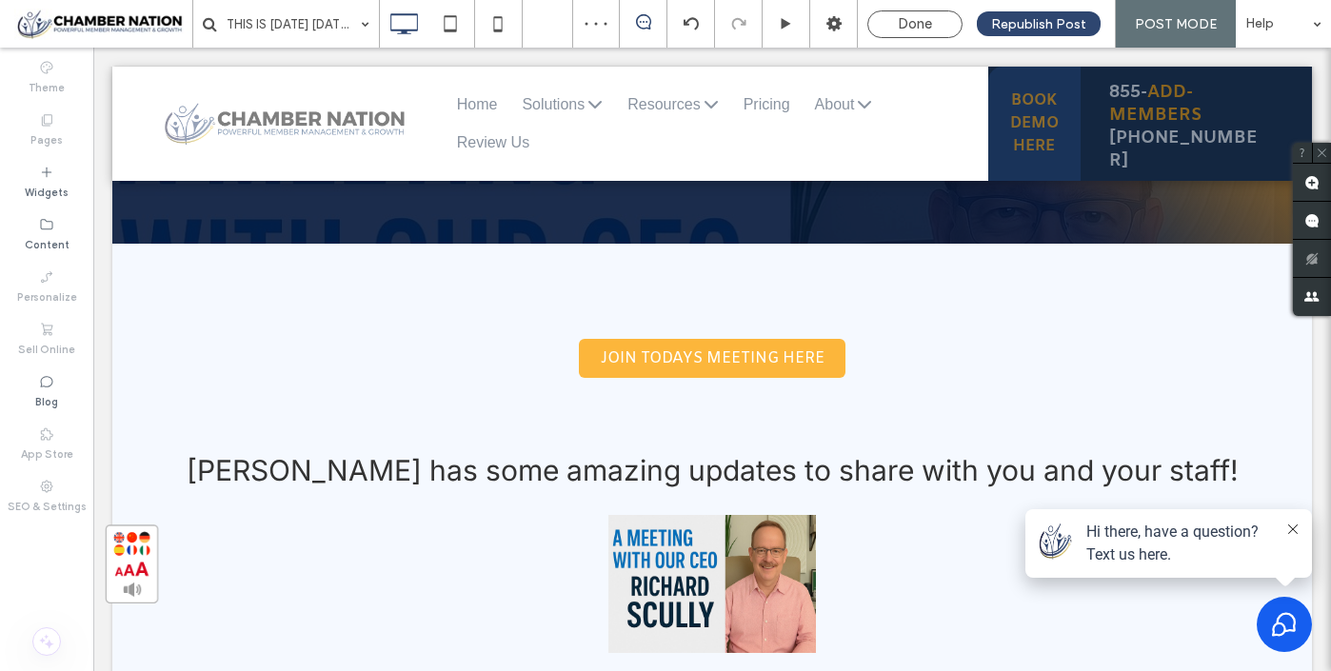
click at [683, 410] on div at bounding box center [665, 335] width 1331 height 671
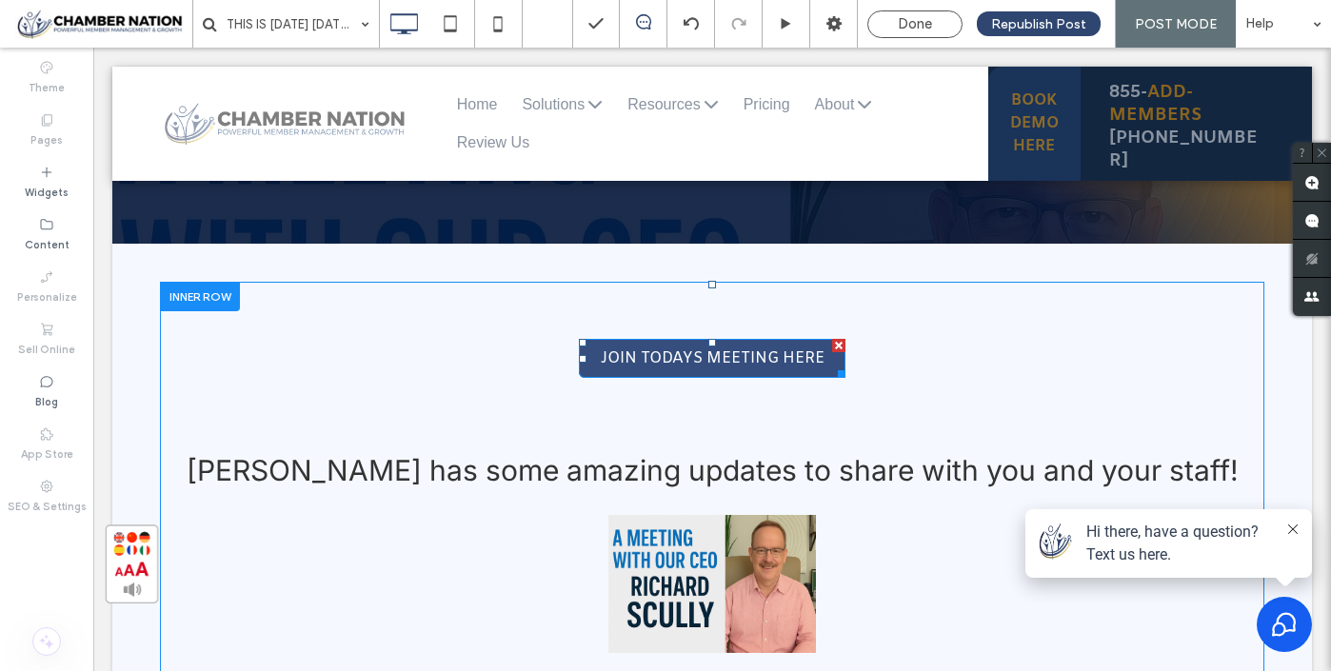
click at [763, 368] on span "JOIN TODAYS MEETING HERE" at bounding box center [713, 358] width 224 height 20
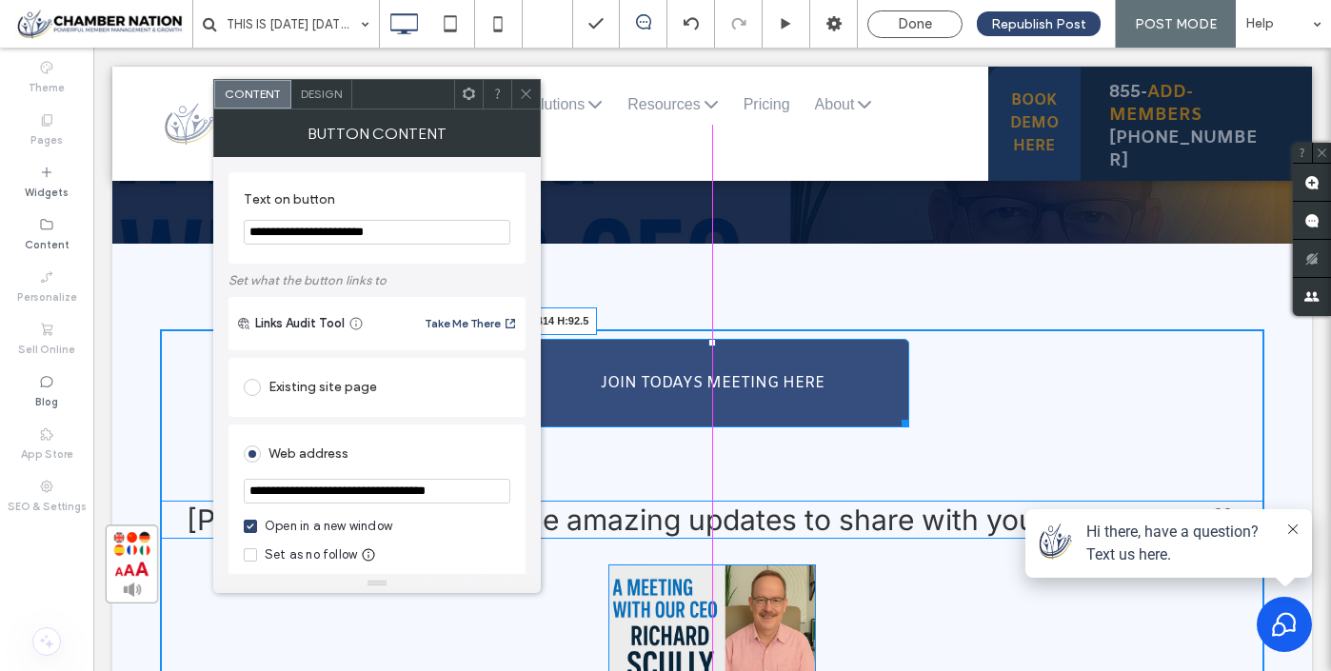
drag, startPoint x: 840, startPoint y: 419, endPoint x: 903, endPoint y: 467, distance: 80.2
click at [903, 427] on div at bounding box center [902, 420] width 14 height 14
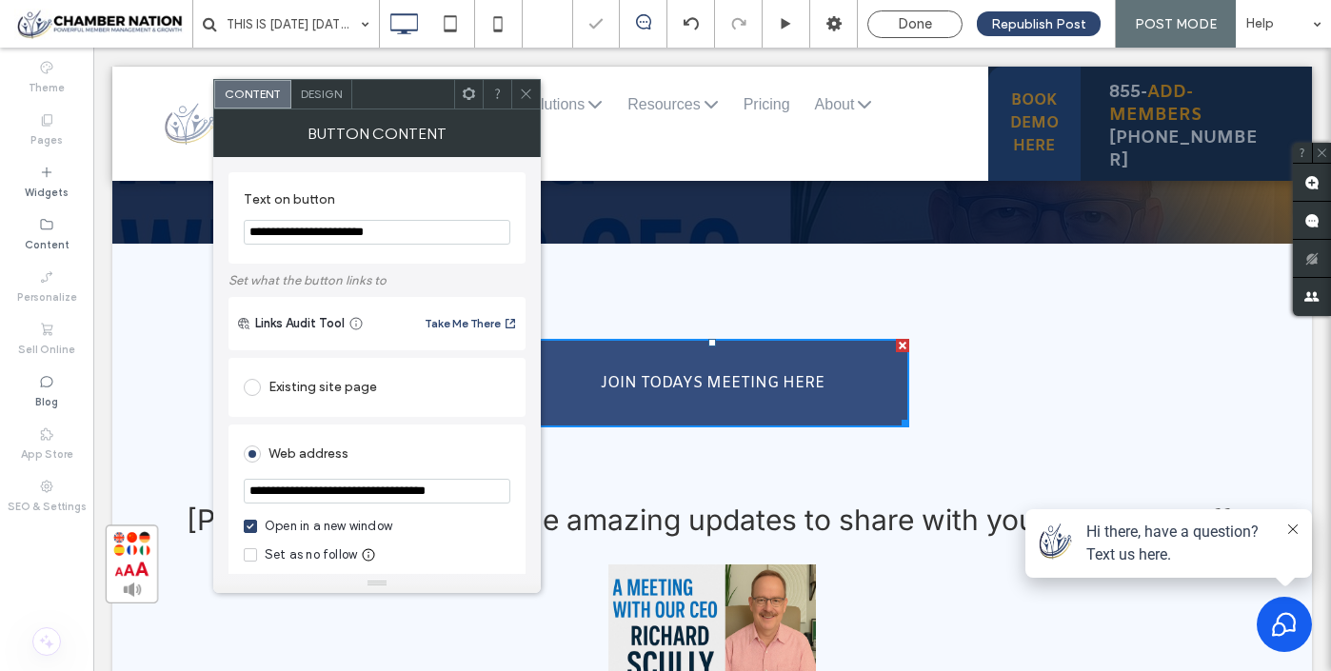
click at [330, 92] on div at bounding box center [665, 335] width 1331 height 671
click at [326, 99] on div at bounding box center [665, 335] width 1331 height 671
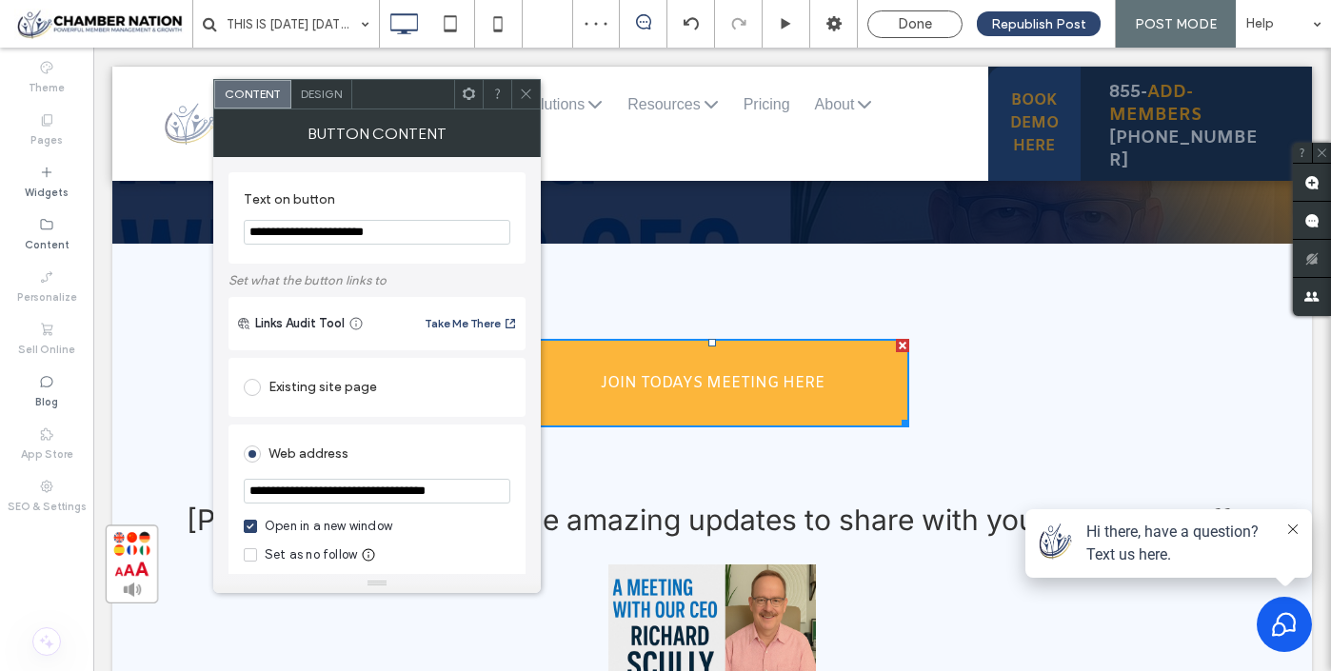
click at [326, 98] on span "Design" at bounding box center [321, 94] width 41 height 14
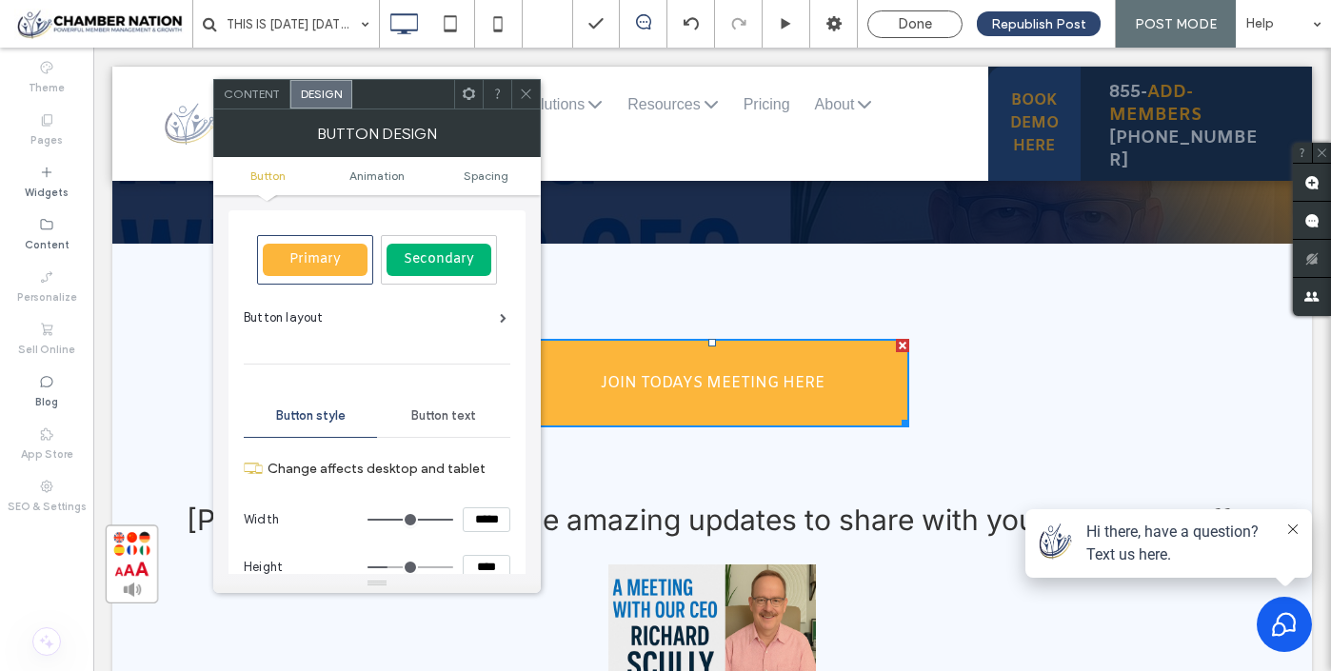
click at [462, 267] on div "Secondary" at bounding box center [438, 260] width 105 height 32
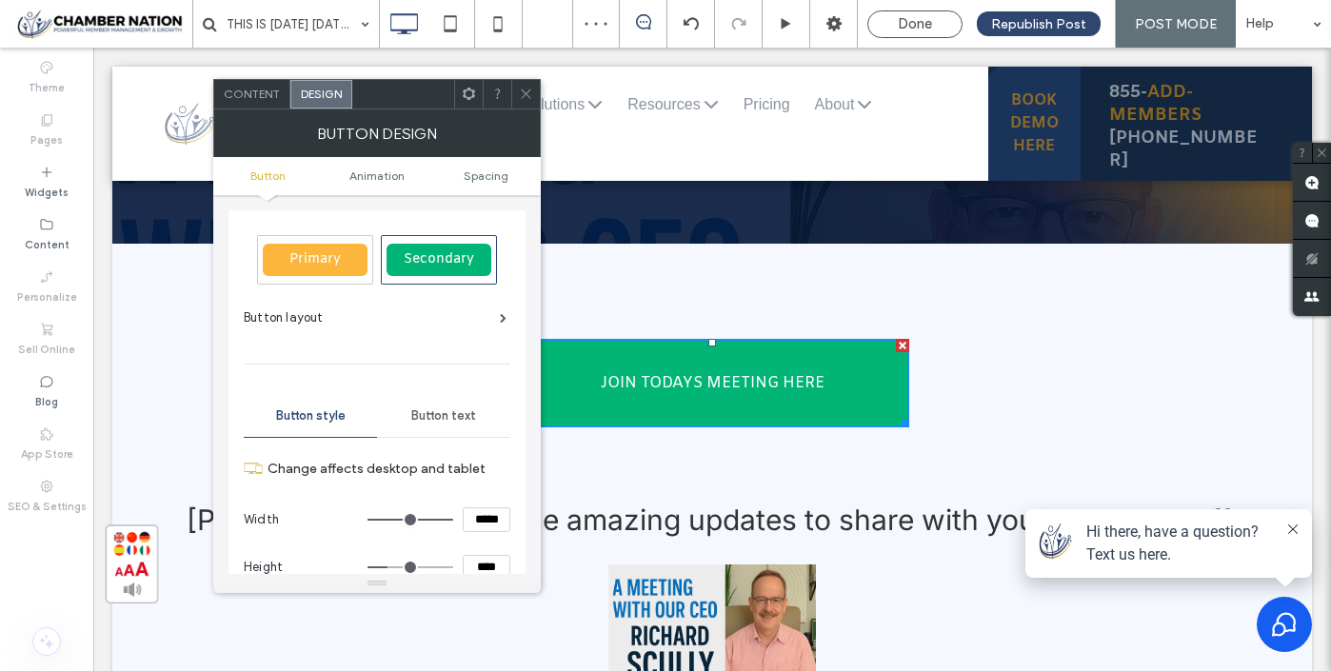
click at [428, 415] on span "Button text" at bounding box center [443, 415] width 65 height 15
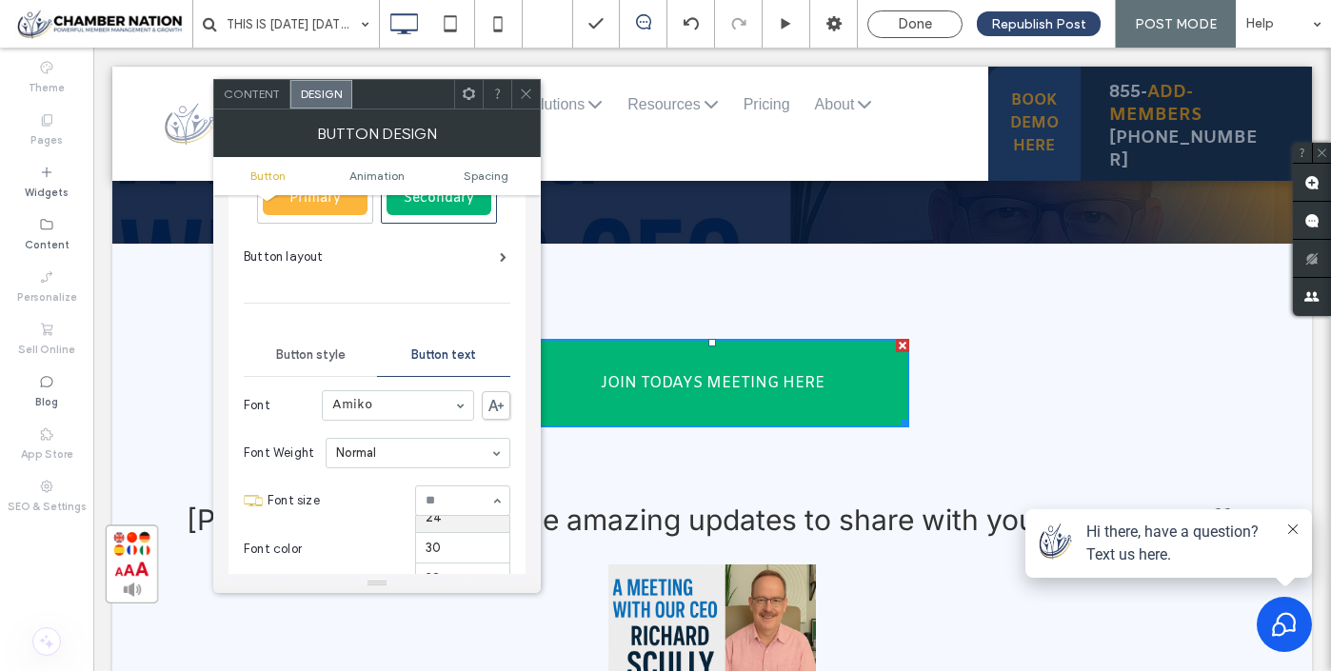
scroll to position [248, 0]
click at [525, 88] on icon at bounding box center [526, 94] width 14 height 14
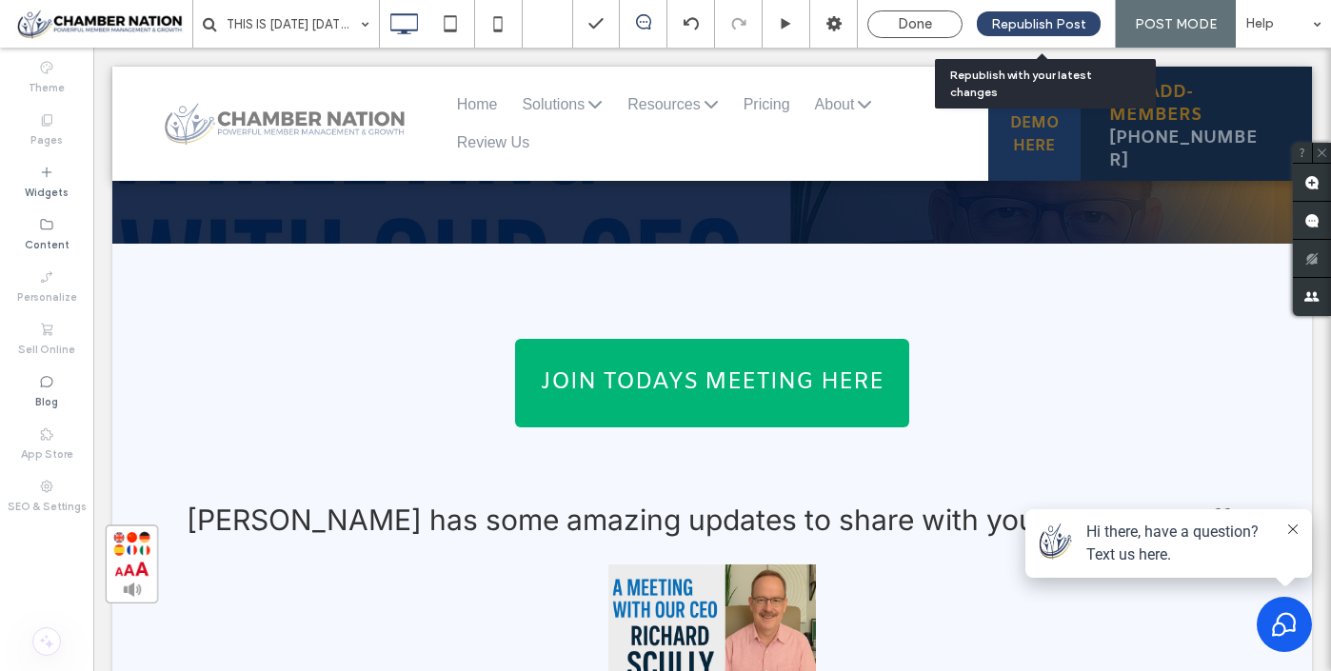
click at [1035, 18] on span "Republish Post" at bounding box center [1038, 24] width 95 height 16
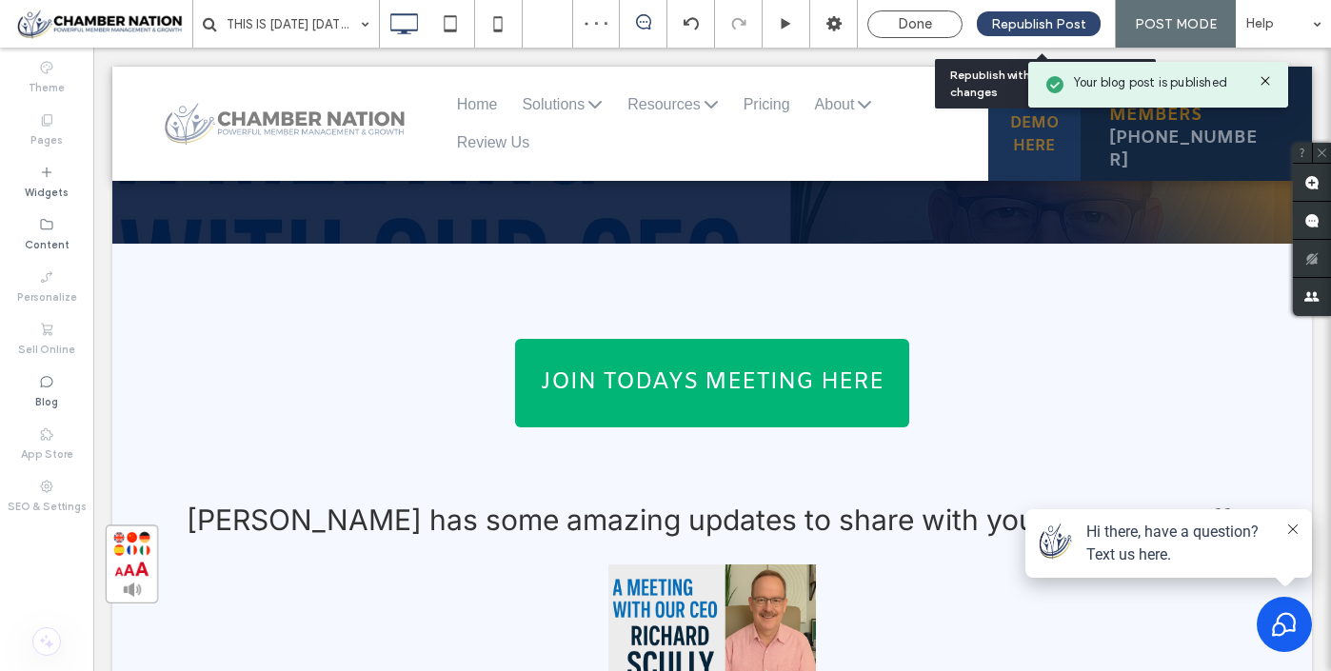
click at [1035, 18] on span "Republish Post" at bounding box center [1038, 24] width 95 height 16
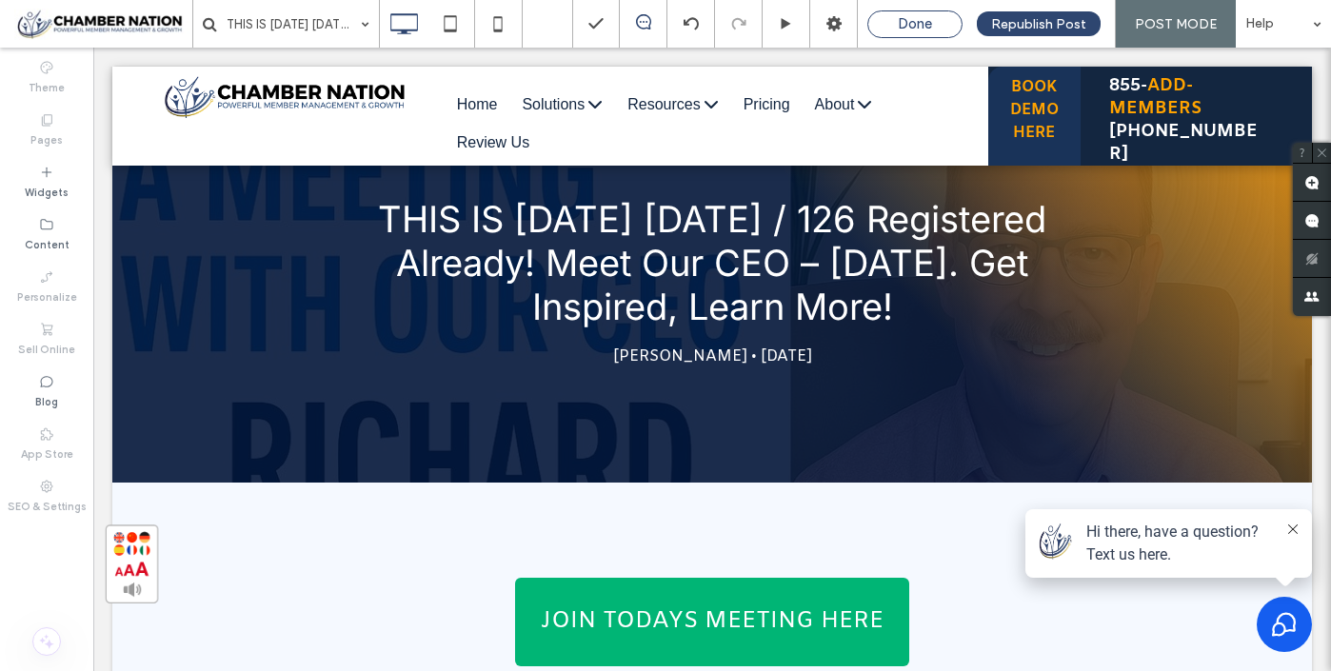
scroll to position [89, 0]
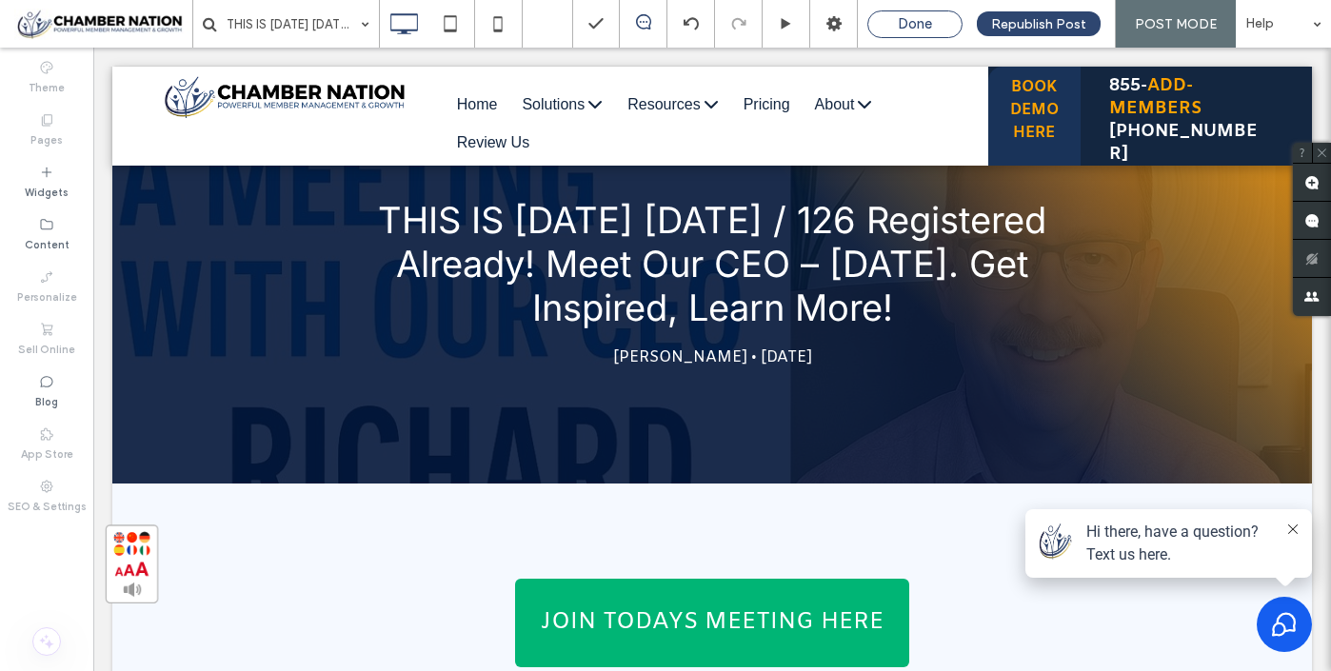
click at [910, 22] on span "Done" at bounding box center [915, 23] width 34 height 17
